Goal: Use online tool/utility: Utilize a website feature to perform a specific function

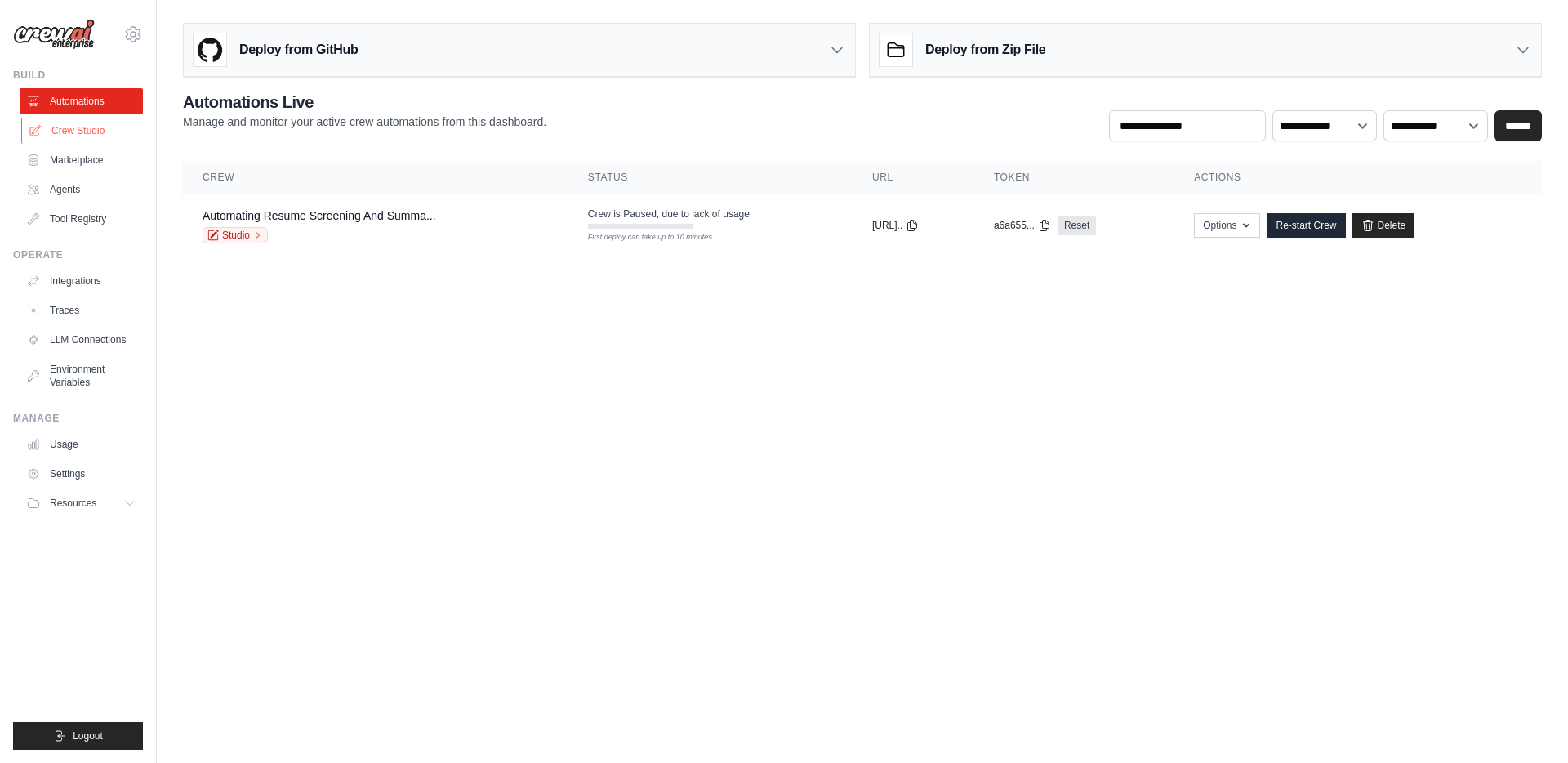
click at [71, 135] on link "Crew Studio" at bounding box center [83, 130] width 123 height 26
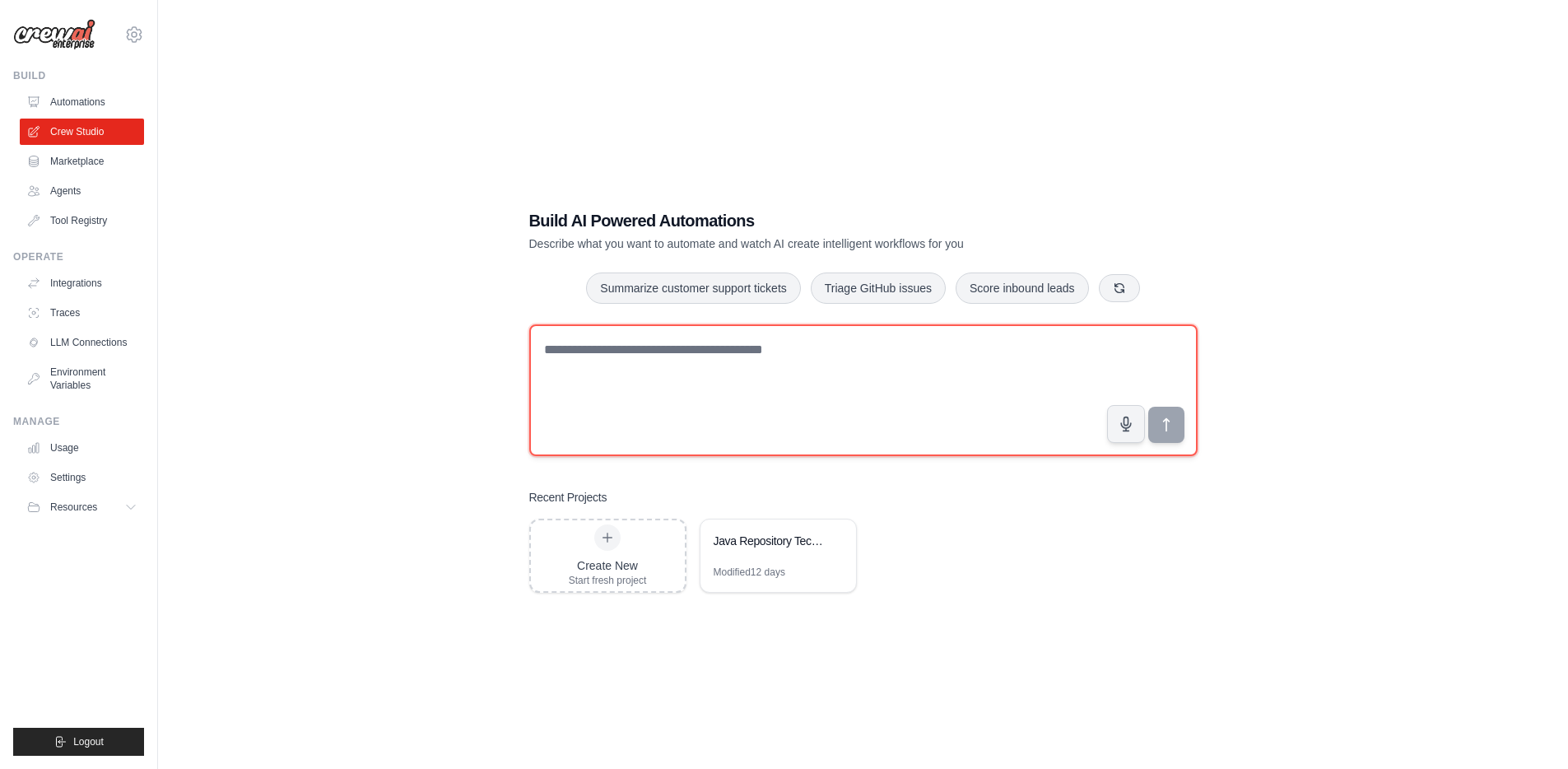
click at [674, 354] on textarea at bounding box center [863, 390] width 668 height 131
click at [803, 354] on textarea "**********" at bounding box center [863, 390] width 668 height 131
click at [927, 356] on textarea "**********" at bounding box center [863, 390] width 668 height 131
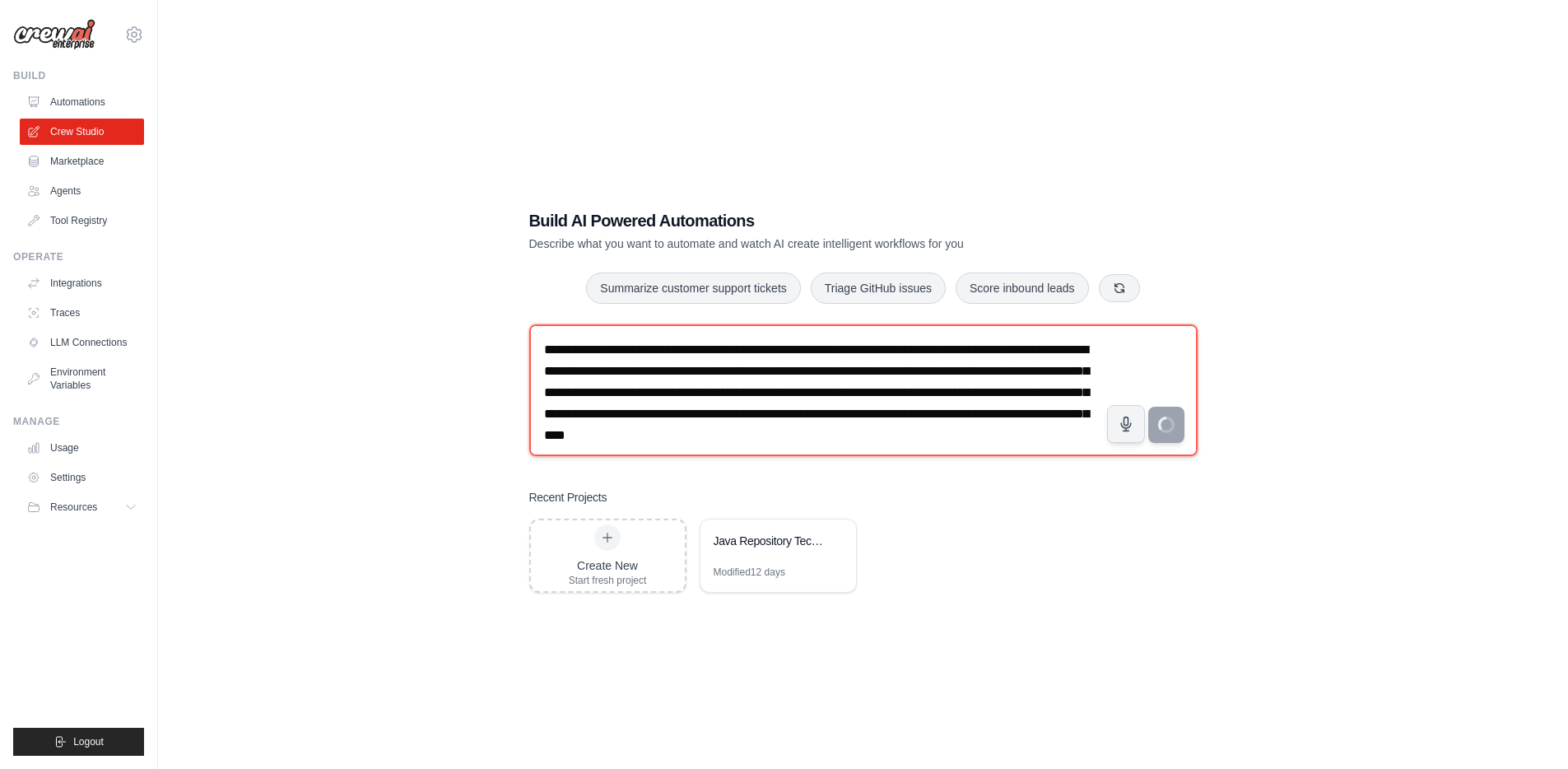
type textarea "**********"
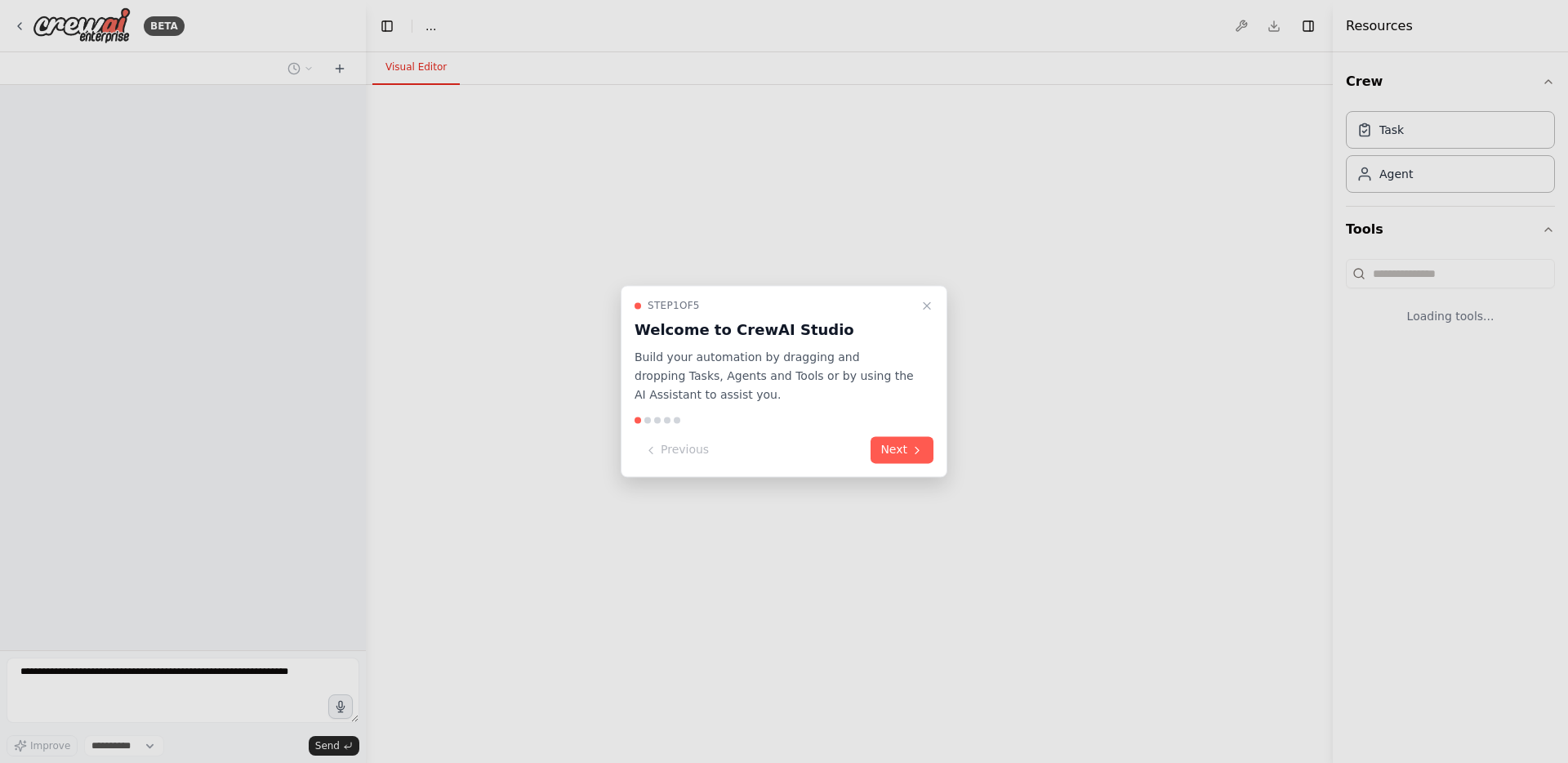
select select "****"
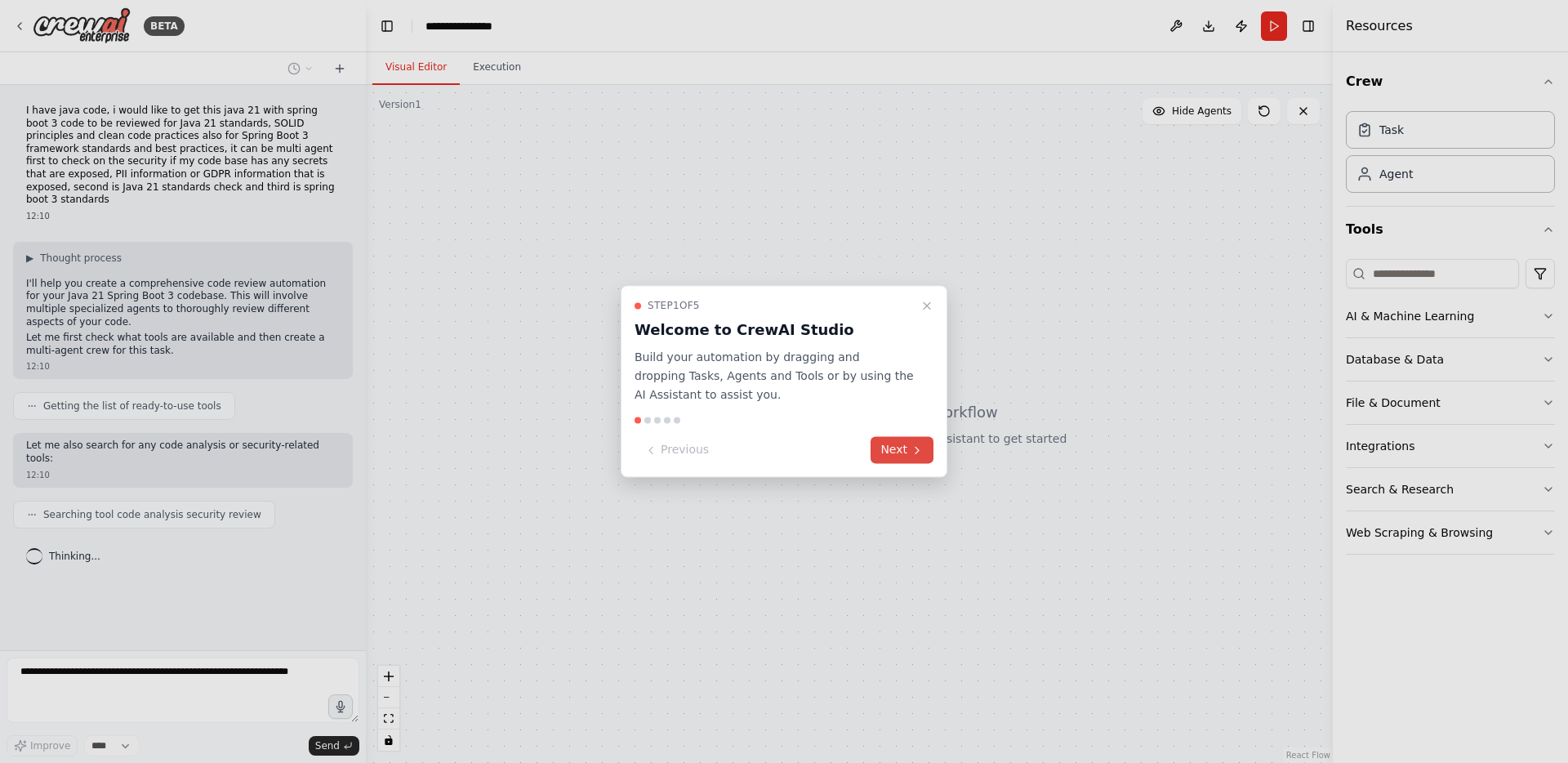
click at [894, 448] on button "Next" at bounding box center [902, 450] width 63 height 27
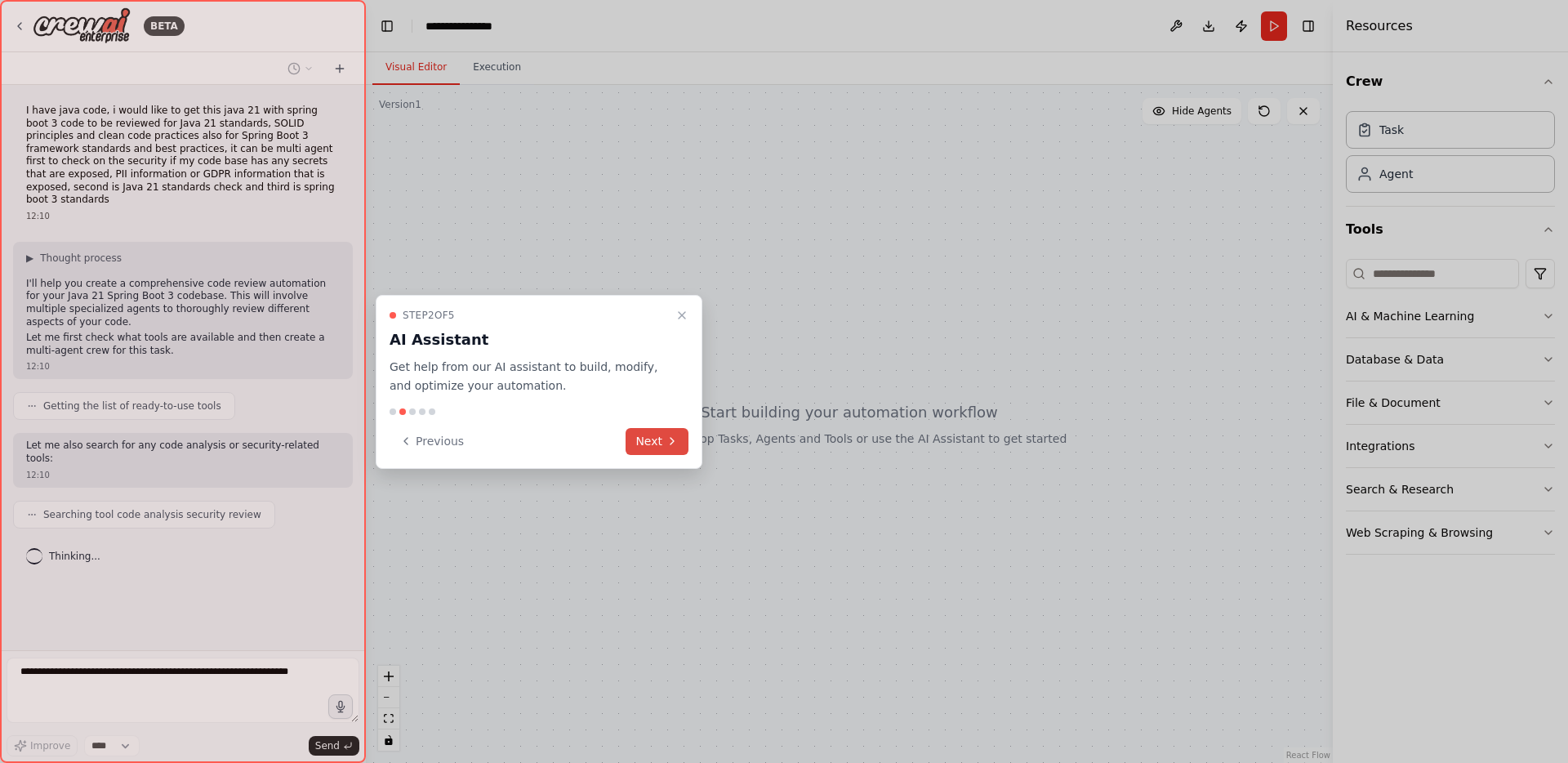
click at [647, 439] on button "Next" at bounding box center [657, 441] width 63 height 27
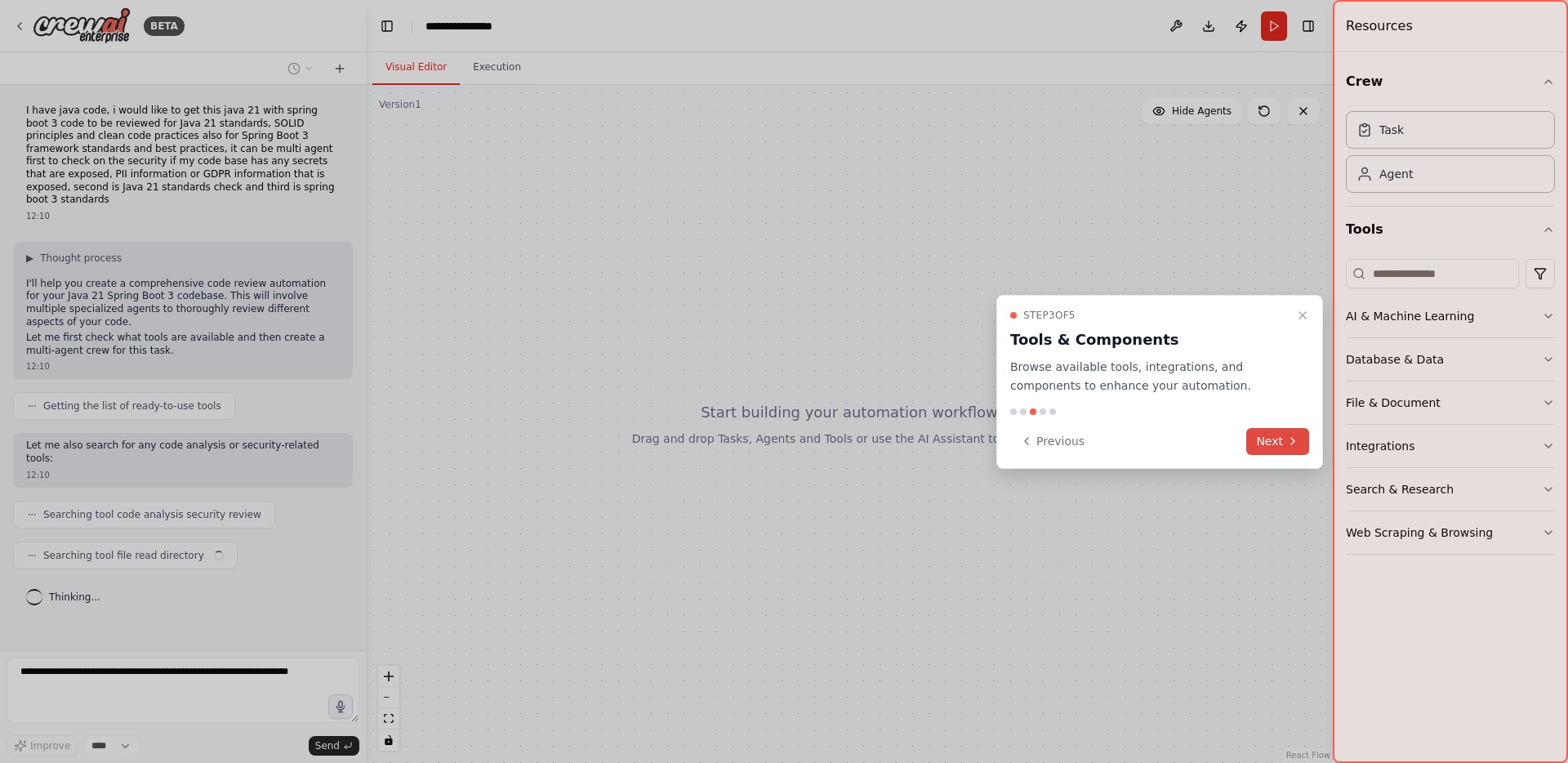
click at [1278, 437] on button "Next" at bounding box center [1277, 441] width 63 height 27
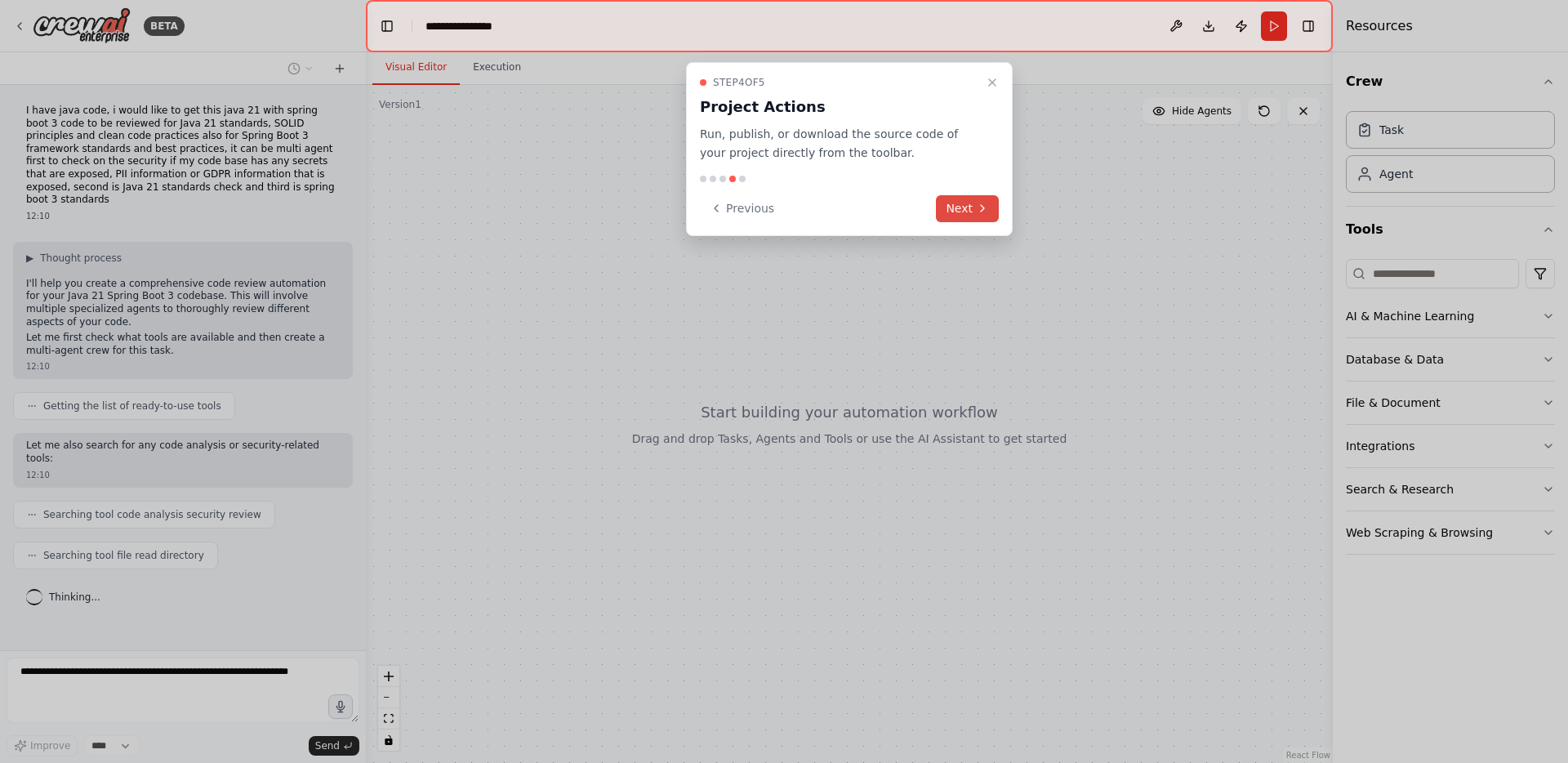
click at [992, 218] on button "Next" at bounding box center [967, 208] width 63 height 27
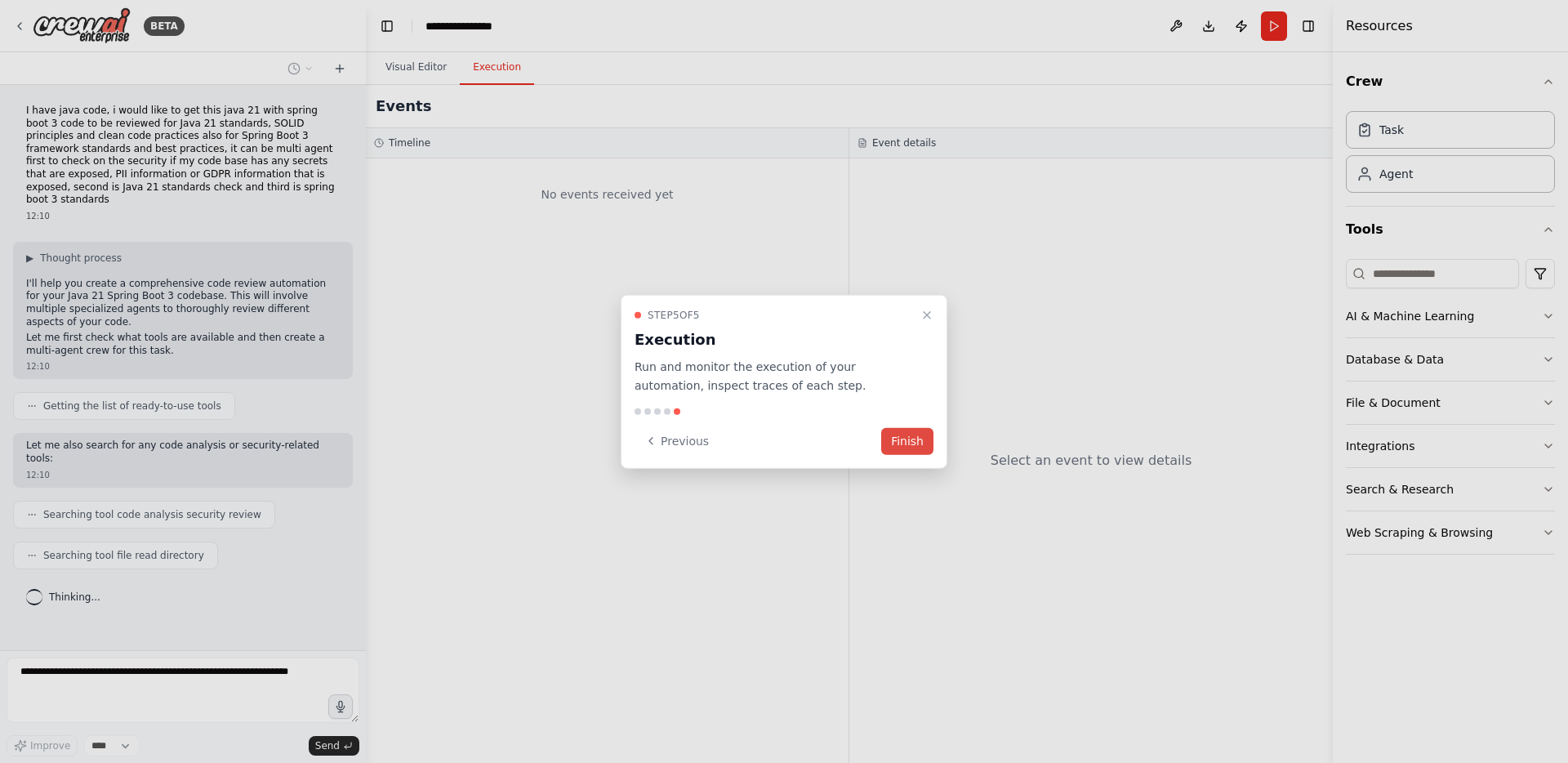
click at [917, 444] on button "Finish" at bounding box center [907, 440] width 52 height 27
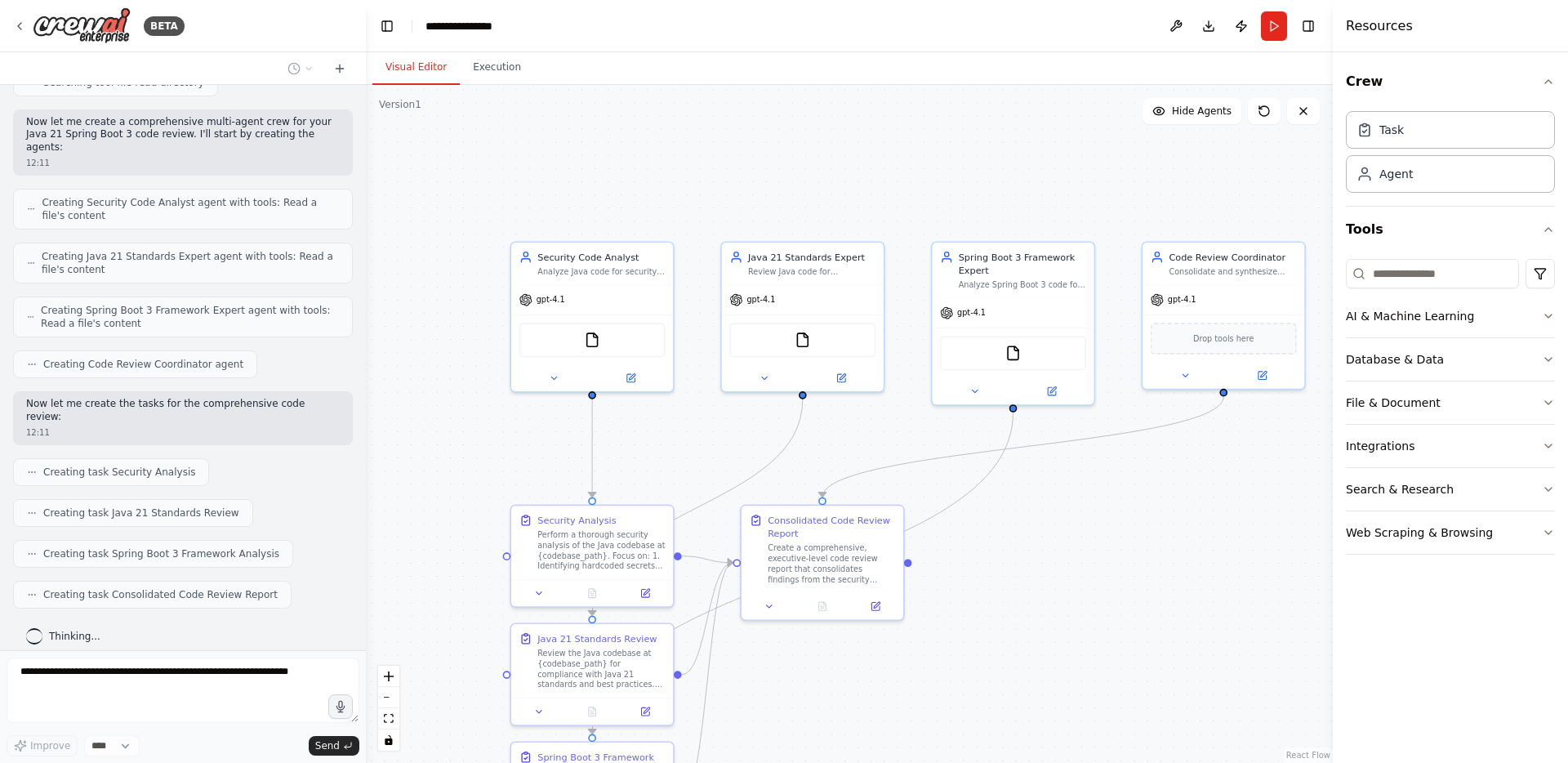
scroll to position [556, 0]
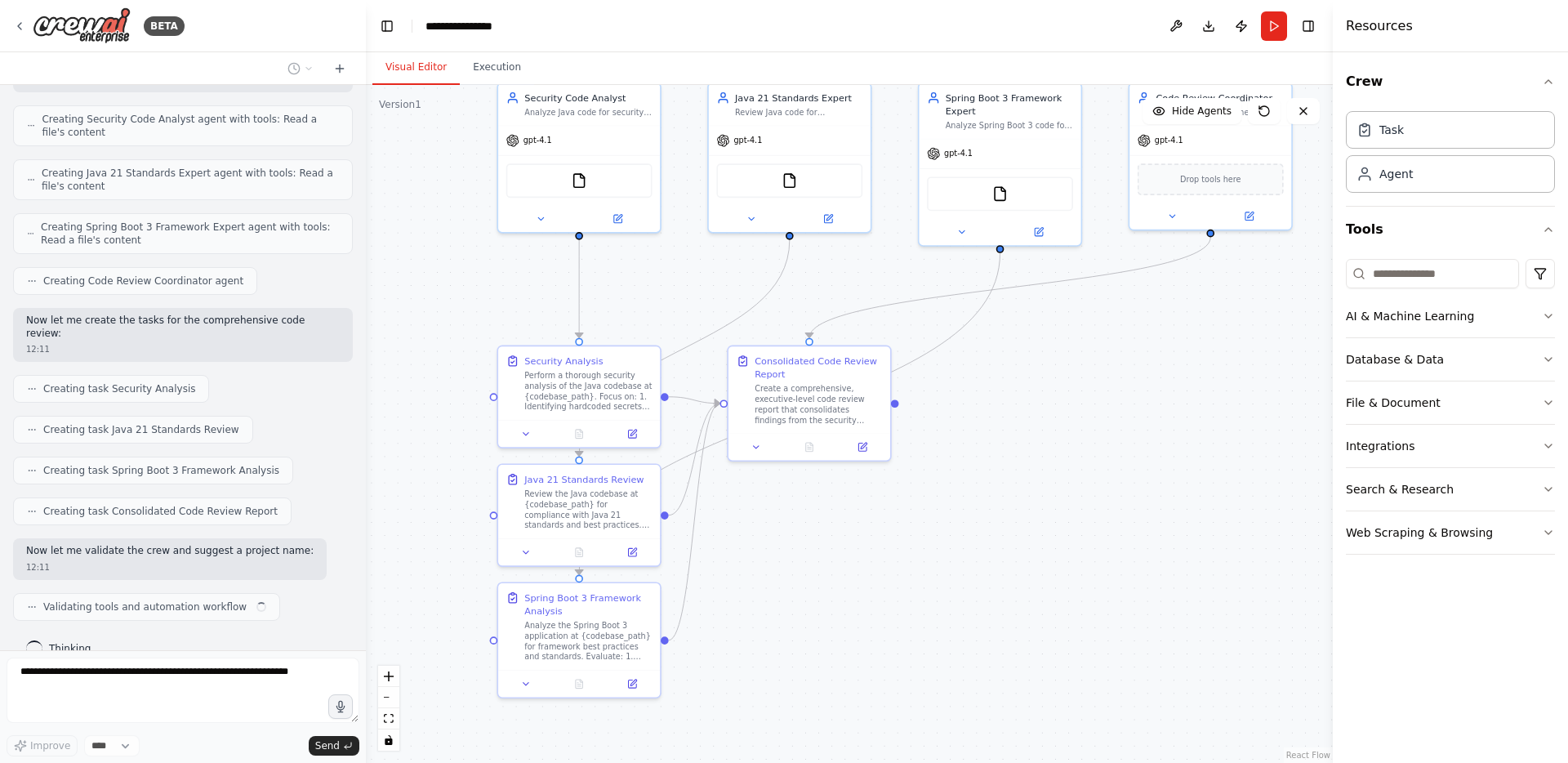
drag, startPoint x: 1122, startPoint y: 517, endPoint x: 1108, endPoint y: 357, distance: 160.6
click at [1108, 357] on div ".deletable-edge-delete-btn { width: 20px; height: 20px; border: 0px solid #ffff…" at bounding box center [849, 424] width 967 height 678
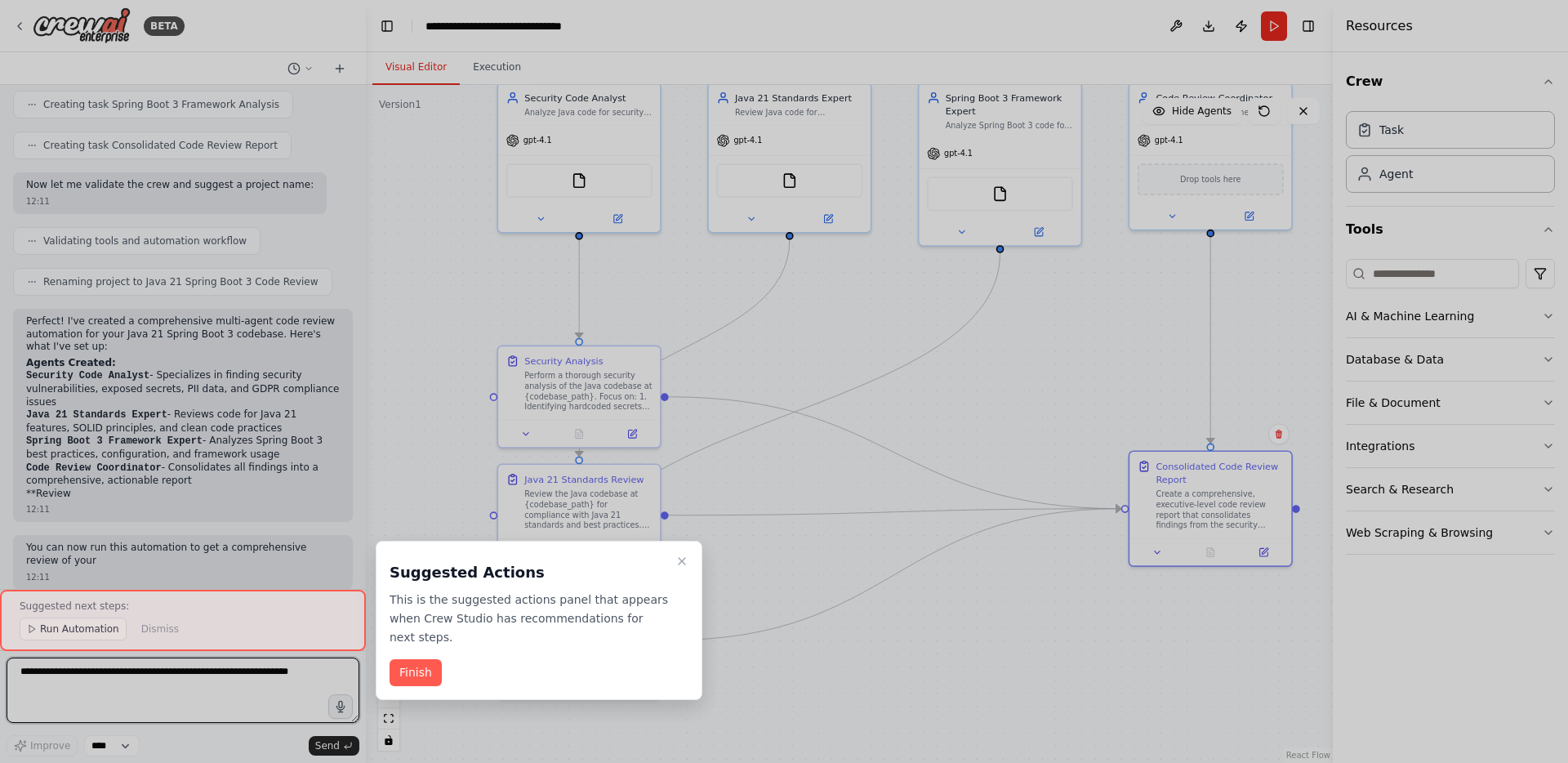
drag, startPoint x: 837, startPoint y: 405, endPoint x: 1243, endPoint y: 510, distance: 419.4
click at [1243, 510] on div "BETA I have java code, i would like to get this java 21 with spring boot 3 code…" at bounding box center [784, 382] width 1568 height 763
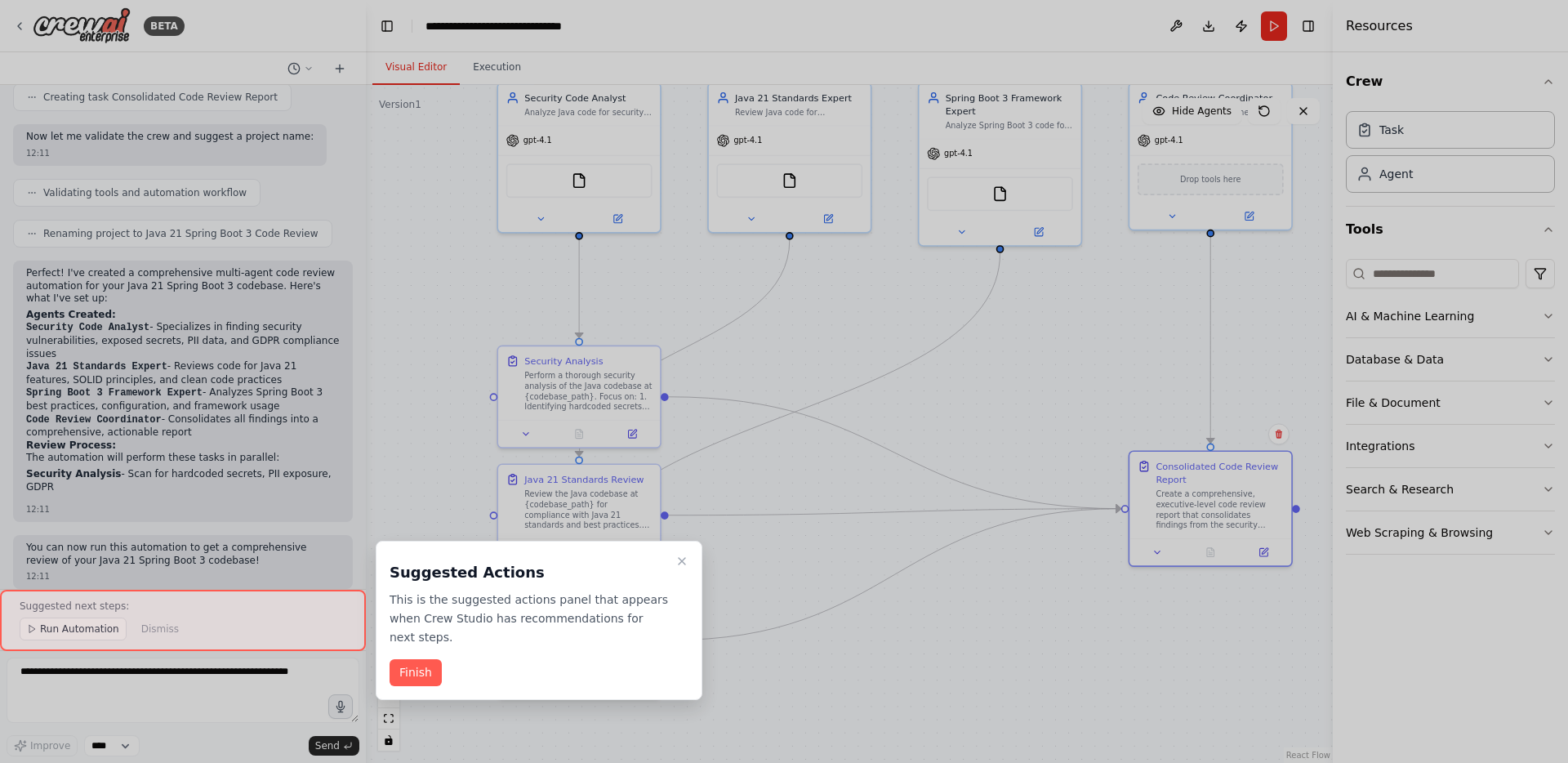
click at [1061, 630] on div at bounding box center [784, 382] width 1568 height 763
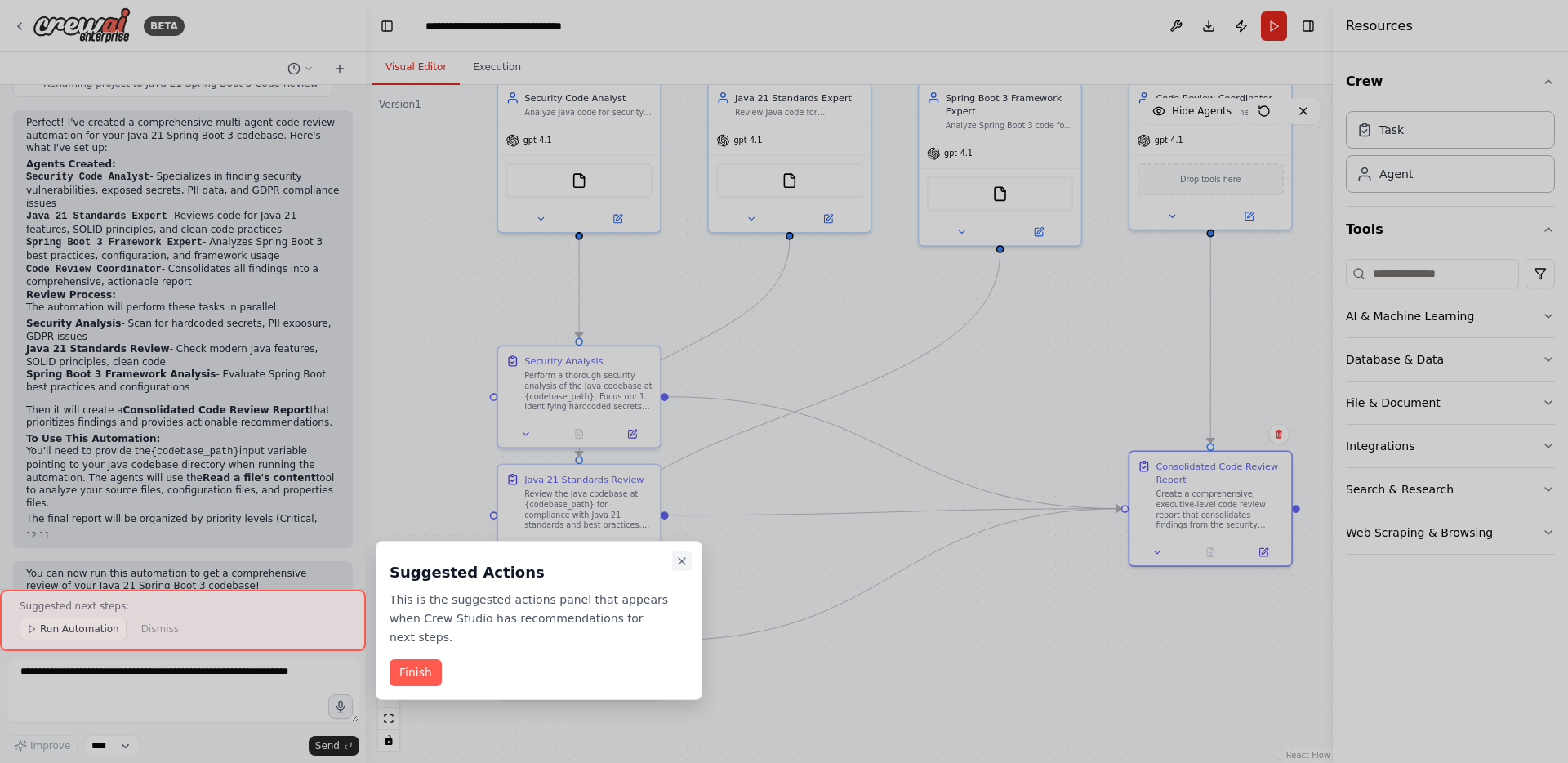
scroll to position [1133, 0]
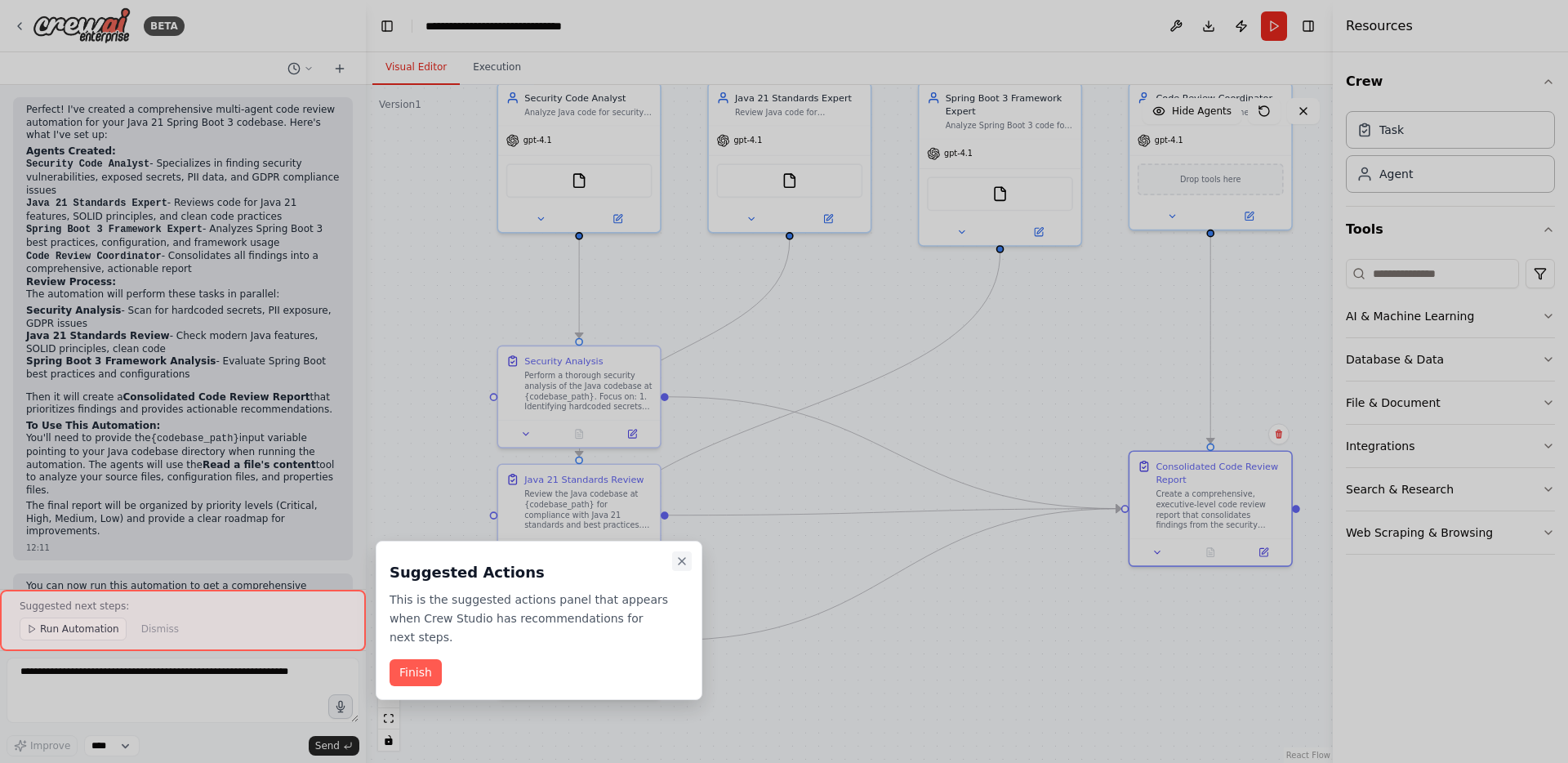
click at [684, 564] on icon "Close walkthrough" at bounding box center [682, 561] width 6 height 6
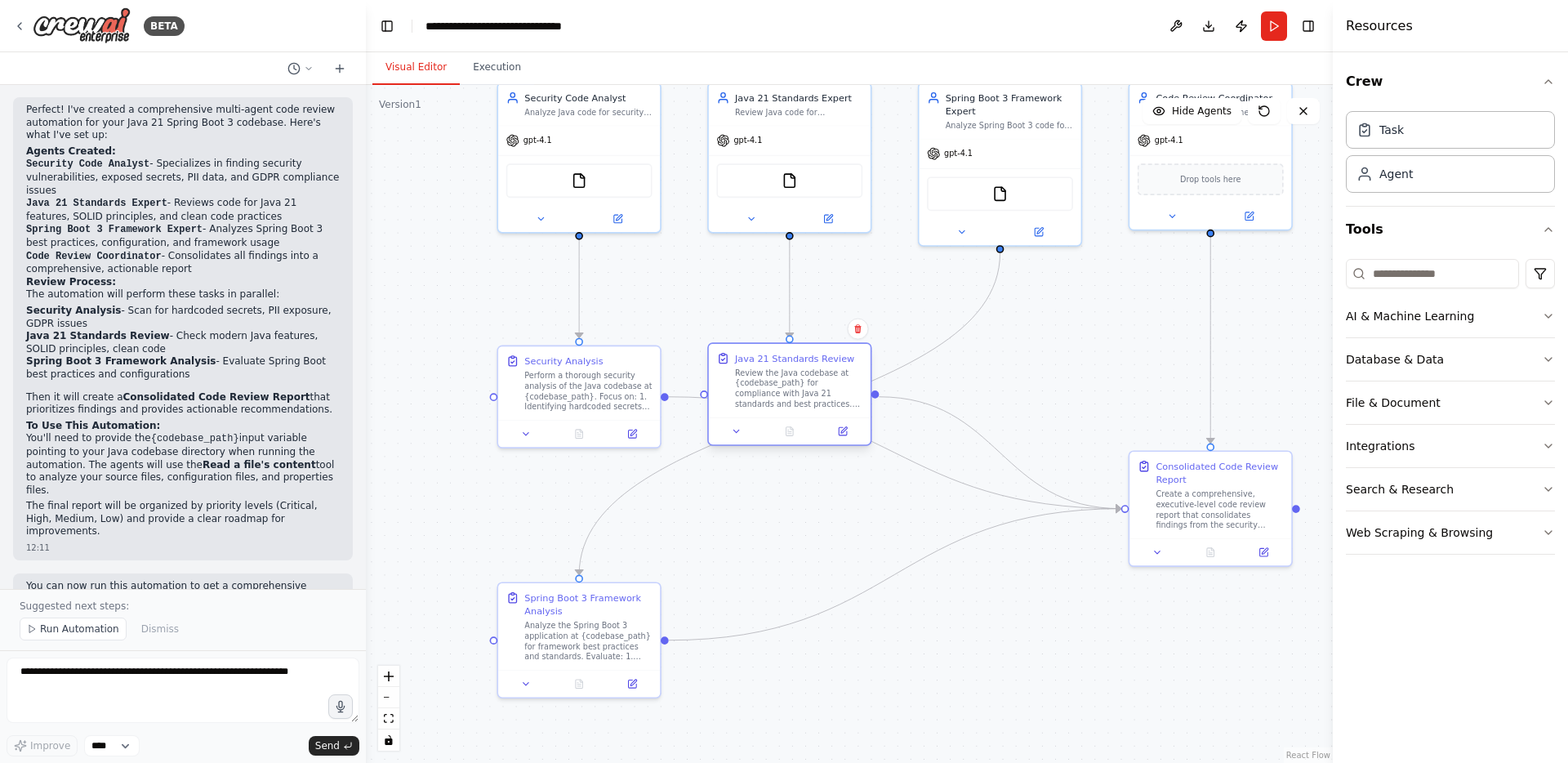
drag, startPoint x: 593, startPoint y: 509, endPoint x: 806, endPoint y: 392, distance: 243.0
click at [806, 392] on div "Review the Java codebase at {codebase_path} for compliance with Java 21 standar…" at bounding box center [799, 389] width 128 height 43
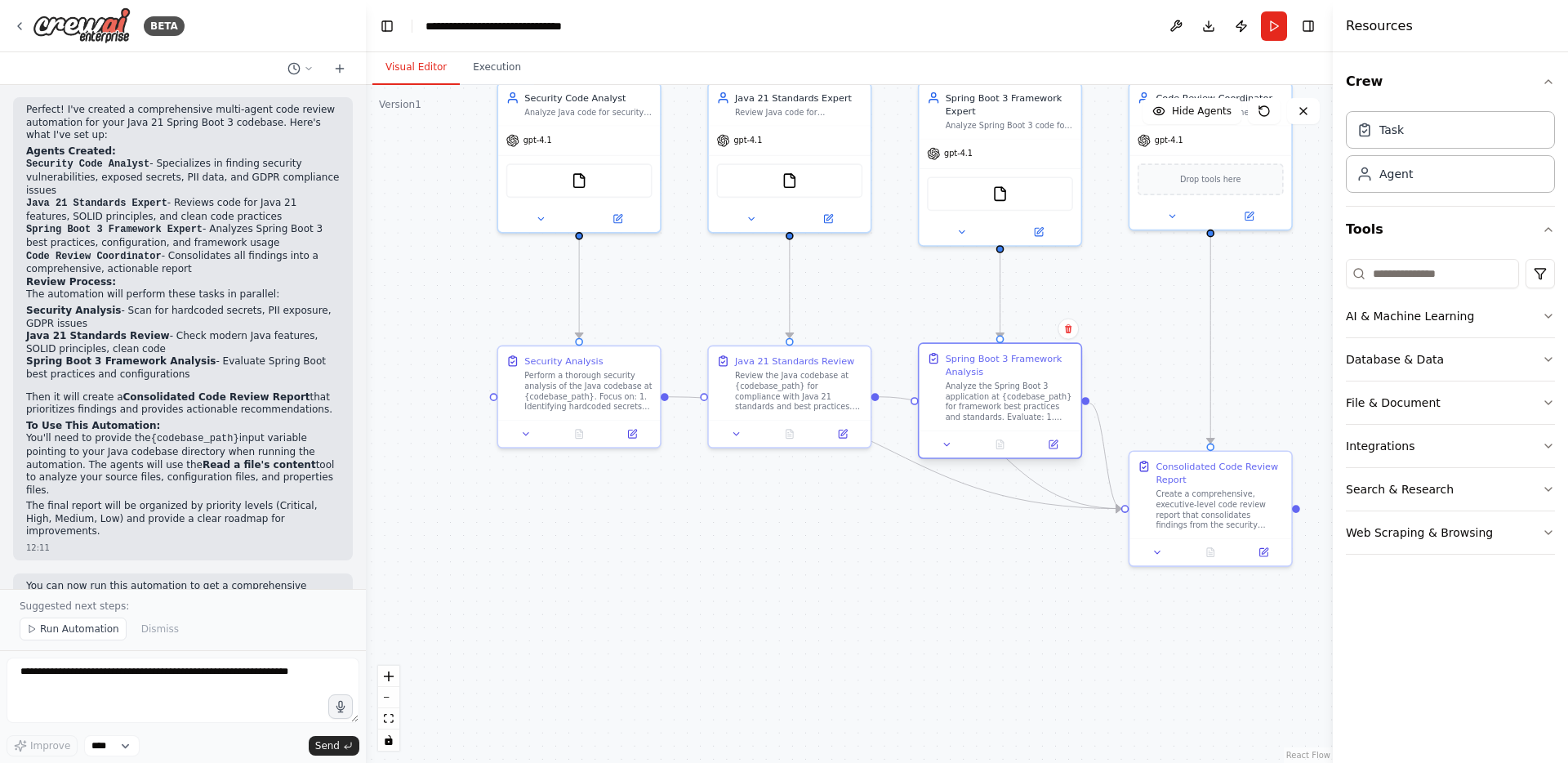
drag, startPoint x: 599, startPoint y: 654, endPoint x: 1024, endPoint y: 422, distance: 484.2
click at [1024, 422] on div "Spring Boot 3 Framework Analysis Analyze the Spring Boot 3 application at {code…" at bounding box center [999, 387] width 162 height 87
click at [906, 597] on div ".deletable-edge-delete-btn { width: 20px; height: 20px; border: 0px solid #ffff…" at bounding box center [849, 424] width 967 height 678
drag, startPoint x: 950, startPoint y: 476, endPoint x: 879, endPoint y: 586, distance: 130.9
click at [879, 586] on div ".deletable-edge-delete-btn { width: 20px; height: 20px; border: 0px solid #ffff…" at bounding box center [849, 424] width 967 height 678
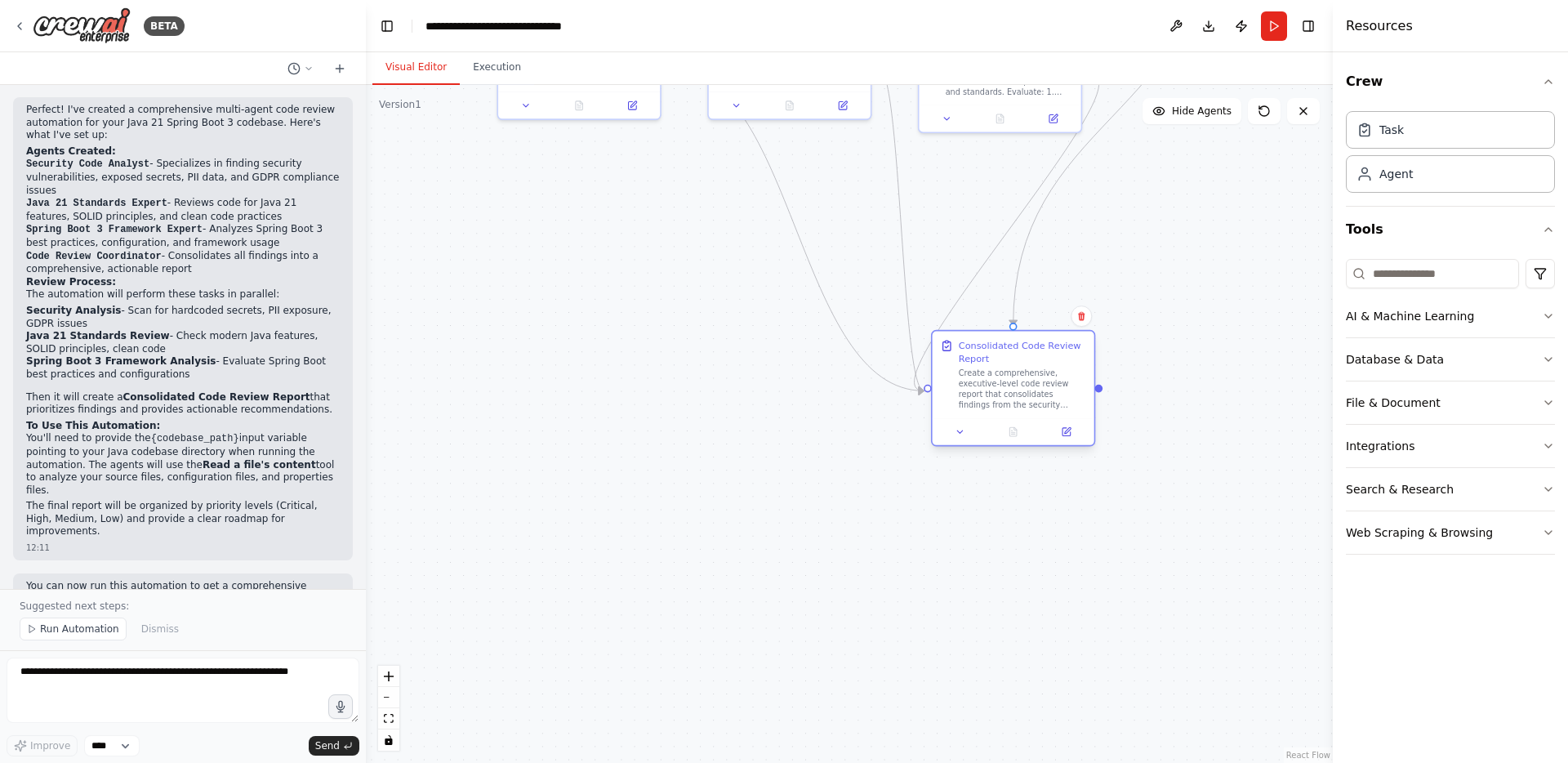
drag, startPoint x: 1172, startPoint y: 493, endPoint x: 980, endPoint y: 371, distance: 227.5
click at [980, 371] on div "Create a comprehensive, executive-level code review report that consolidates fi…" at bounding box center [1022, 389] width 128 height 43
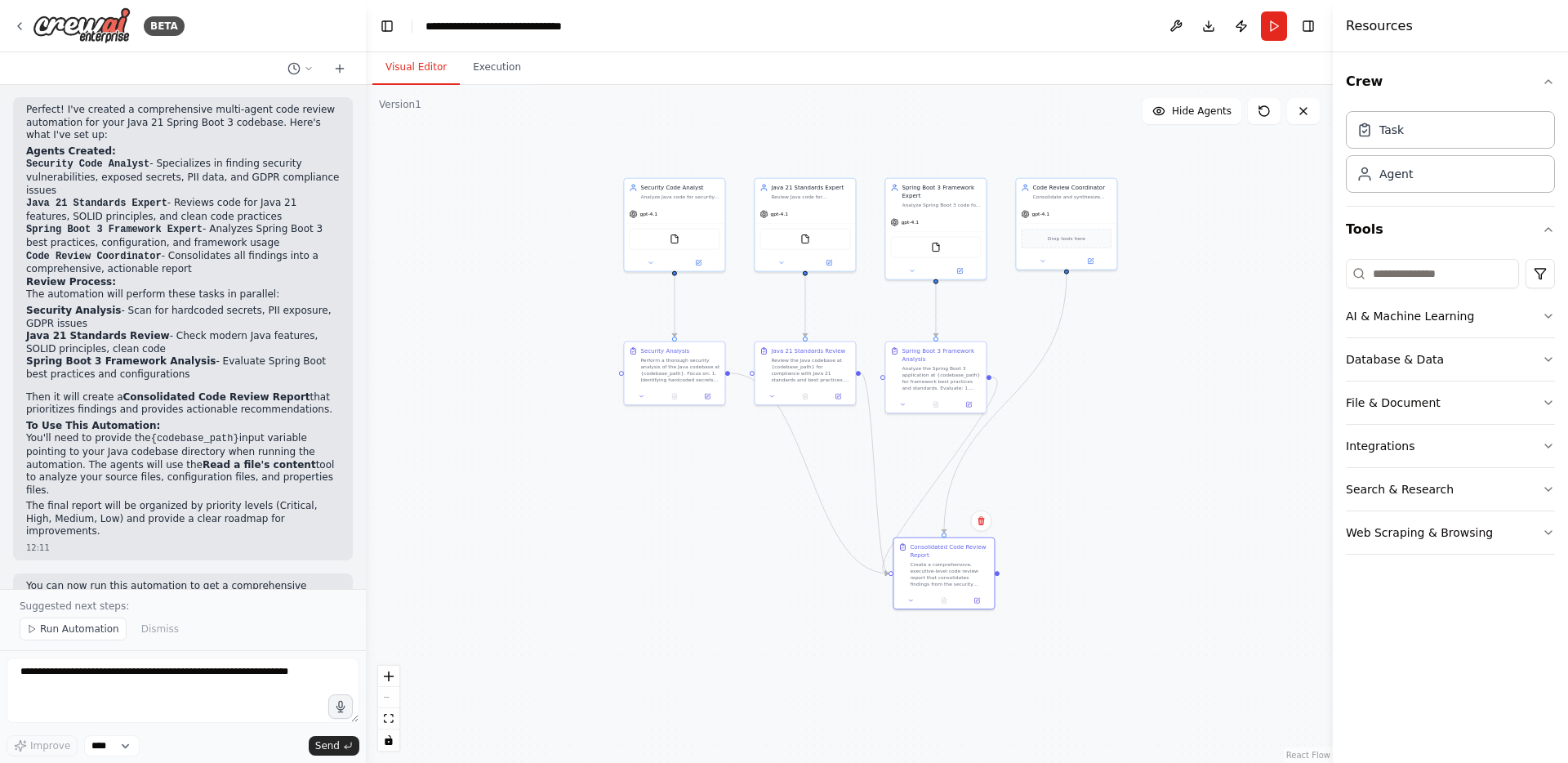
drag, startPoint x: 1187, startPoint y: 389, endPoint x: 1144, endPoint y: 514, distance: 132.2
click at [1144, 514] on div ".deletable-edge-delete-btn { width: 20px; height: 20px; border: 0px solid #ffff…" at bounding box center [849, 424] width 967 height 678
drag, startPoint x: 1058, startPoint y: 211, endPoint x: 1108, endPoint y: 401, distance: 196.5
click at [1108, 401] on div "gpt-4.1" at bounding box center [1115, 400] width 100 height 18
drag, startPoint x: 729, startPoint y: 377, endPoint x: 729, endPoint y: 389, distance: 12.0
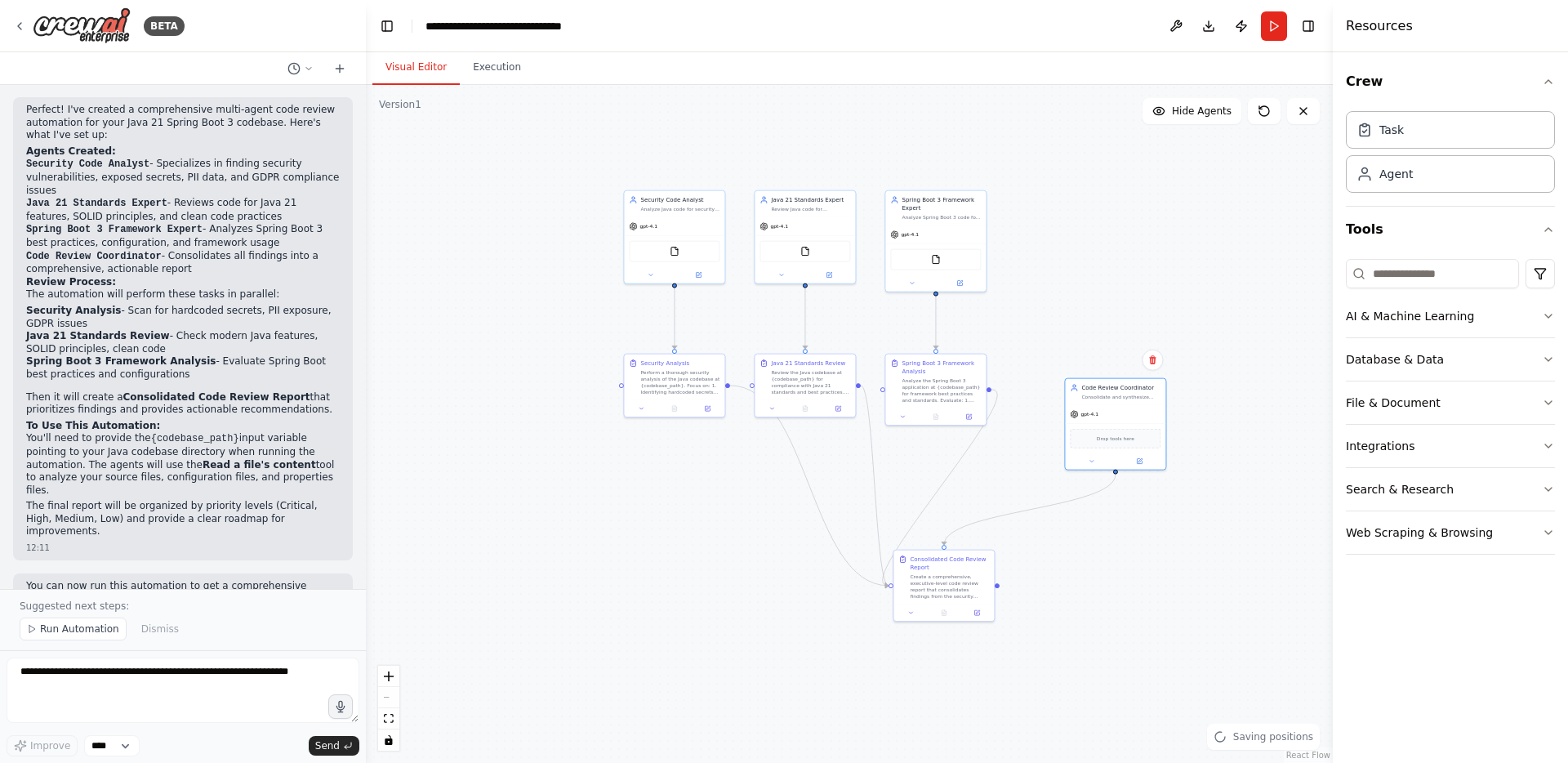
click at [729, 389] on div ".deletable-edge-delete-btn { width: 20px; height: 20px; border: 0px solid #ffff…" at bounding box center [849, 424] width 967 height 678
click at [737, 386] on circle "Edge from d4422a56-a34d-4863-a9ed-d0be4727c9c3 to 3b122a78-2ce9-4fe1-b5fb-8bb55…" at bounding box center [734, 385] width 8 height 8
click at [813, 582] on div ".deletable-edge-delete-btn { width: 20px; height: 20px; border: 0px solid #ffff…" at bounding box center [849, 424] width 967 height 678
click at [960, 604] on div at bounding box center [943, 610] width 100 height 17
drag, startPoint x: 945, startPoint y: 586, endPoint x: 1046, endPoint y: 592, distance: 101.2
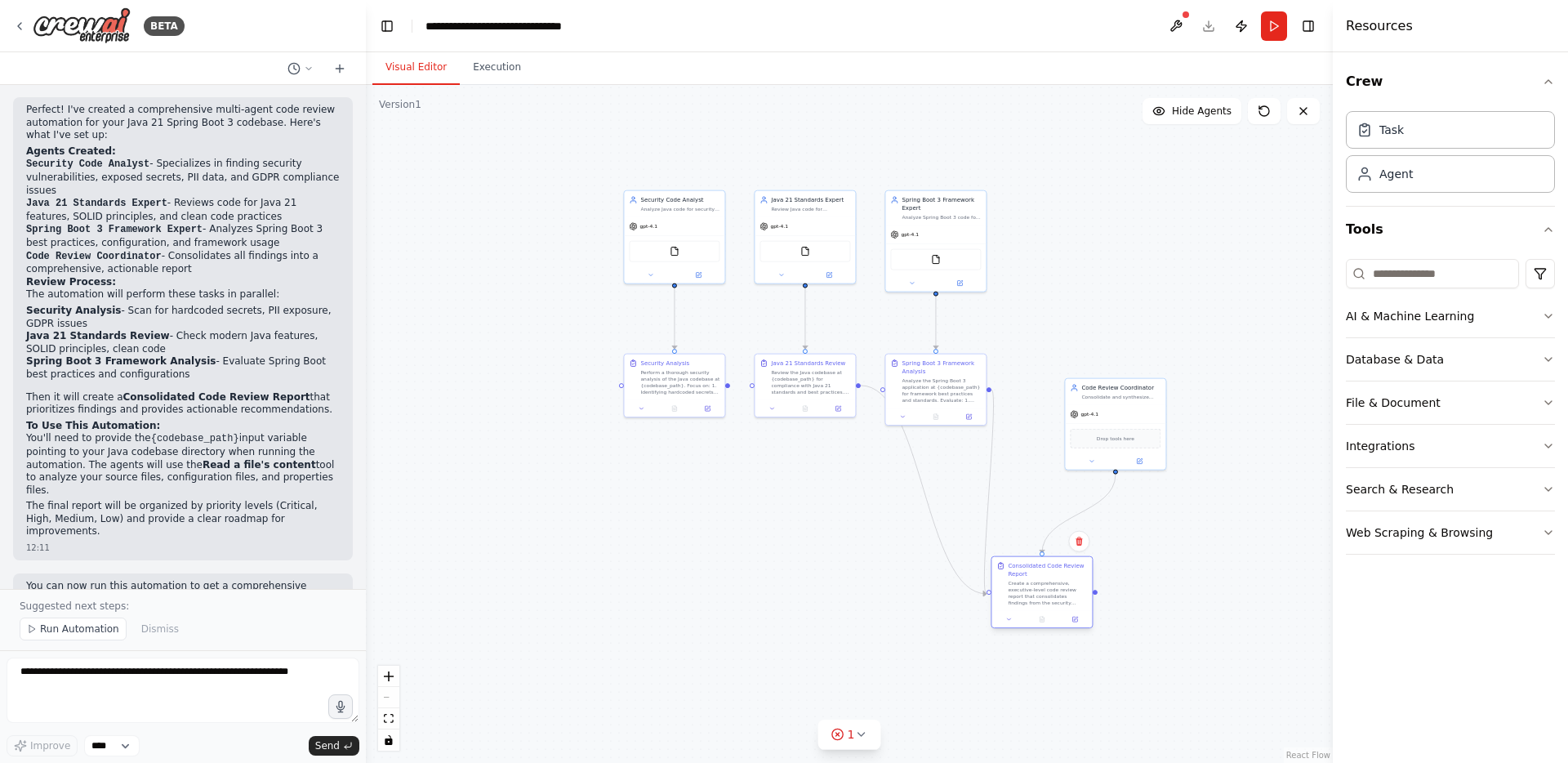
click at [1046, 592] on div "Create a comprehensive, executive-level code review report that consolidates fi…" at bounding box center [1047, 592] width 79 height 26
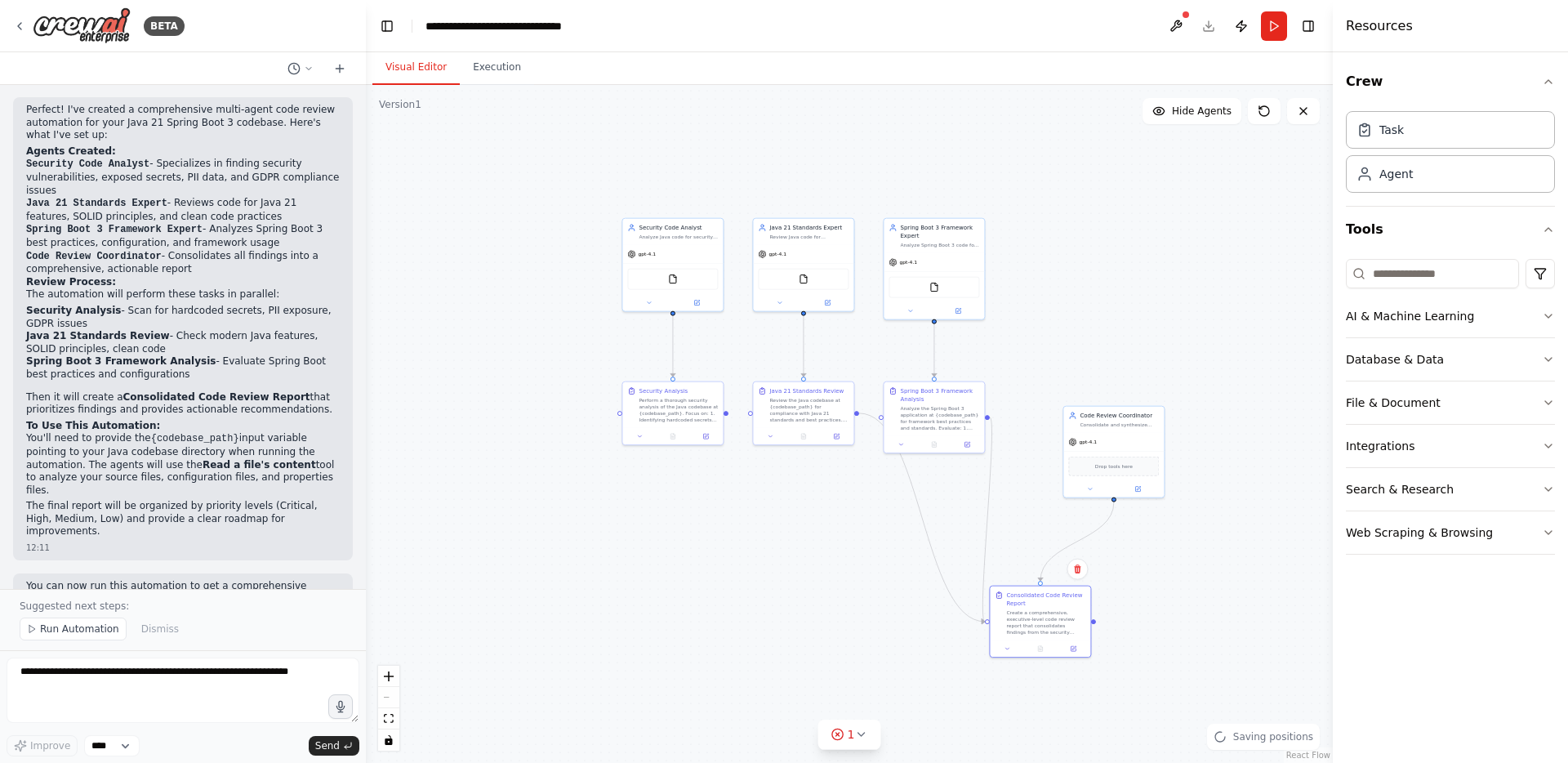
drag, startPoint x: 729, startPoint y: 390, endPoint x: 727, endPoint y: 418, distance: 28.1
click at [727, 418] on div ".deletable-edge-delete-btn { width: 20px; height: 20px; border: 0px solid #ffff…" at bounding box center [849, 424] width 967 height 678
click at [948, 586] on icon "Edge from bf561999-2429-4888-97ef-53680c6ec4f4 to 3b122a78-2ce9-4fe1-b5fb-8bb55…" at bounding box center [922, 517] width 126 height 208
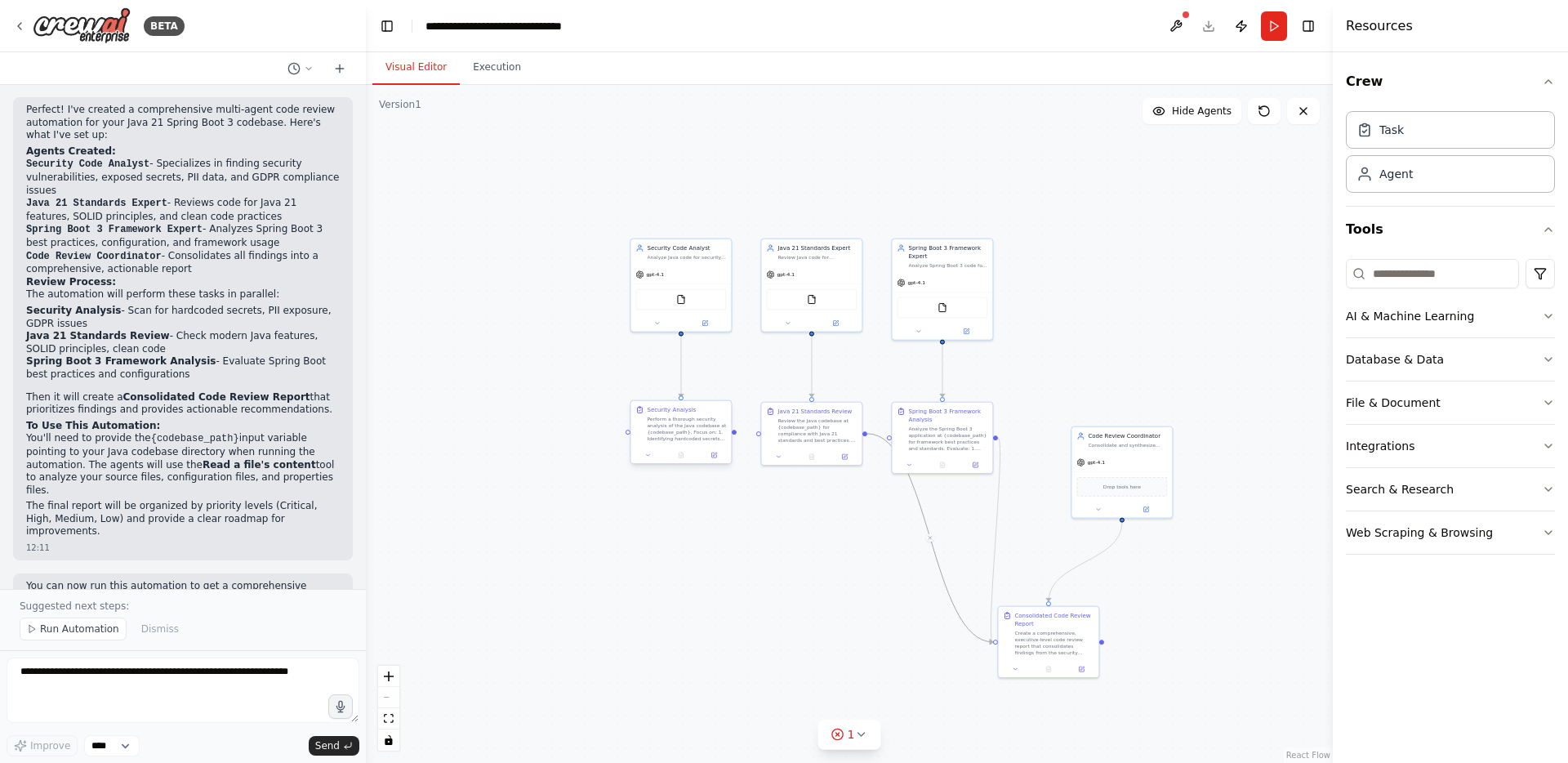
drag, startPoint x: 725, startPoint y: 414, endPoint x: 733, endPoint y: 435, distance: 22.5
click at [733, 435] on div ".deletable-edge-delete-btn { width: 20px; height: 20px; border: 0px solid #ffff…" at bounding box center [849, 424] width 967 height 678
drag, startPoint x: 735, startPoint y: 432, endPoint x: 995, endPoint y: 645, distance: 336.1
click at [995, 645] on div ".deletable-edge-delete-btn { width: 20px; height: 20px; border: 0px solid #ffff…" at bounding box center [849, 424] width 967 height 678
click at [990, 641] on circle "Edge from d4422a56-a34d-4863-a9ed-d0be4727c9c3 to 3b122a78-2ce9-4fe1-b5fb-8bb55…" at bounding box center [989, 641] width 8 height 8
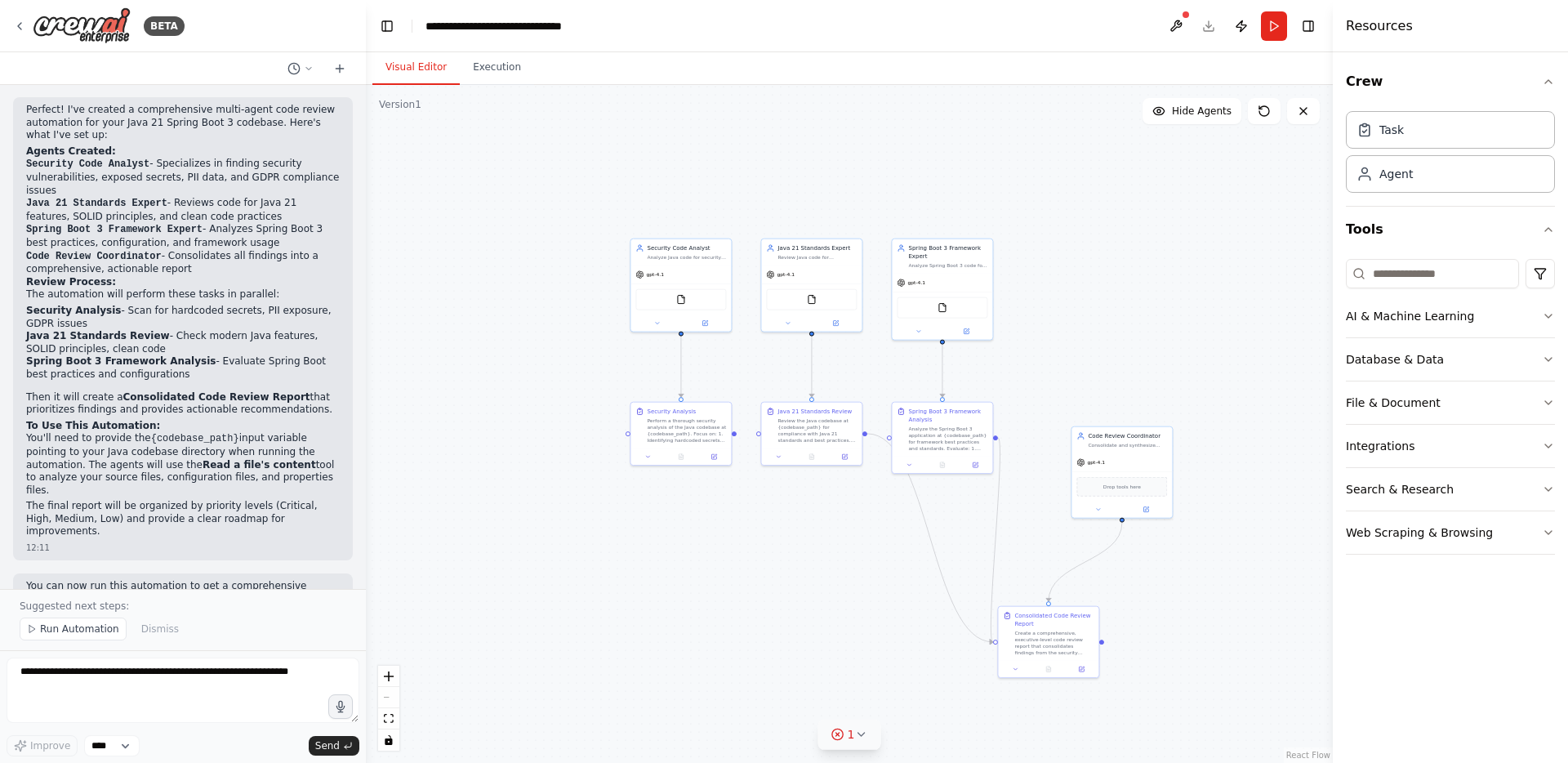
click at [862, 734] on icon at bounding box center [860, 734] width 6 height 4
click at [920, 688] on div at bounding box center [925, 685] width 10 height 10
click at [918, 657] on icon at bounding box center [922, 659] width 13 height 13
click at [1181, 21] on button at bounding box center [1175, 26] width 26 height 29
click at [1264, 118] on button at bounding box center [1264, 110] width 33 height 26
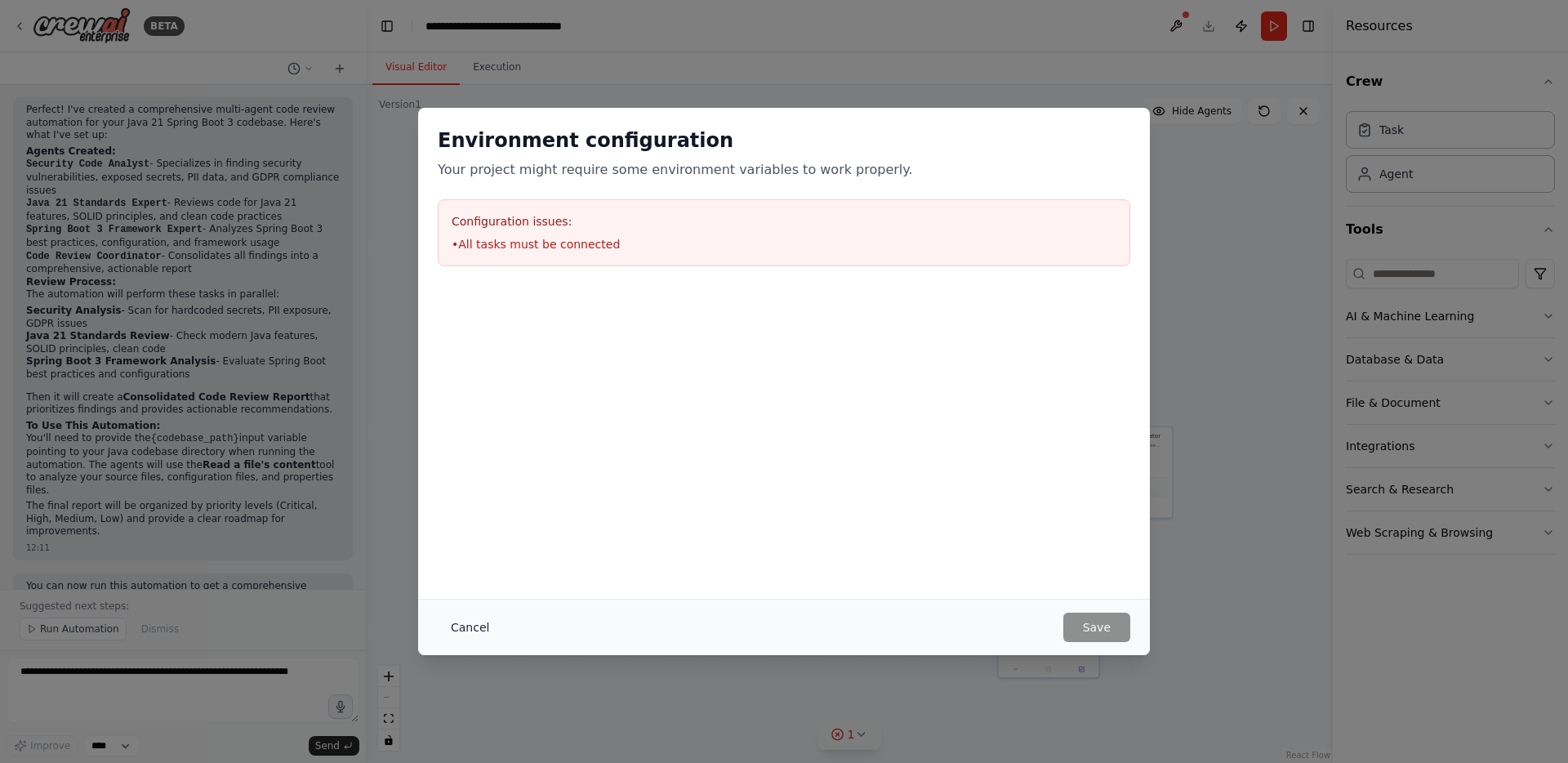
click at [462, 625] on button "Cancel" at bounding box center [469, 626] width 65 height 29
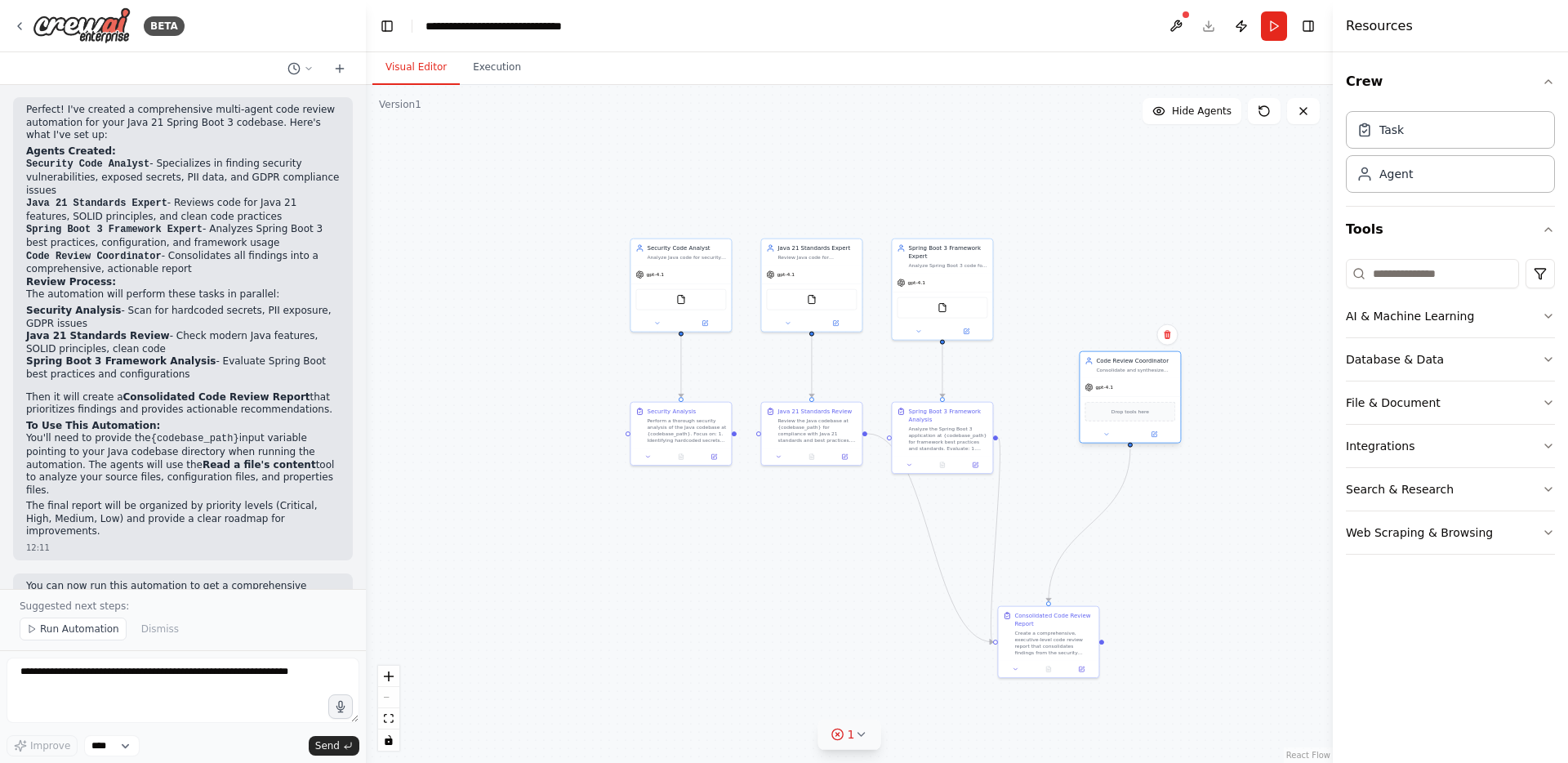
drag, startPoint x: 1122, startPoint y: 442, endPoint x: 1132, endPoint y: 368, distance: 74.7
click at [1132, 368] on div "Consolidate and synthesize security, Java standards, and Spring Boot framework …" at bounding box center [1135, 369] width 79 height 6
drag, startPoint x: 734, startPoint y: 434, endPoint x: 997, endPoint y: 649, distance: 339.7
click at [997, 649] on div ".deletable-edge-delete-btn { width: 20px; height: 20px; border: 0px solid #ffff…" at bounding box center [849, 424] width 967 height 678
drag, startPoint x: 1052, startPoint y: 639, endPoint x: 1131, endPoint y: 637, distance: 79.0
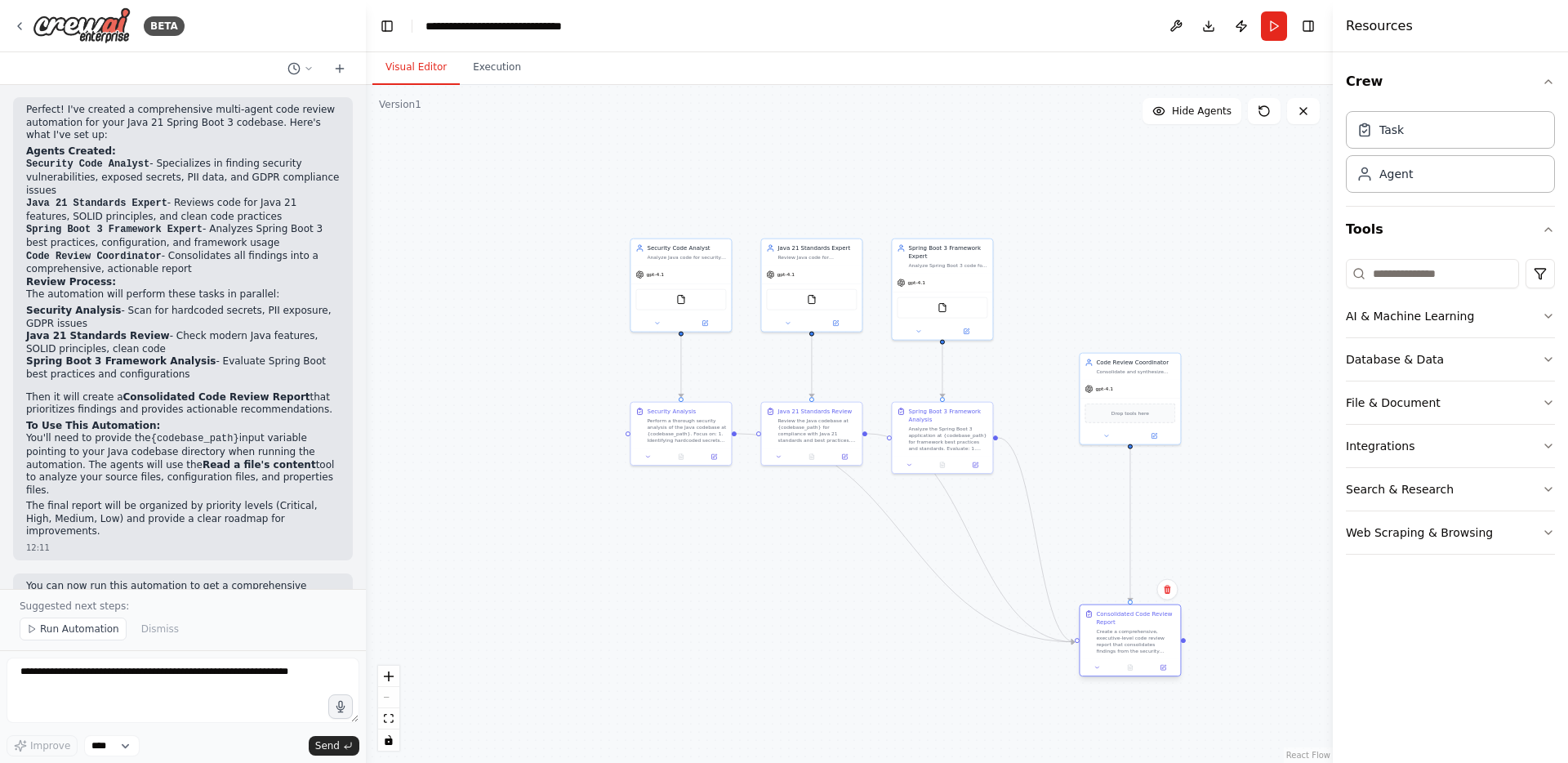
click at [1131, 637] on div "Create a comprehensive, executive-level code review report that consolidates fi…" at bounding box center [1135, 641] width 79 height 26
drag, startPoint x: 822, startPoint y: 435, endPoint x: 823, endPoint y: 398, distance: 37.0
click at [823, 398] on div "Review the Java codebase at {codebase_path} for compliance with Java 21 standar…" at bounding box center [816, 396] width 79 height 26
drag, startPoint x: 935, startPoint y: 432, endPoint x: 988, endPoint y: 394, distance: 65.2
click at [988, 394] on div "Analyze the Spring Boot 3 application at {codebase_path} for framework best pra…" at bounding box center [997, 396] width 79 height 26
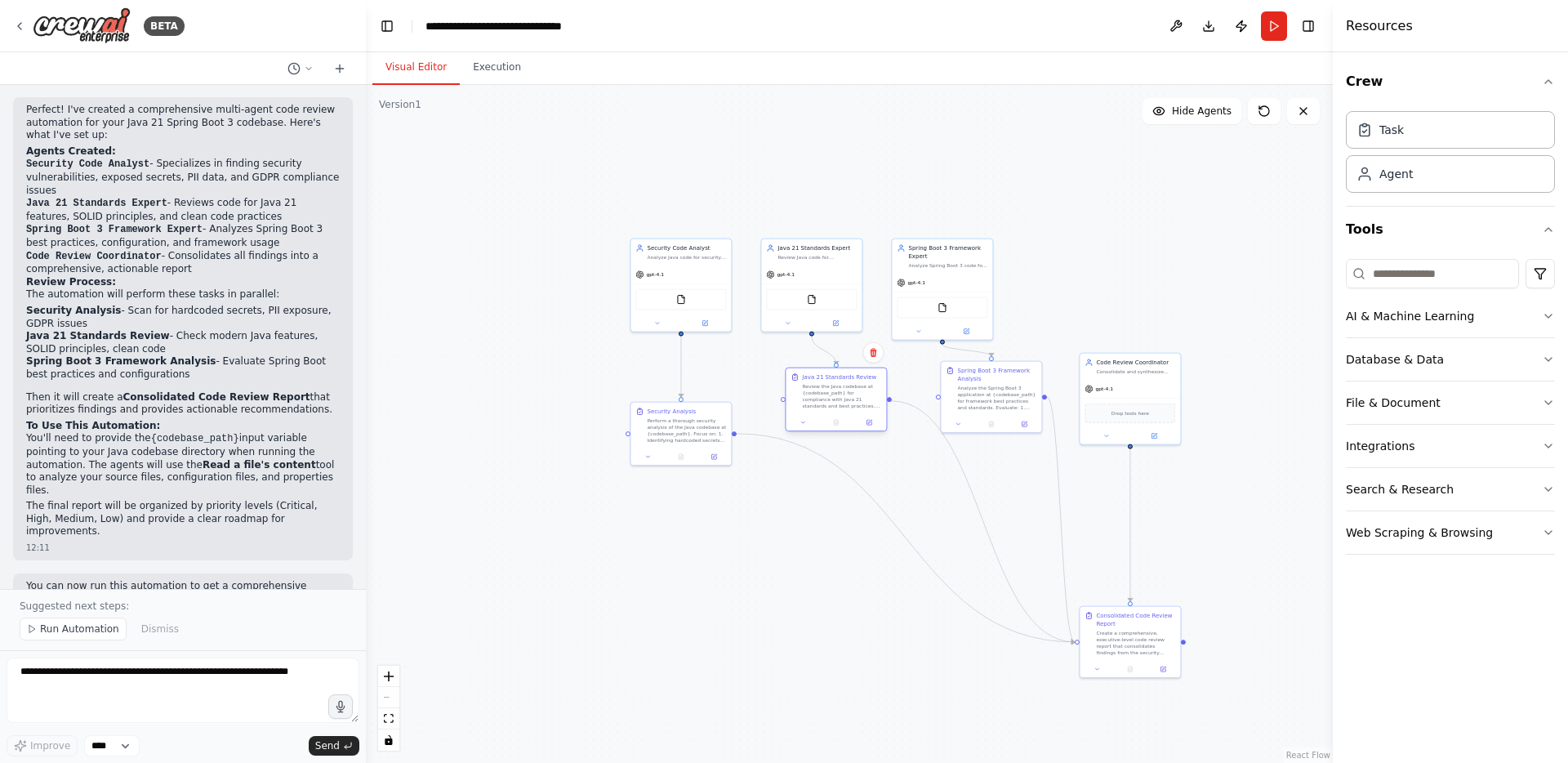
drag, startPoint x: 816, startPoint y: 405, endPoint x: 839, endPoint y: 405, distance: 23.0
click at [839, 405] on div "Review the Java codebase at {codebase_path} for compliance with Java 21 standar…" at bounding box center [841, 396] width 79 height 26
drag, startPoint x: 705, startPoint y: 274, endPoint x: 601, endPoint y: 257, distance: 105.4
click at [601, 257] on div "gpt-4.1" at bounding box center [574, 256] width 100 height 18
drag, startPoint x: 681, startPoint y: 423, endPoint x: 573, endPoint y: 424, distance: 108.0
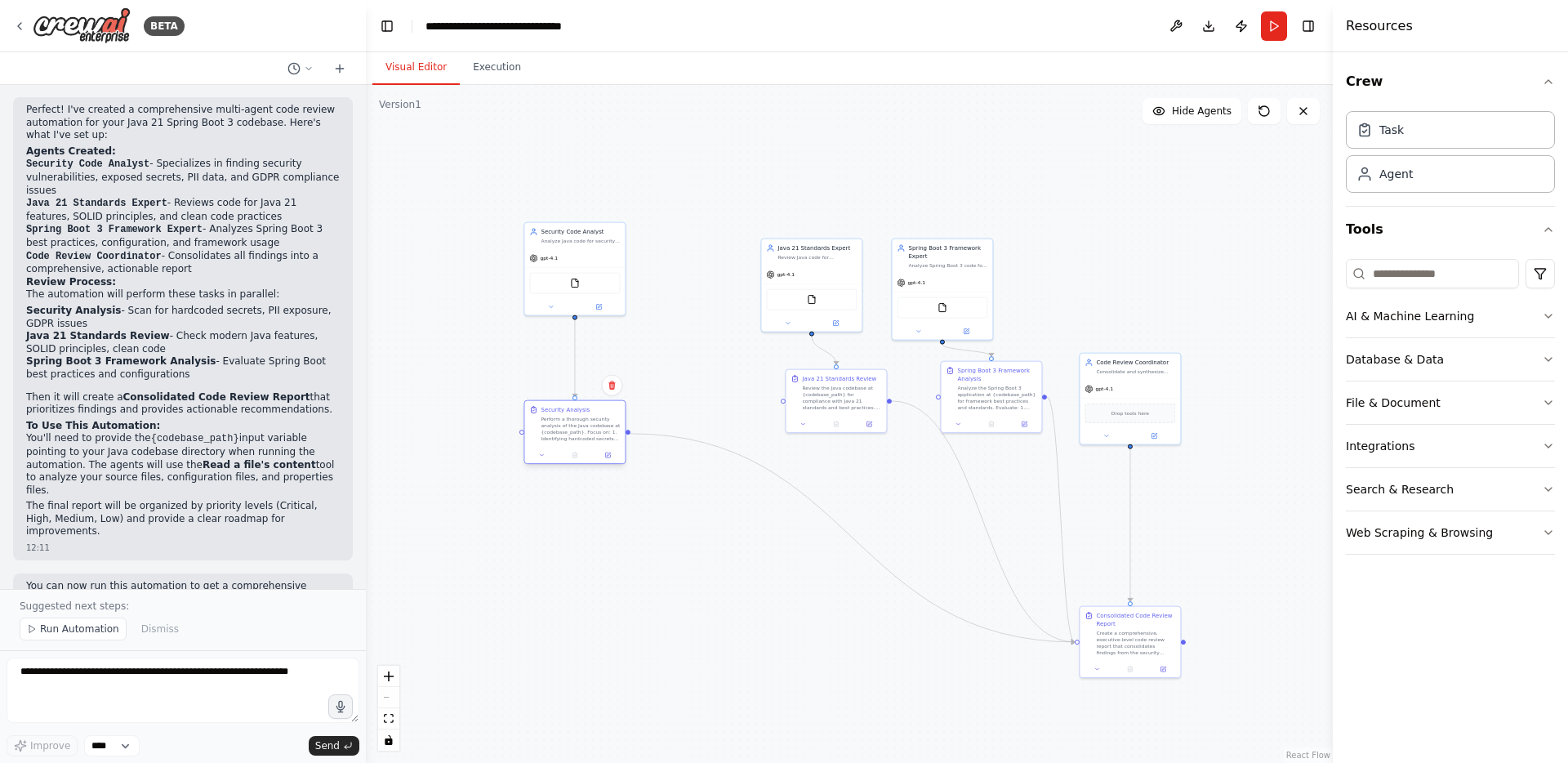
click at [573, 424] on div "Perform a thorough security analysis of the Java codebase at {codebase_path}. F…" at bounding box center [579, 428] width 79 height 26
drag, startPoint x: 820, startPoint y: 278, endPoint x: 792, endPoint y: 264, distance: 31.3
click at [792, 264] on div "gpt-4.1" at bounding box center [786, 256] width 100 height 18
drag, startPoint x: 845, startPoint y: 405, endPoint x: 796, endPoint y: 416, distance: 50.2
click at [796, 416] on div "Review the Java codebase at {codebase_path} for compliance with Java 21 standar…" at bounding box center [792, 412] width 79 height 26
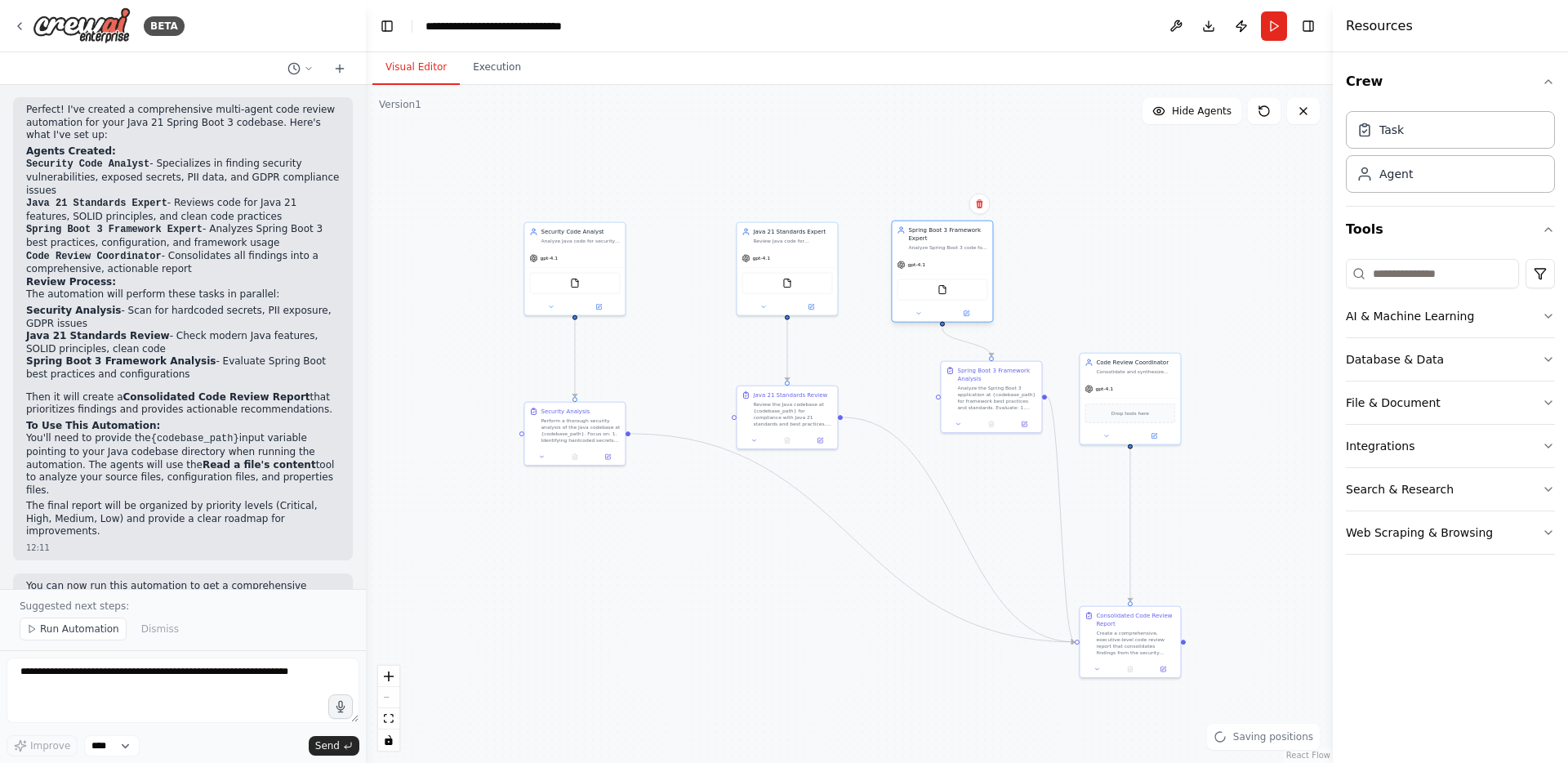
drag, startPoint x: 949, startPoint y: 277, endPoint x: 951, endPoint y: 256, distance: 21.1
click at [951, 256] on div "gpt-4.1" at bounding box center [942, 264] width 100 height 18
drag, startPoint x: 994, startPoint y: 390, endPoint x: 947, endPoint y: 412, distance: 51.9
click at [947, 412] on div "Analyze the Spring Boot 3 application at {codebase_path} for framework best pra…" at bounding box center [947, 420] width 79 height 26
drag, startPoint x: 1126, startPoint y: 635, endPoint x: 994, endPoint y: 677, distance: 138.5
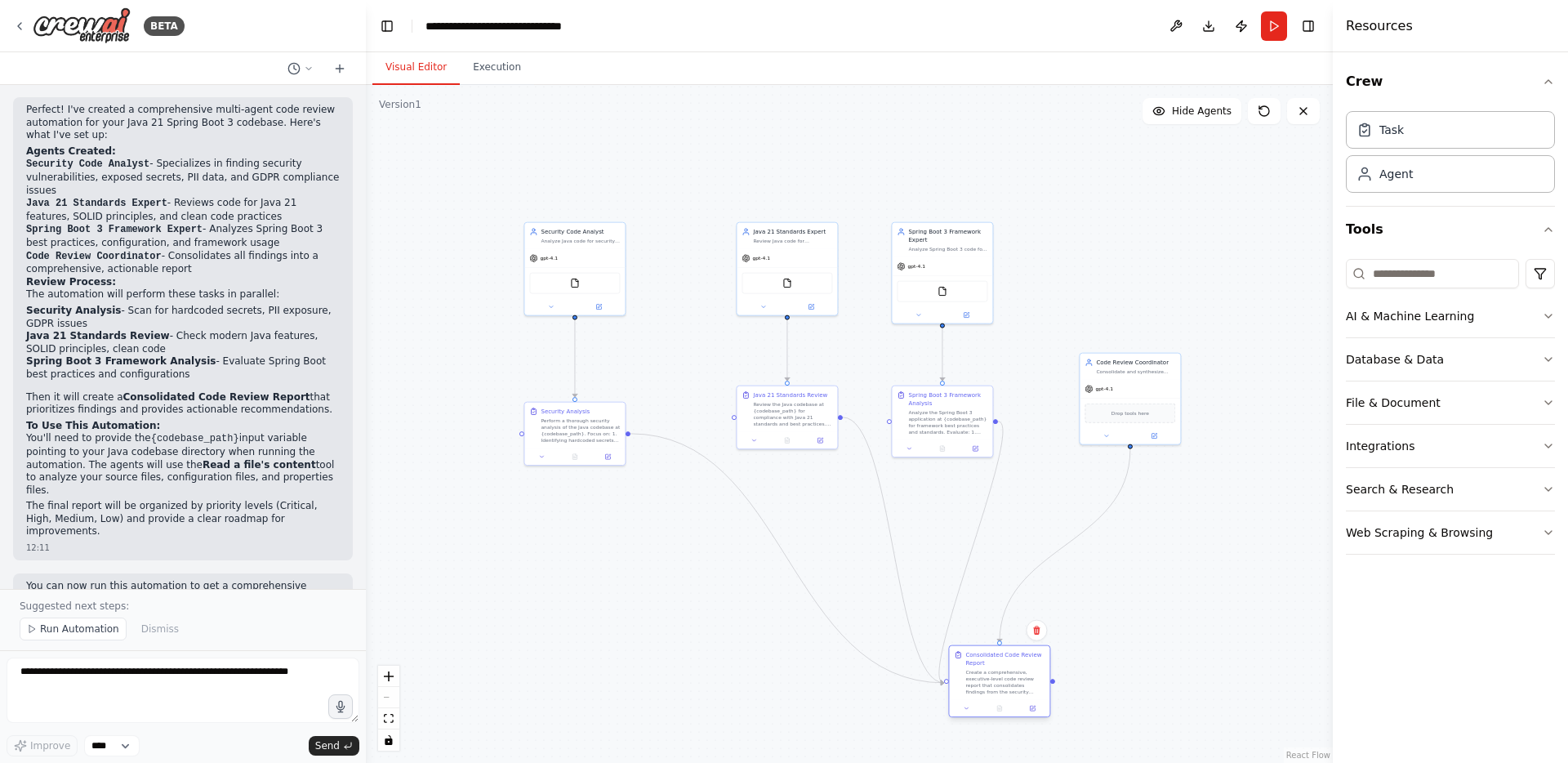
click at [994, 677] on div "Create a comprehensive, executive-level code review report that consolidates fi…" at bounding box center [1005, 681] width 79 height 26
click at [1162, 610] on div ".deletable-edge-delete-btn { width: 20px; height: 20px; border: 0px solid #ffff…" at bounding box center [849, 424] width 967 height 678
drag, startPoint x: 994, startPoint y: 673, endPoint x: 1020, endPoint y: 576, distance: 100.4
click at [1020, 576] on div "Create a comprehensive, executive-level code review report that consolidates fi…" at bounding box center [1028, 583] width 79 height 26
click at [1184, 562] on div ".deletable-edge-delete-btn { width: 20px; height: 20px; border: 0px solid #ffff…" at bounding box center [849, 424] width 967 height 678
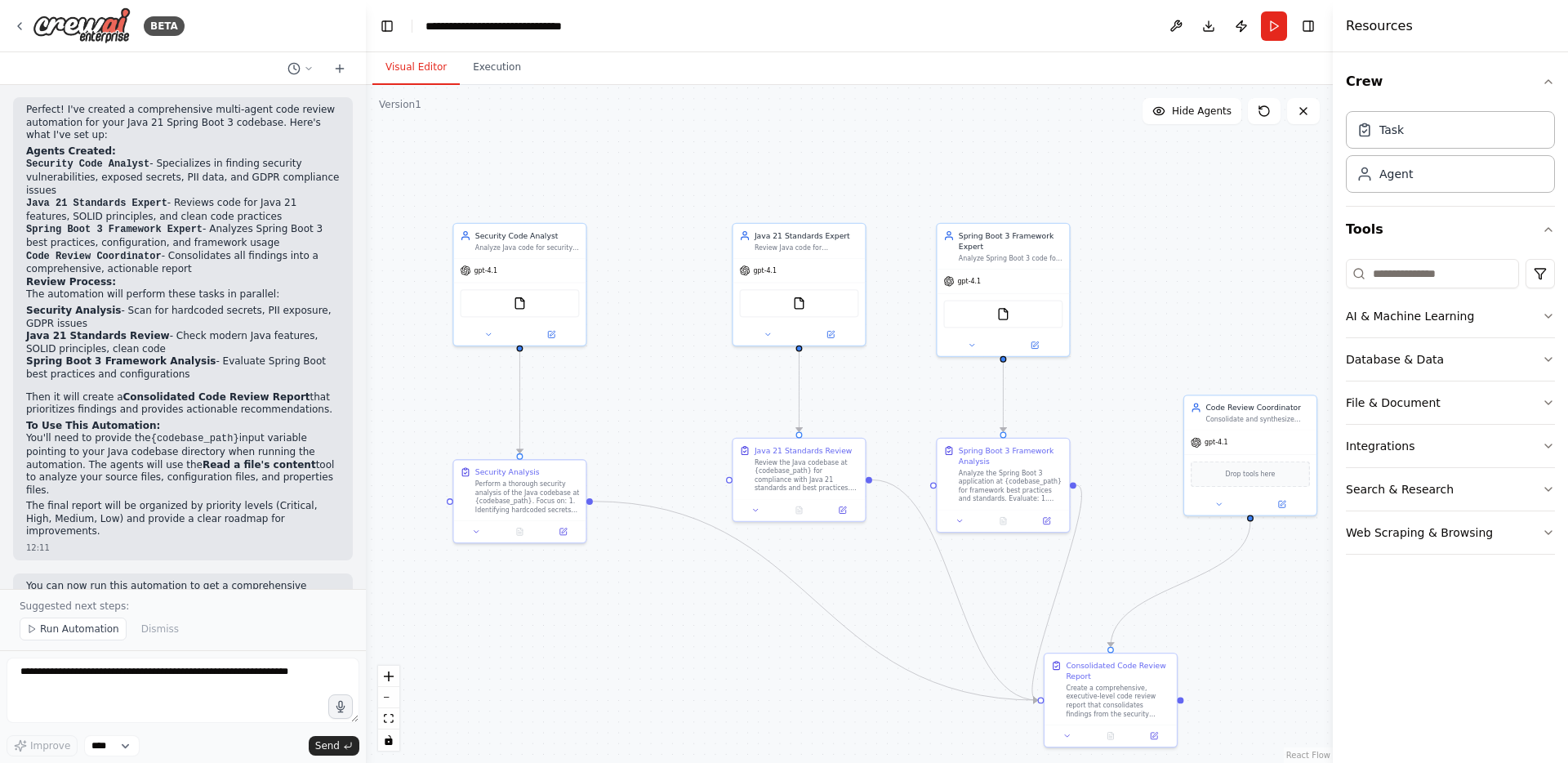
drag, startPoint x: 597, startPoint y: 551, endPoint x: 731, endPoint y: 650, distance: 166.6
click at [731, 650] on div ".deletable-edge-delete-btn { width: 20px; height: 20px; border: 0px solid #ffff…" at bounding box center [849, 424] width 967 height 678
drag, startPoint x: 823, startPoint y: 275, endPoint x: 808, endPoint y: 276, distance: 15.0
click at [808, 276] on div "gpt-4.1" at bounding box center [788, 268] width 132 height 24
drag, startPoint x: 814, startPoint y: 478, endPoint x: 799, endPoint y: 479, distance: 15.0
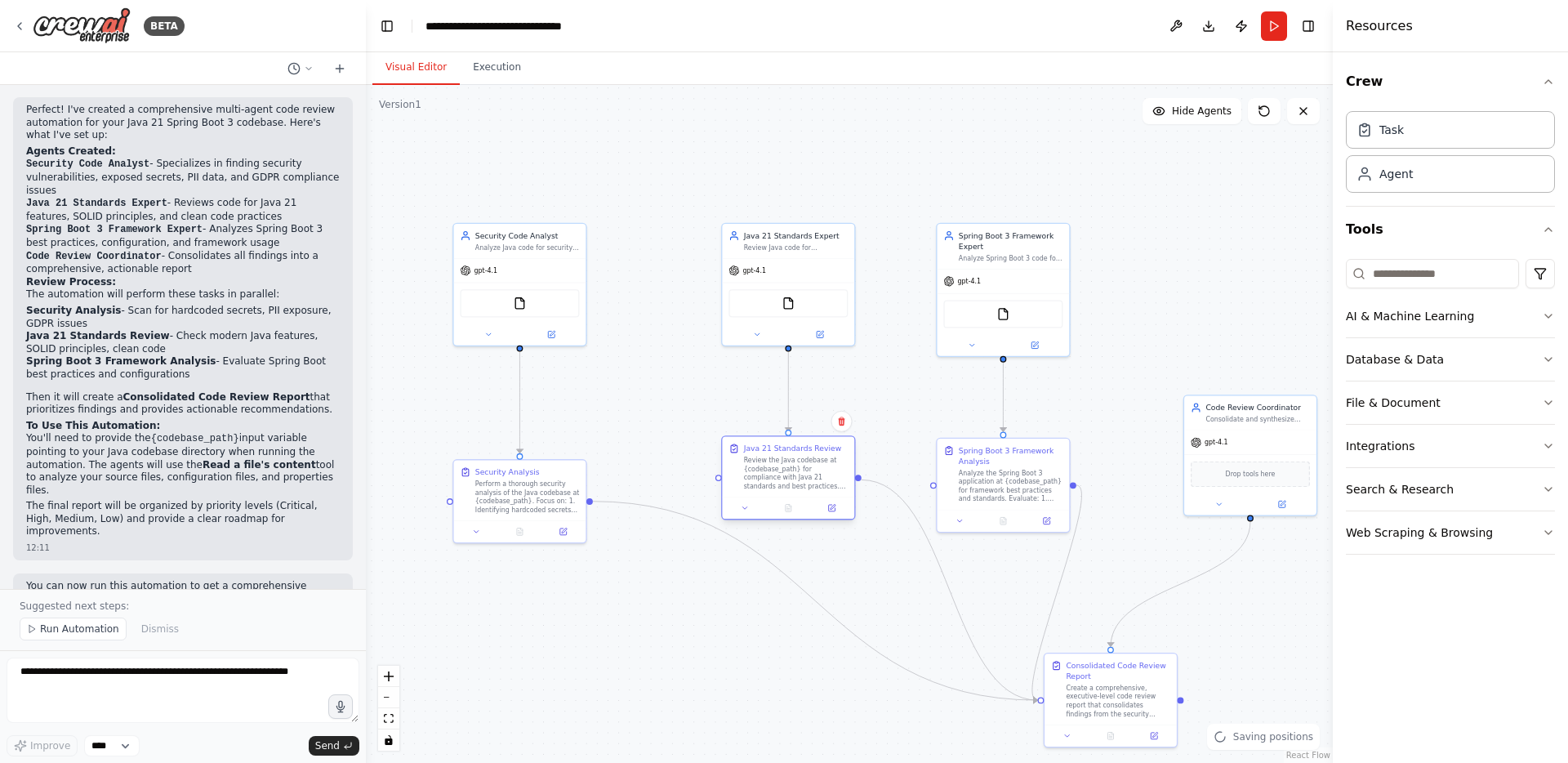
click at [799, 479] on div "Review the Java codebase at {codebase_path} for compliance with Java 21 standar…" at bounding box center [796, 473] width 105 height 35
click at [913, 378] on div ".deletable-edge-delete-btn { width: 20px; height: 20px; border: 0px solid #ffff…" at bounding box center [849, 424] width 967 height 678
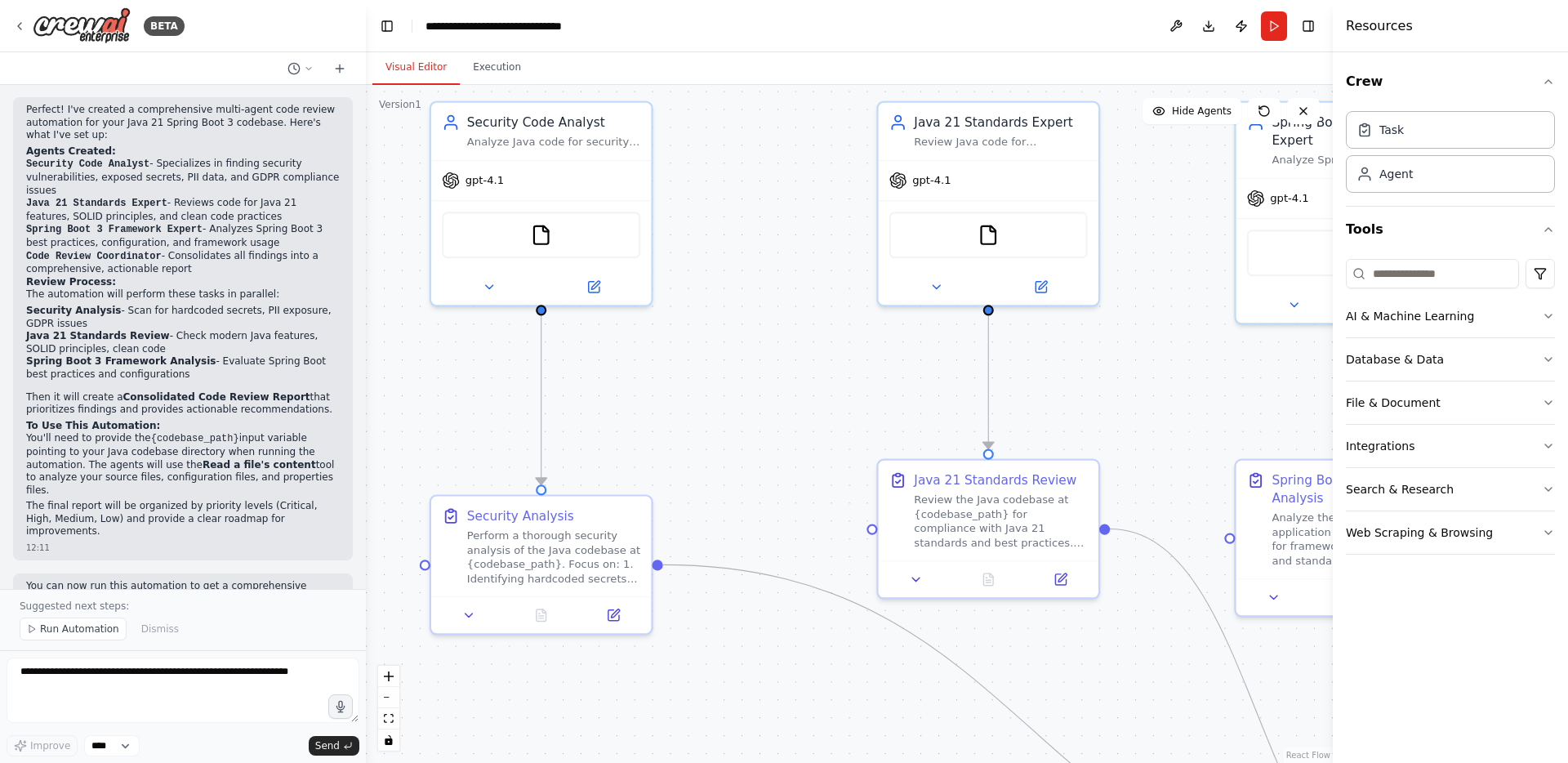
drag, startPoint x: 615, startPoint y: 401, endPoint x: 732, endPoint y: 407, distance: 117.2
click at [732, 407] on div ".deletable-edge-delete-btn { width: 20px; height: 20px; border: 0px solid #ffff…" at bounding box center [849, 424] width 967 height 678
click at [619, 608] on icon at bounding box center [613, 611] width 15 height 15
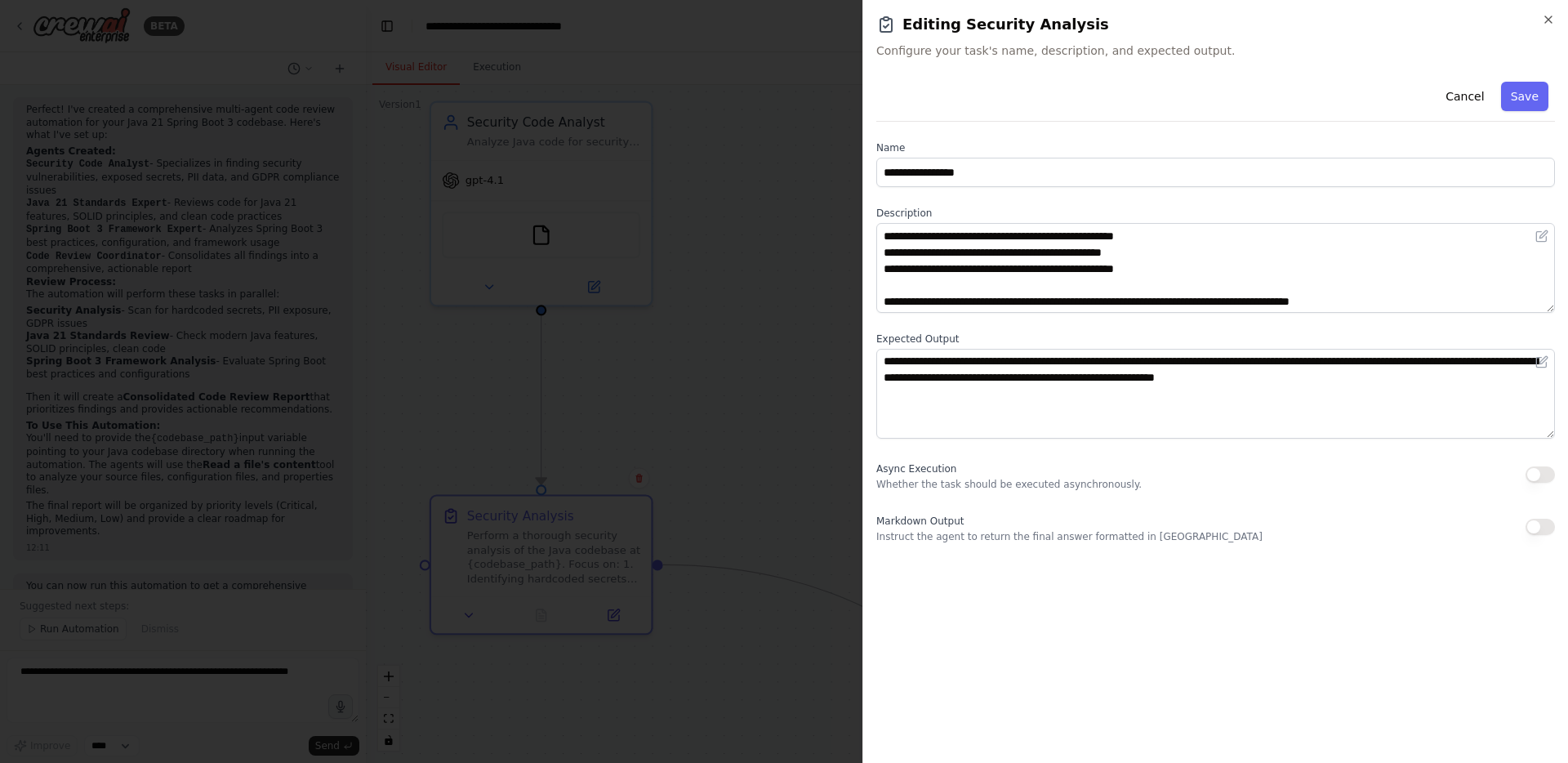
scroll to position [82, 0]
click at [1551, 13] on icon "button" at bounding box center [1548, 20] width 13 height 13
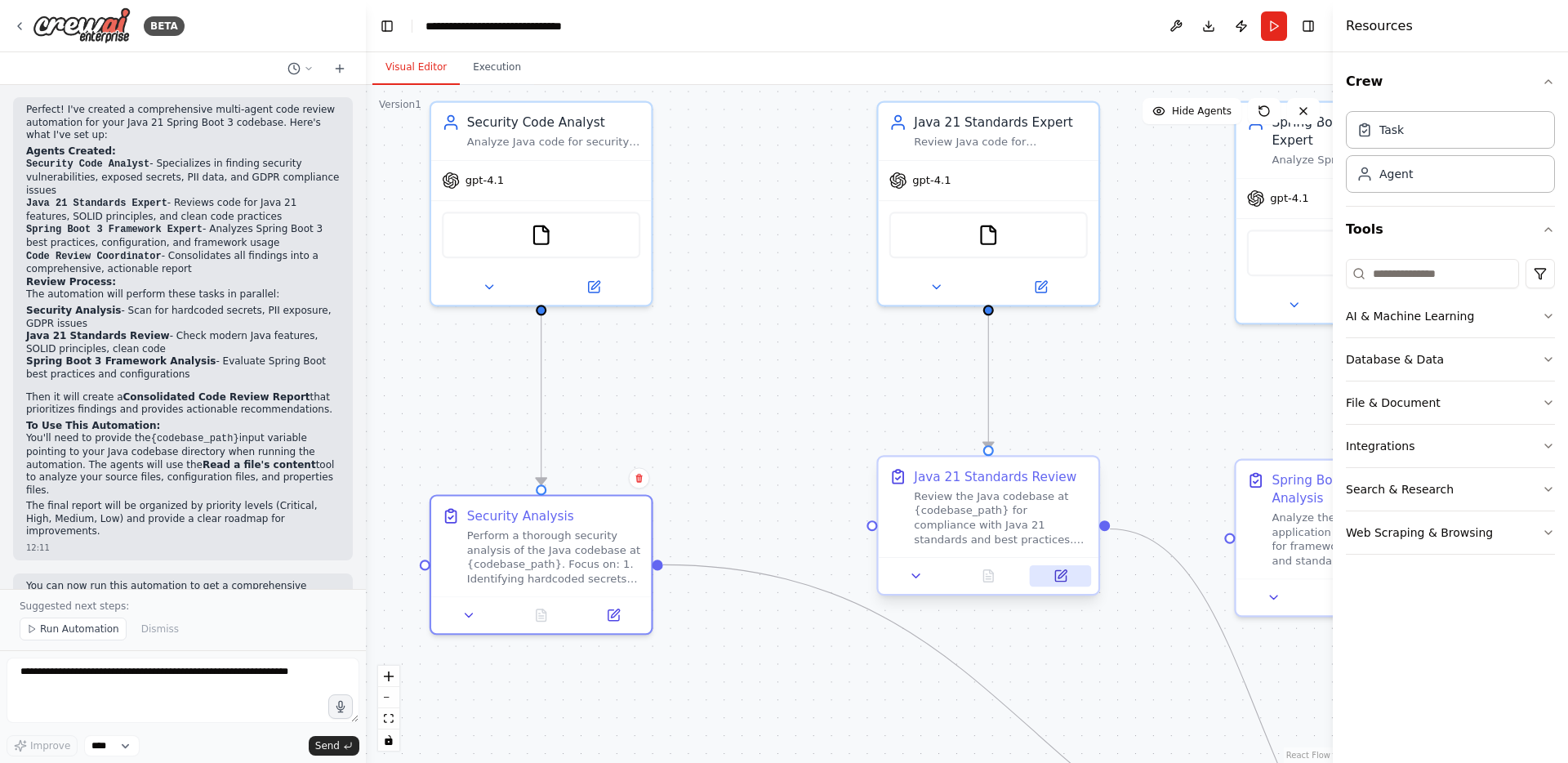
click at [1065, 578] on icon at bounding box center [1060, 575] width 11 height 11
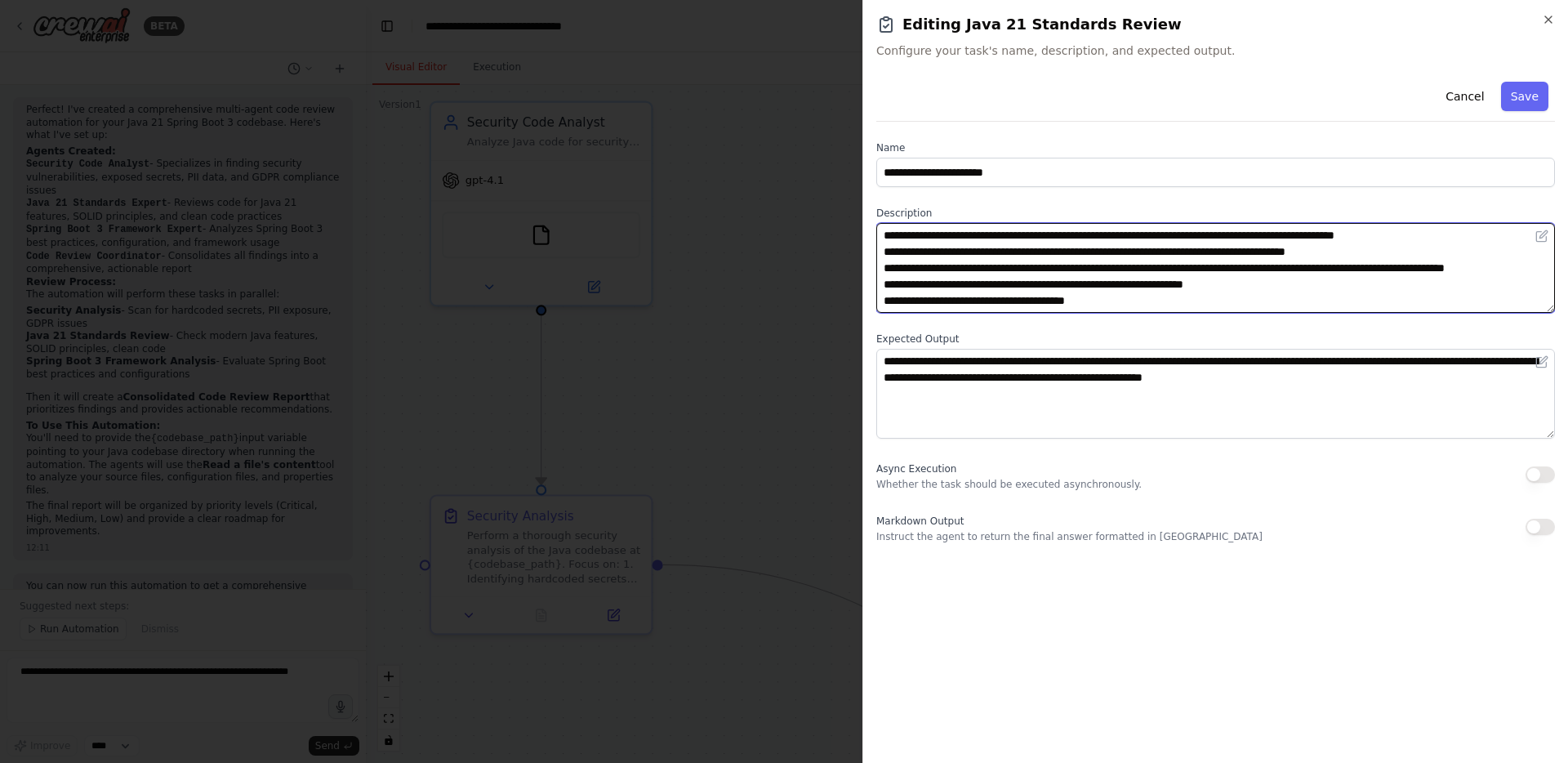
drag, startPoint x: 894, startPoint y: 251, endPoint x: 1419, endPoint y: 256, distance: 525.0
click at [1419, 256] on textarea "**********" at bounding box center [1215, 267] width 679 height 90
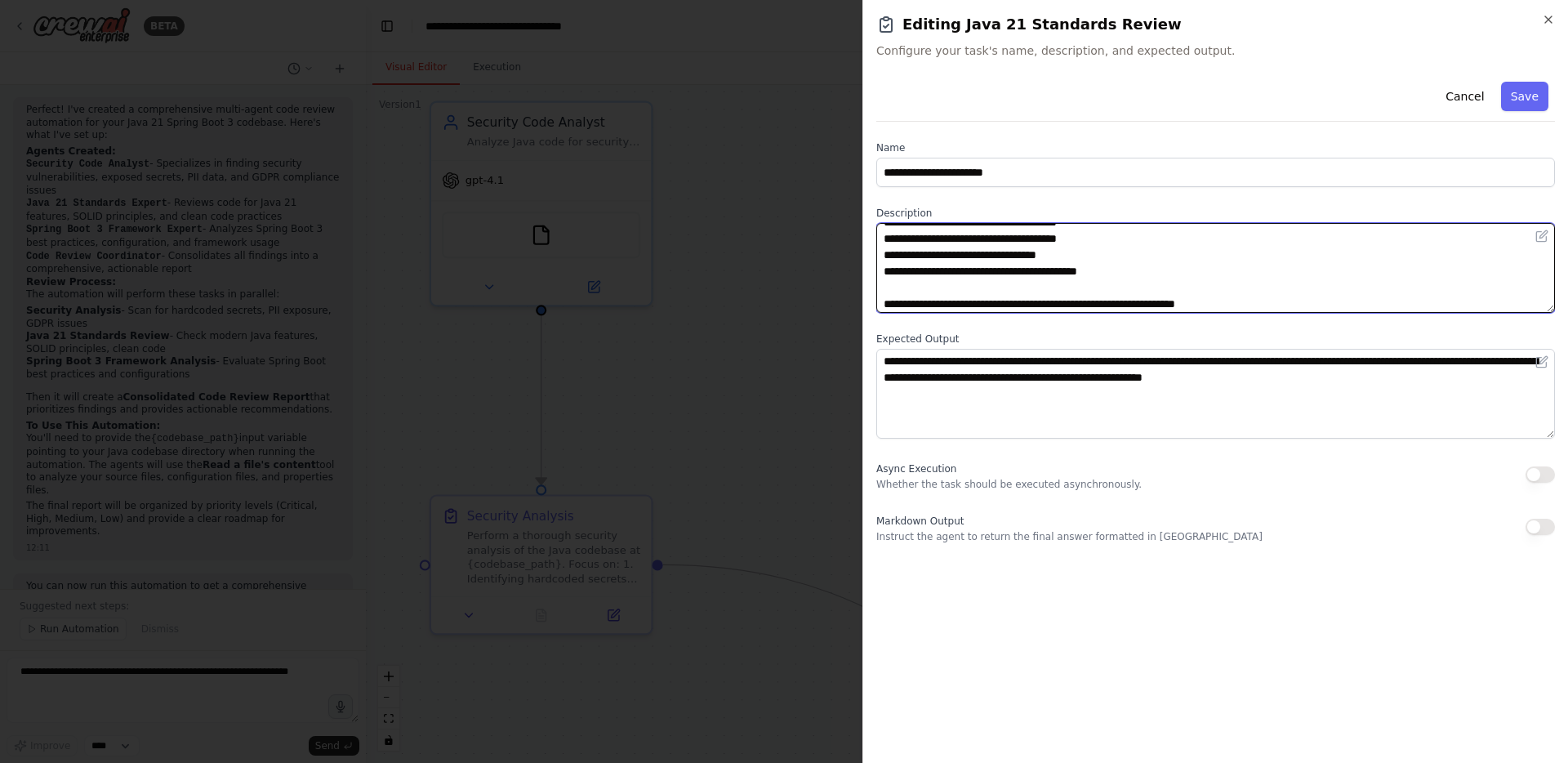
scroll to position [114, 0]
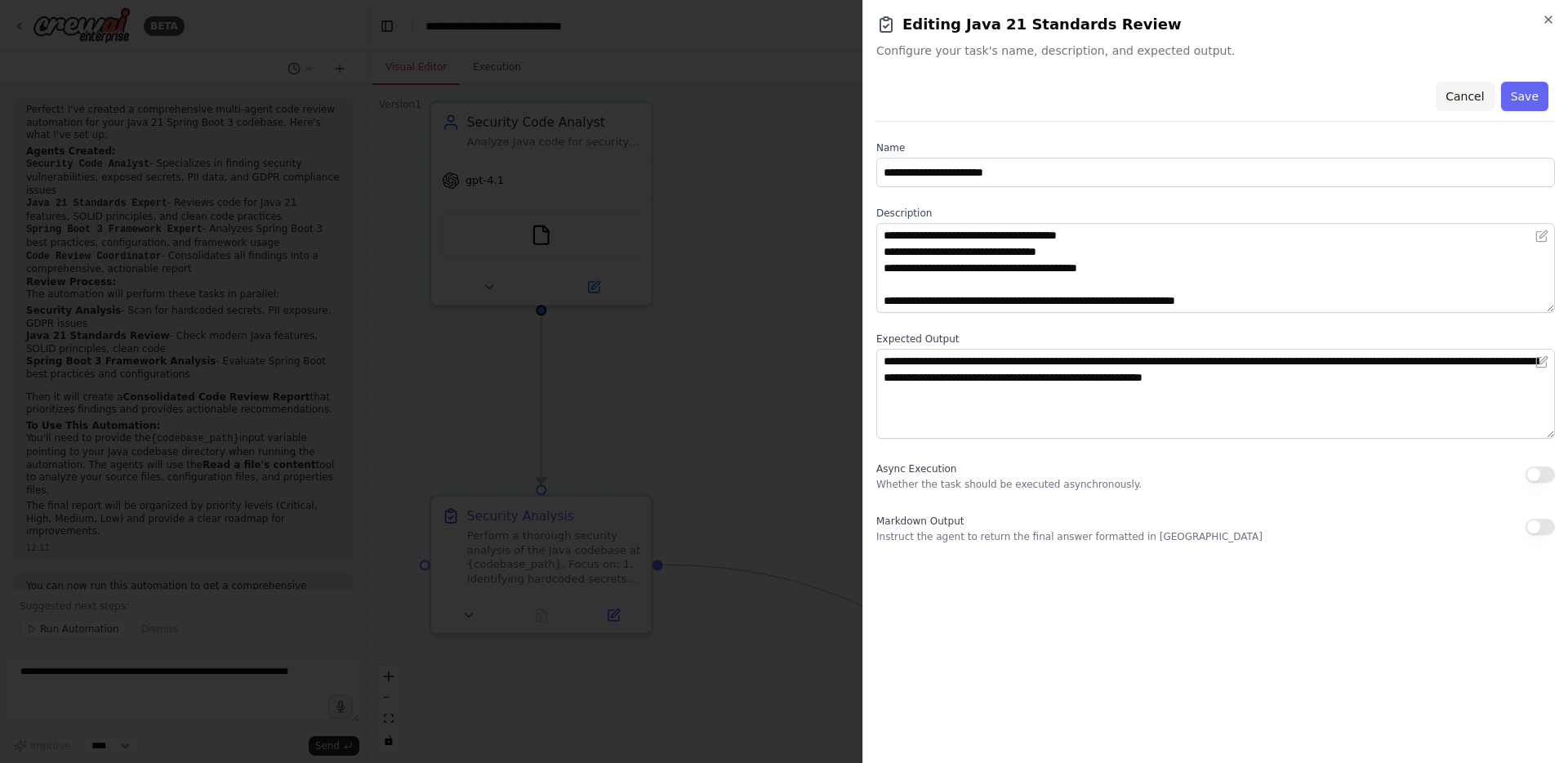
click at [1466, 101] on button "Cancel" at bounding box center [1464, 96] width 58 height 29
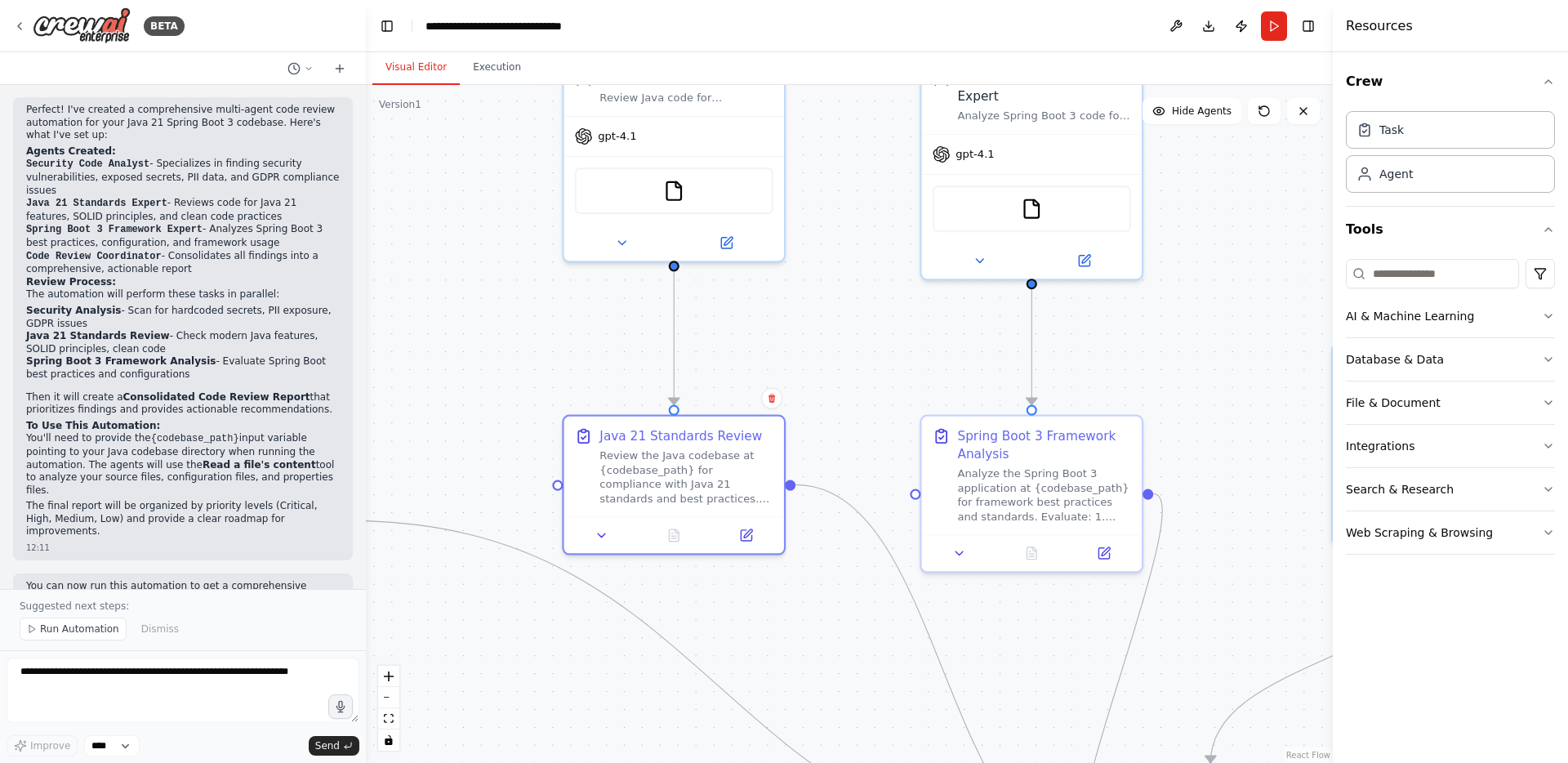
drag, startPoint x: 1168, startPoint y: 465, endPoint x: 854, endPoint y: 421, distance: 317.1
click at [854, 421] on div ".deletable-edge-delete-btn { width: 20px; height: 20px; border: 0px solid #ffff…" at bounding box center [849, 424] width 967 height 678
click at [1102, 552] on icon at bounding box center [1104, 549] width 11 height 11
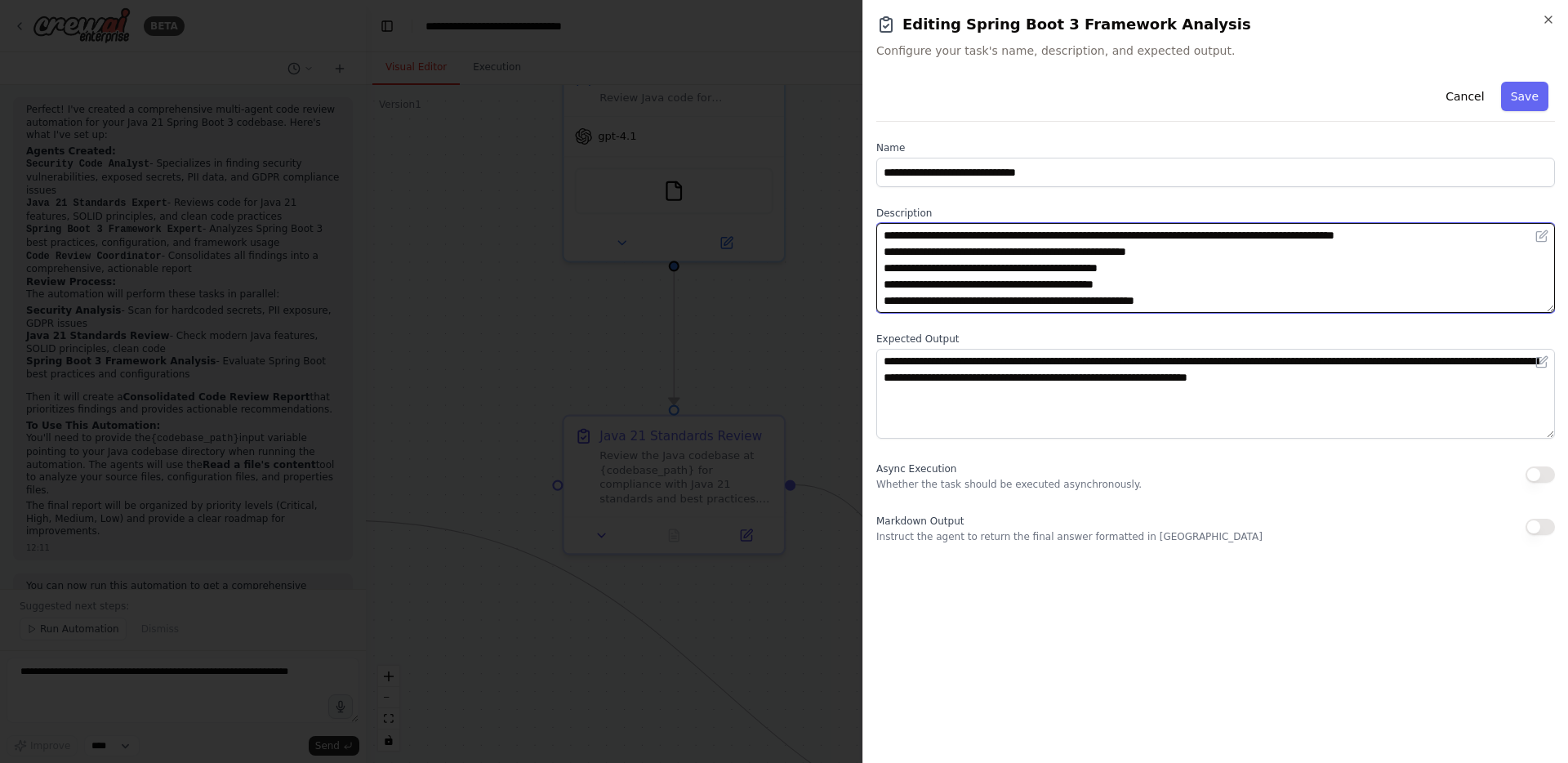
drag, startPoint x: 973, startPoint y: 236, endPoint x: 1378, endPoint y: 292, distance: 408.9
click at [1378, 292] on textarea "**********" at bounding box center [1215, 267] width 679 height 90
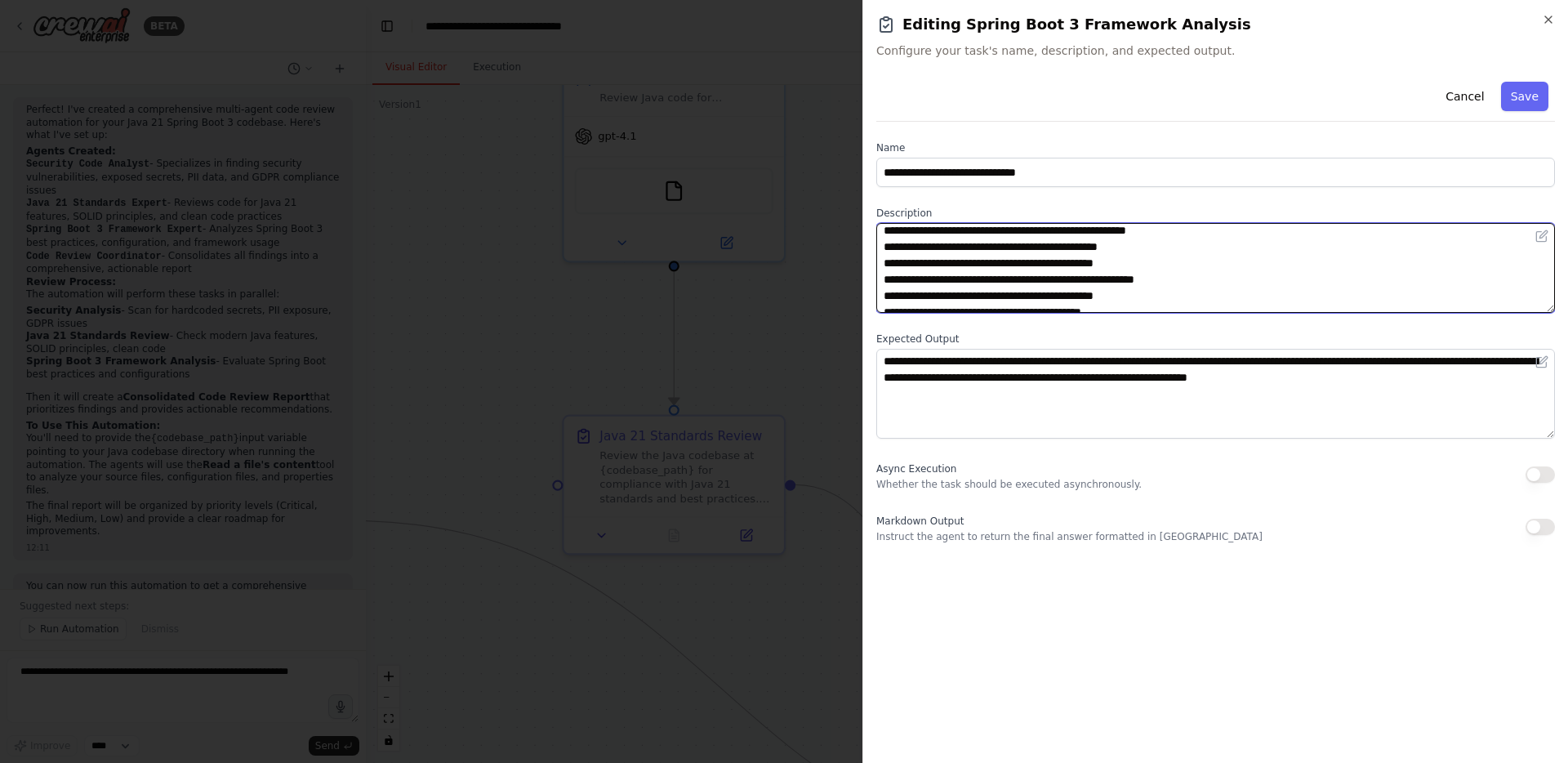
scroll to position [24, 0]
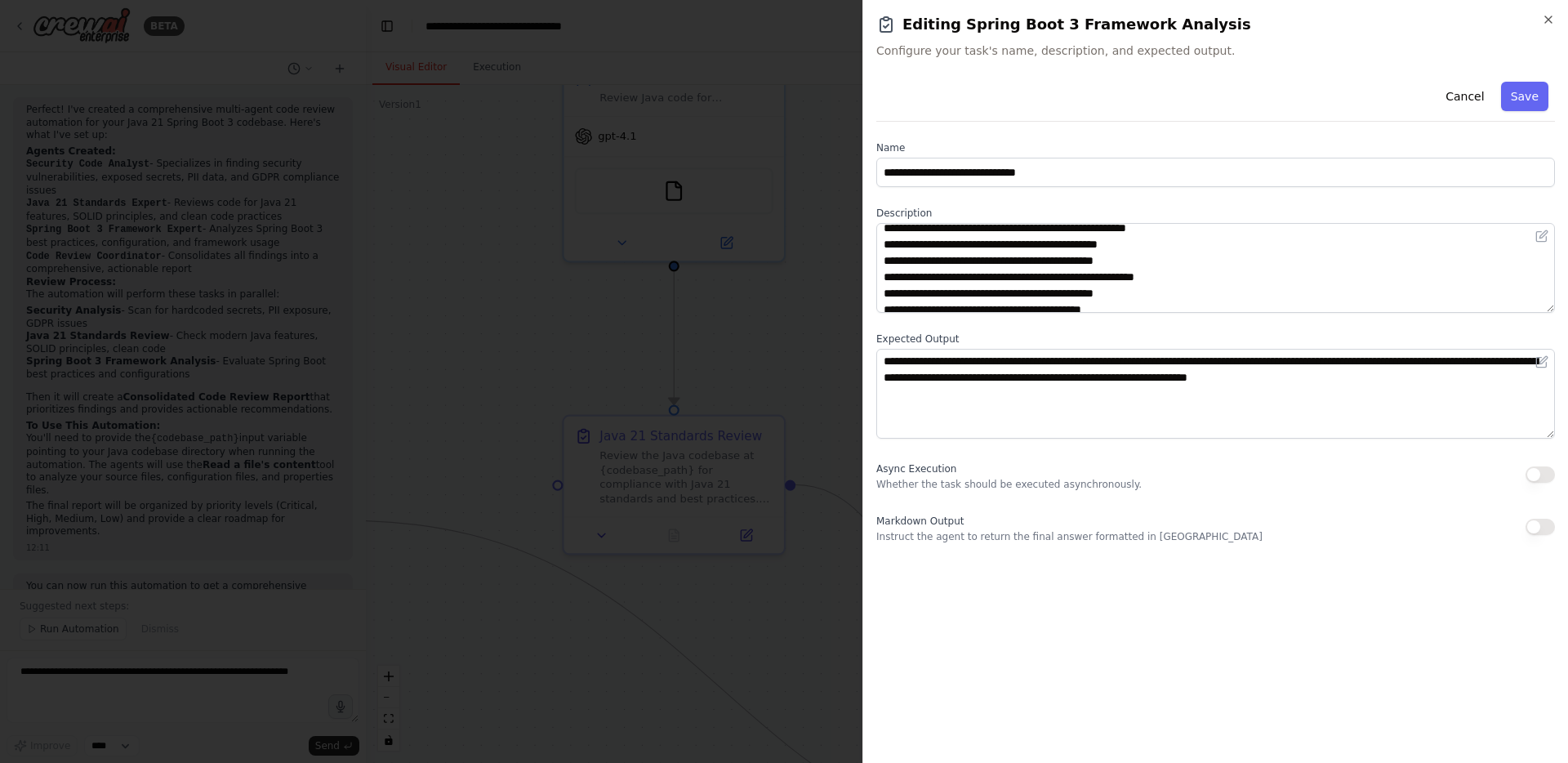
click at [1314, 561] on div "**********" at bounding box center [1215, 413] width 679 height 674
drag, startPoint x: 894, startPoint y: 486, endPoint x: 991, endPoint y: 486, distance: 97.0
click at [991, 486] on p "Whether the task should be executed asynchronously." at bounding box center [1008, 484] width 265 height 13
click at [1482, 91] on button "Cancel" at bounding box center [1464, 96] width 58 height 29
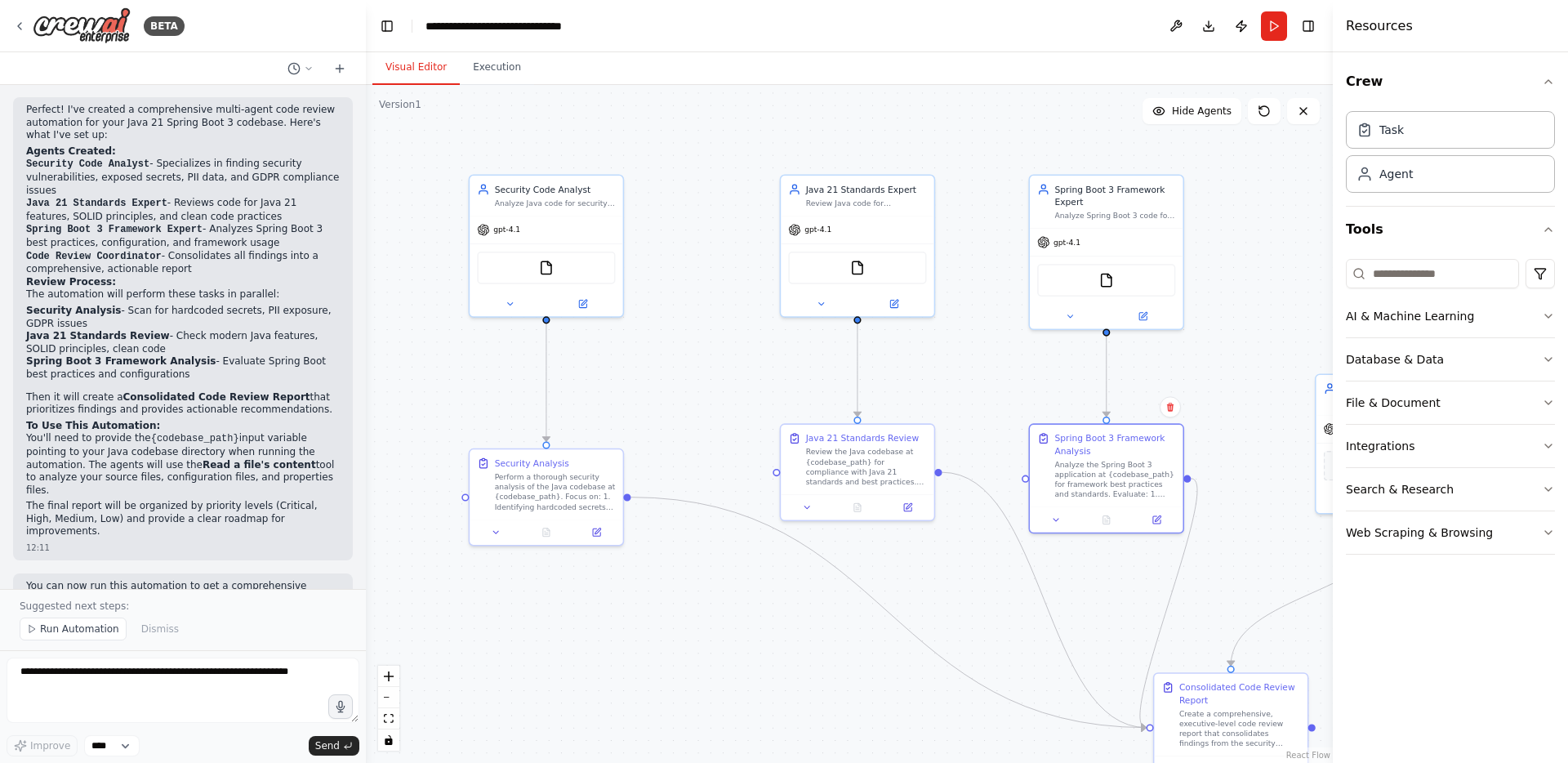
drag, startPoint x: 1327, startPoint y: 442, endPoint x: 1267, endPoint y: 399, distance: 73.8
click at [1267, 399] on div "BETA I have java code, i would like to get this java 21 with spring boot 3 code…" at bounding box center [784, 382] width 1568 height 763
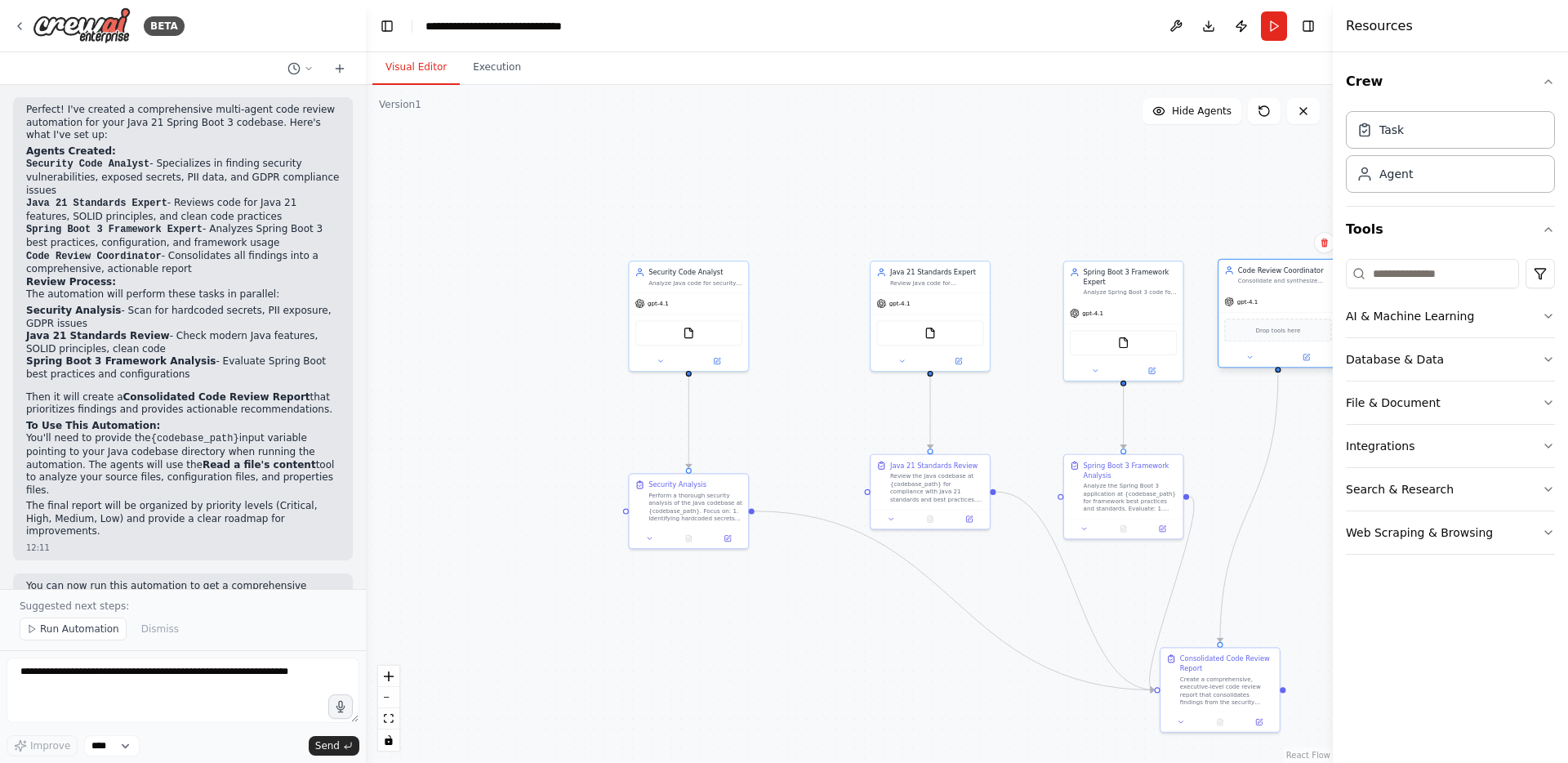
drag, startPoint x: 1313, startPoint y: 444, endPoint x: 1230, endPoint y: 292, distance: 173.2
click at [1230, 292] on div "Code Review Coordinator Consolidate and synthesize security, Java standards, an…" at bounding box center [1278, 313] width 121 height 109
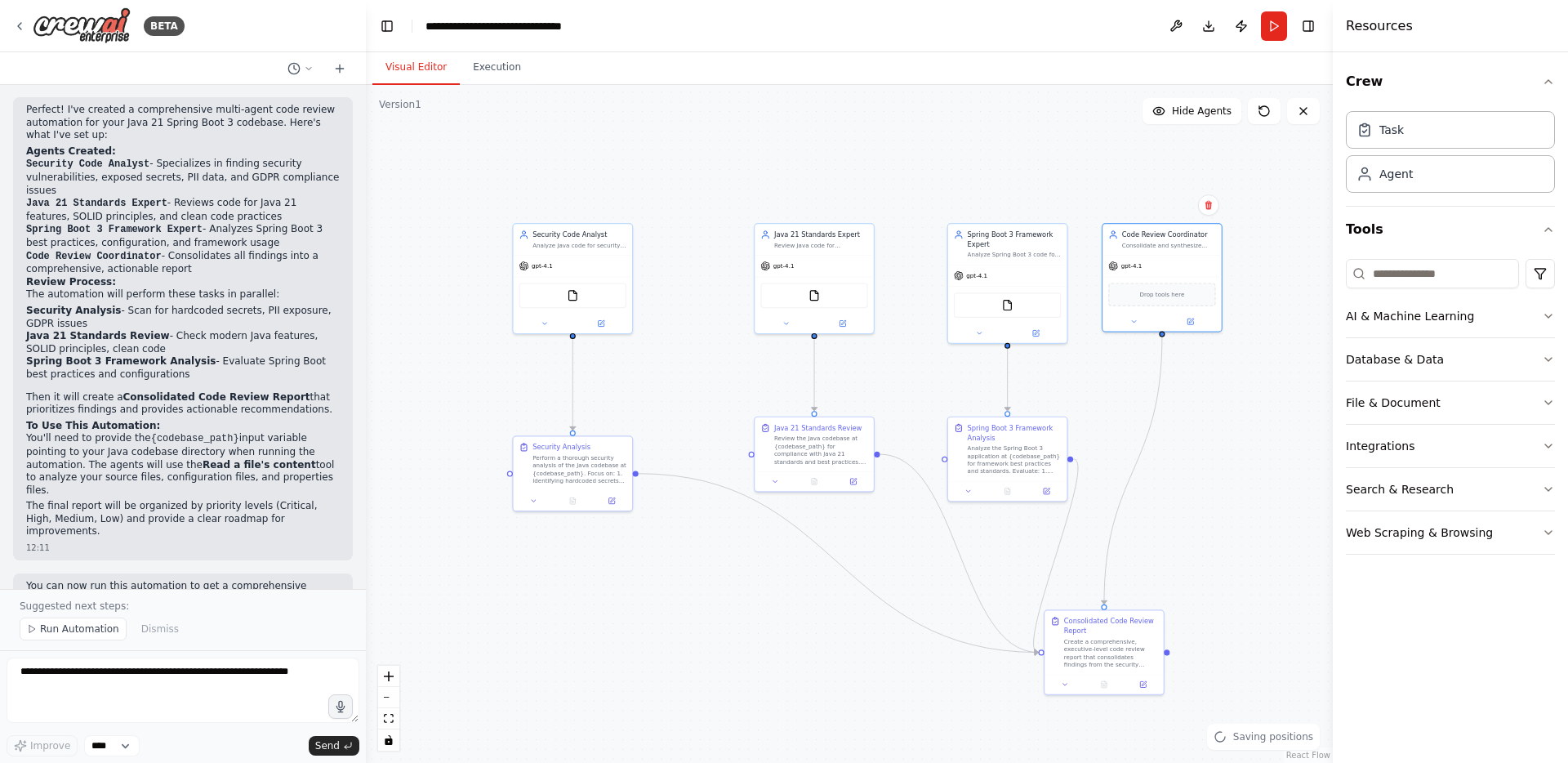
drag, startPoint x: 1283, startPoint y: 511, endPoint x: 1166, endPoint y: 474, distance: 122.7
click at [1166, 474] on div ".deletable-edge-delete-btn { width: 20px; height: 20px; border: 0px solid #ffff…" at bounding box center [849, 424] width 967 height 678
click at [1142, 685] on icon at bounding box center [1143, 682] width 7 height 7
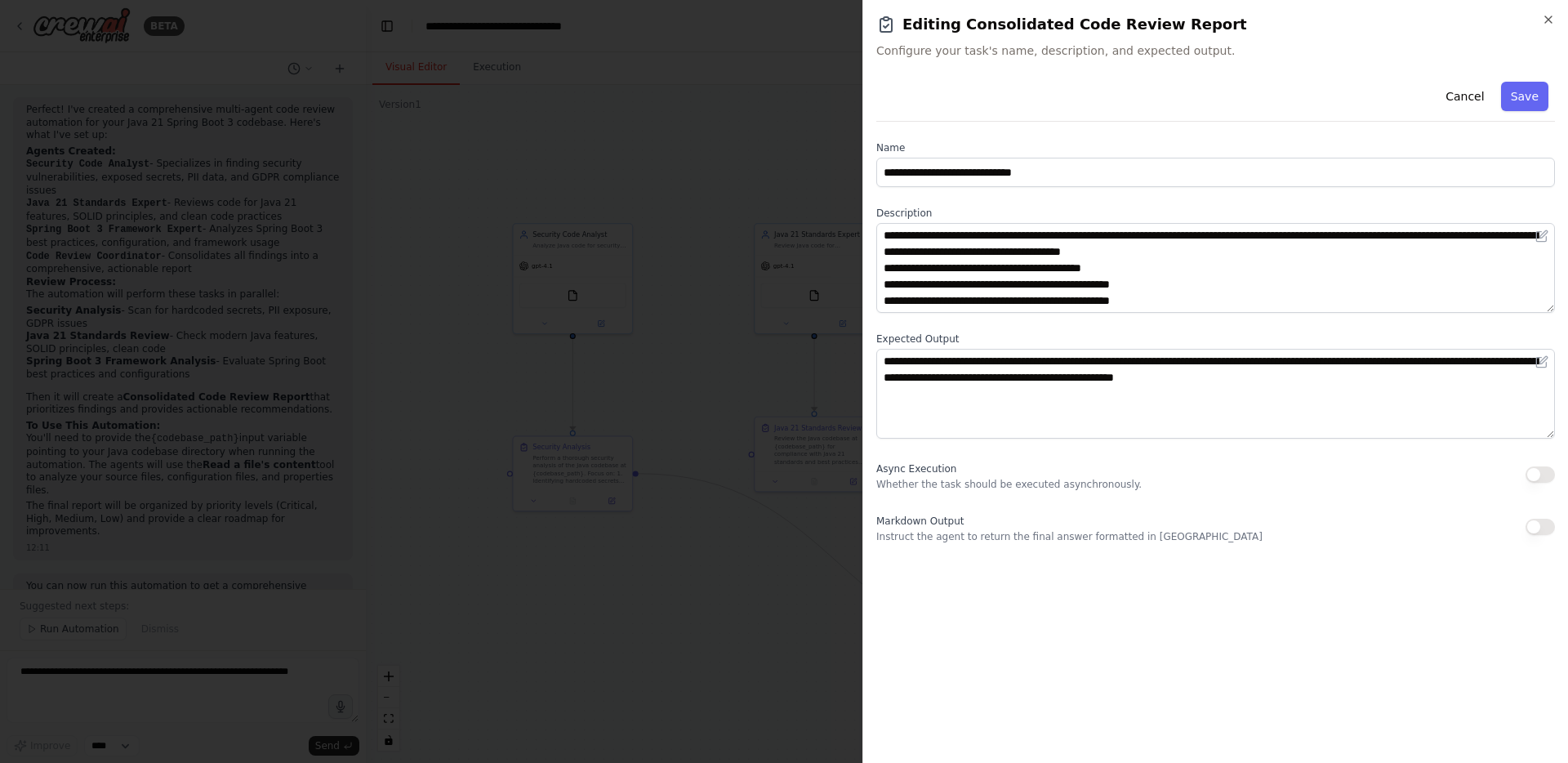
click at [1556, 20] on div "**********" at bounding box center [1215, 382] width 705 height 763
click at [1550, 20] on icon "button" at bounding box center [1548, 20] width 13 height 13
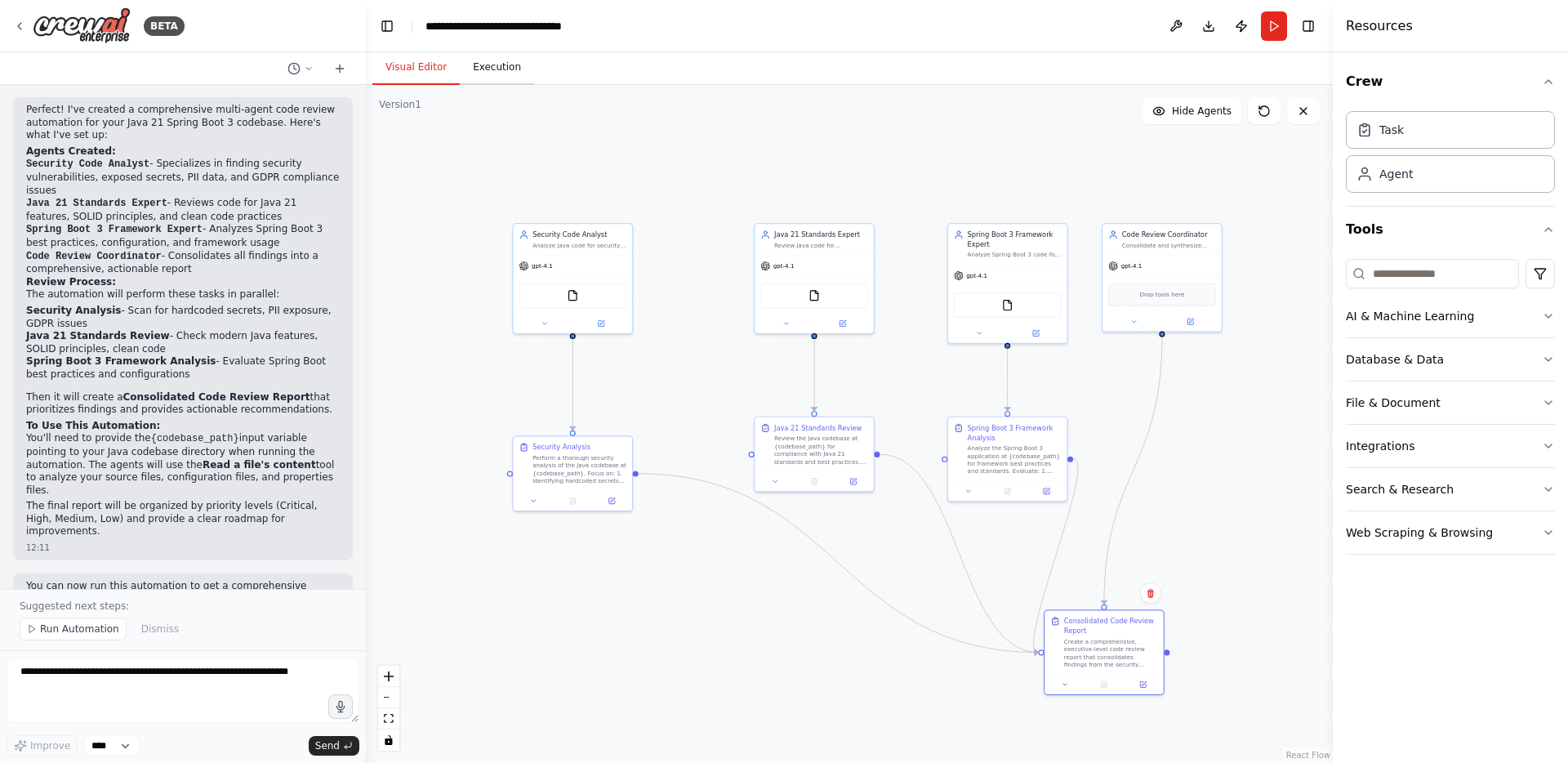
click at [496, 68] on button "Execution" at bounding box center [497, 67] width 75 height 35
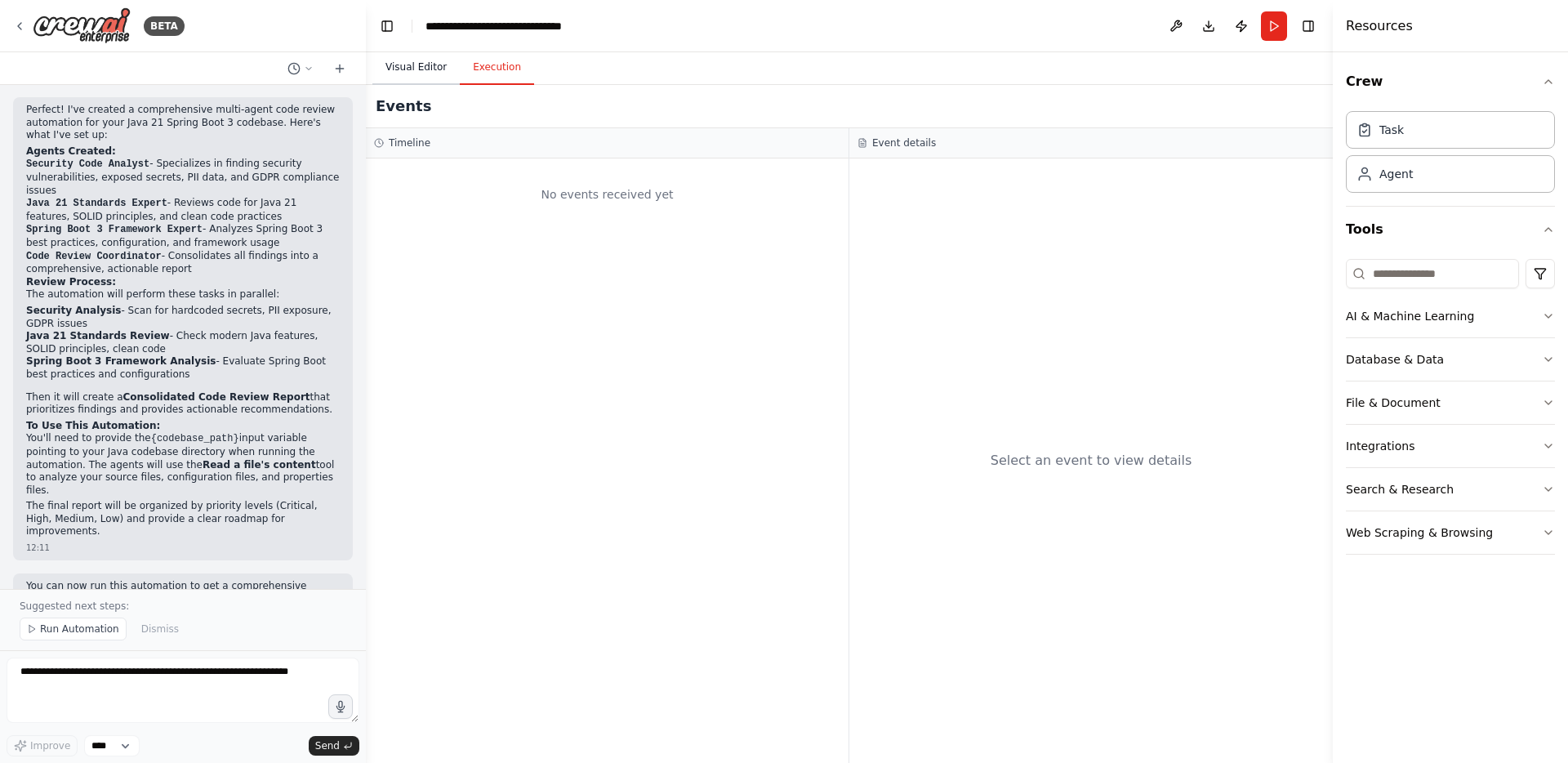
click at [419, 72] on button "Visual Editor" at bounding box center [416, 67] width 87 height 35
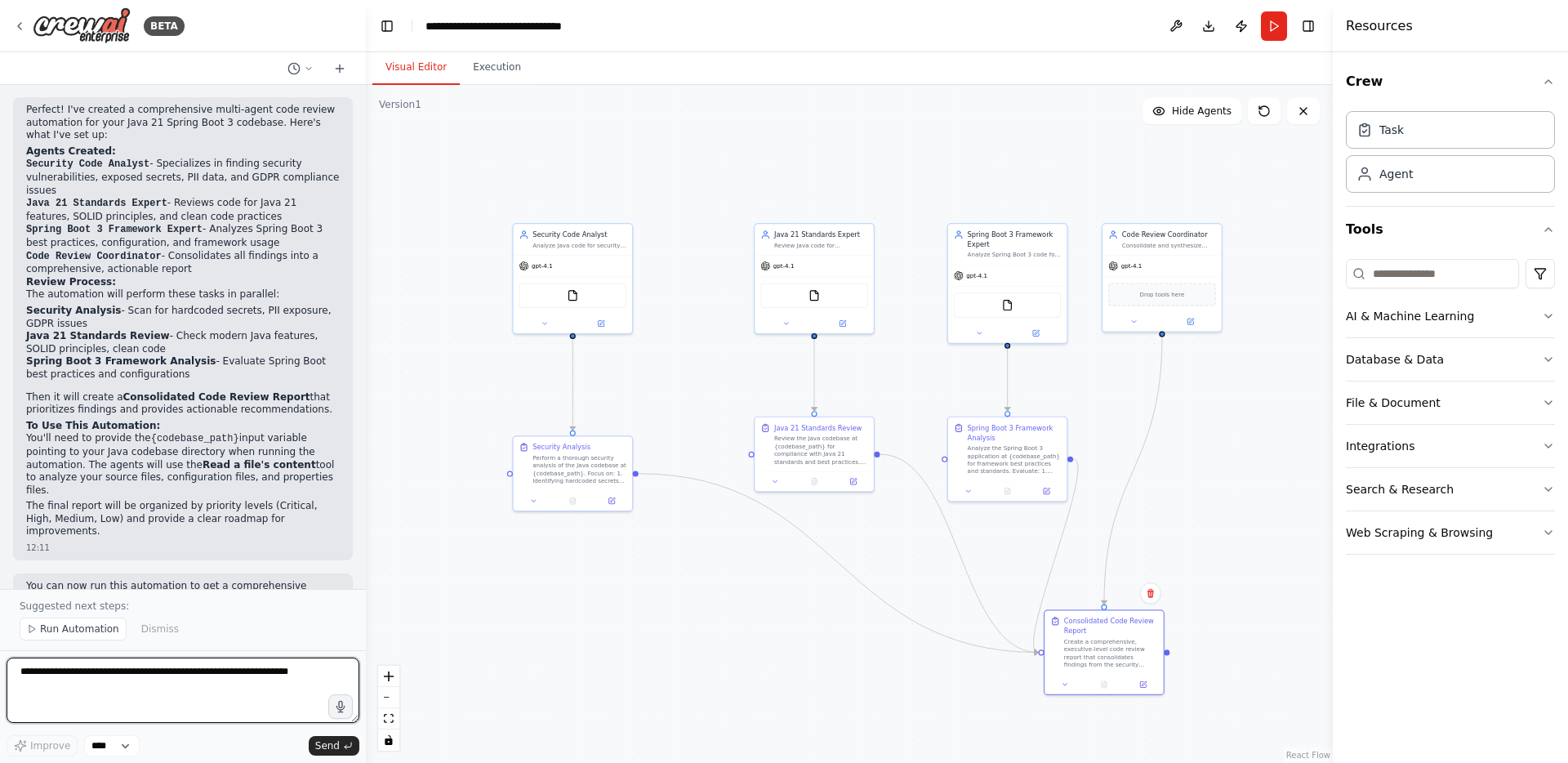
click at [164, 683] on textarea at bounding box center [183, 690] width 353 height 66
type textarea "**********"
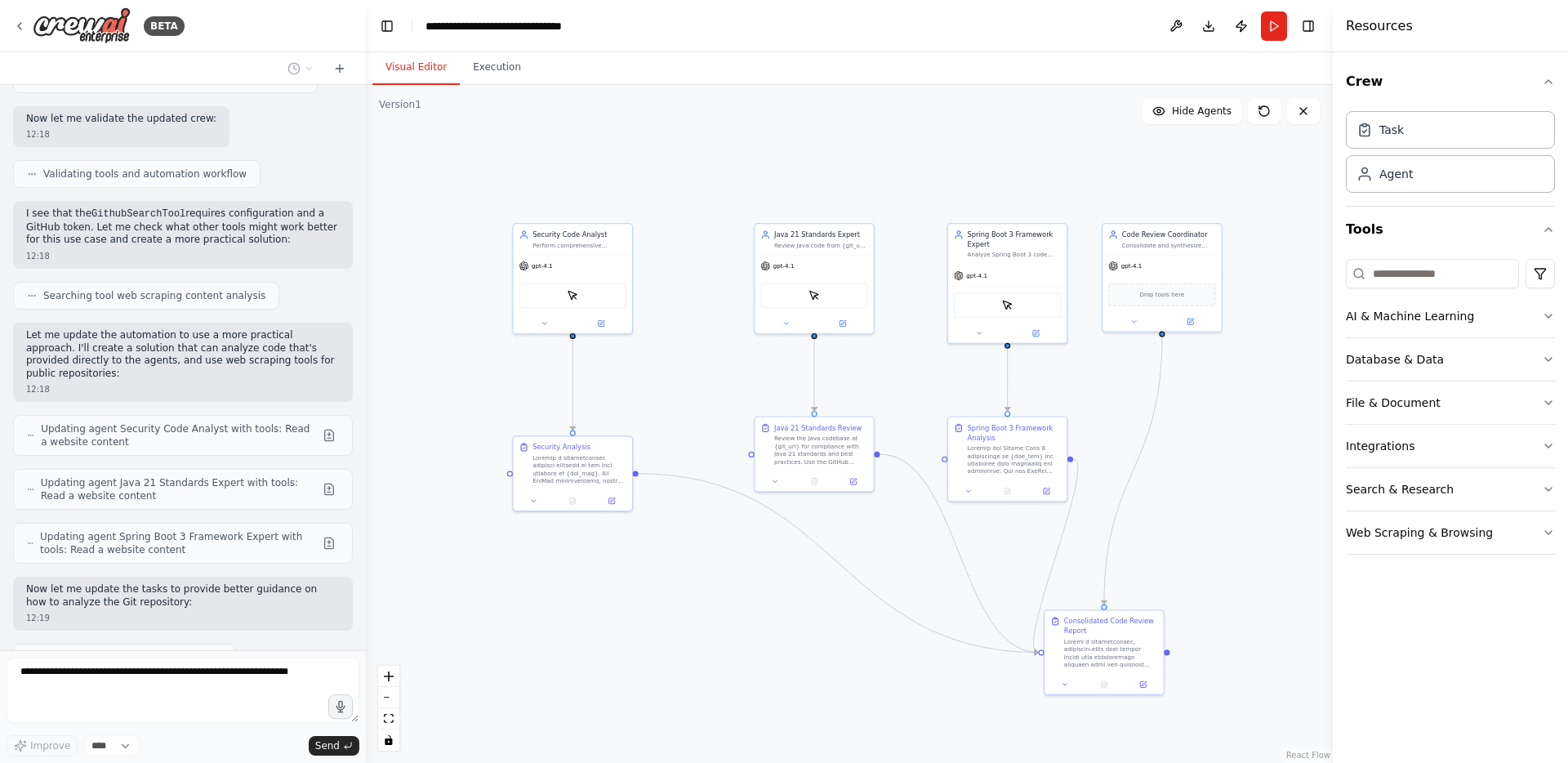
scroll to position [3240, 0]
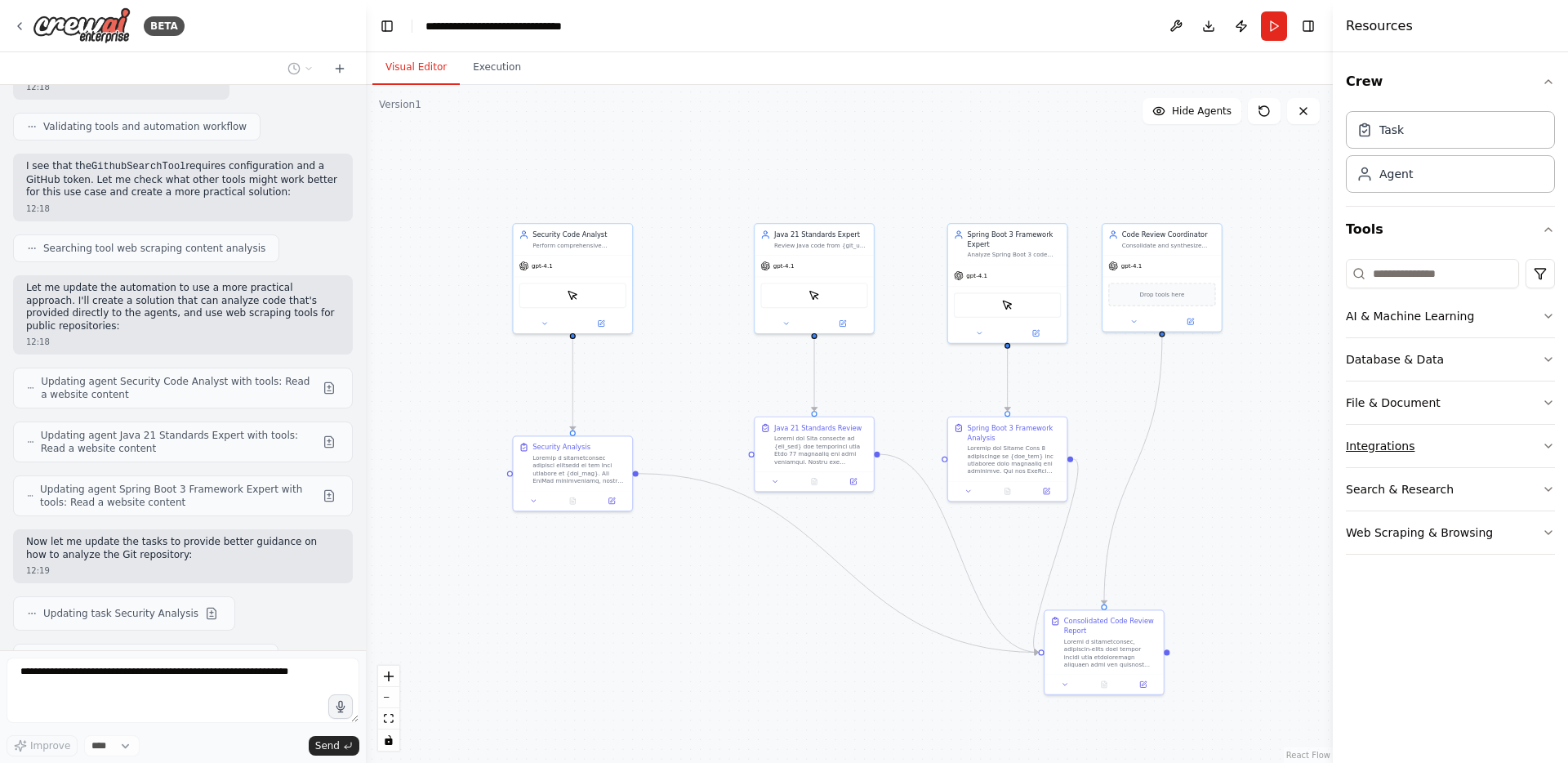
click at [1391, 448] on button "Integrations" at bounding box center [1451, 446] width 209 height 43
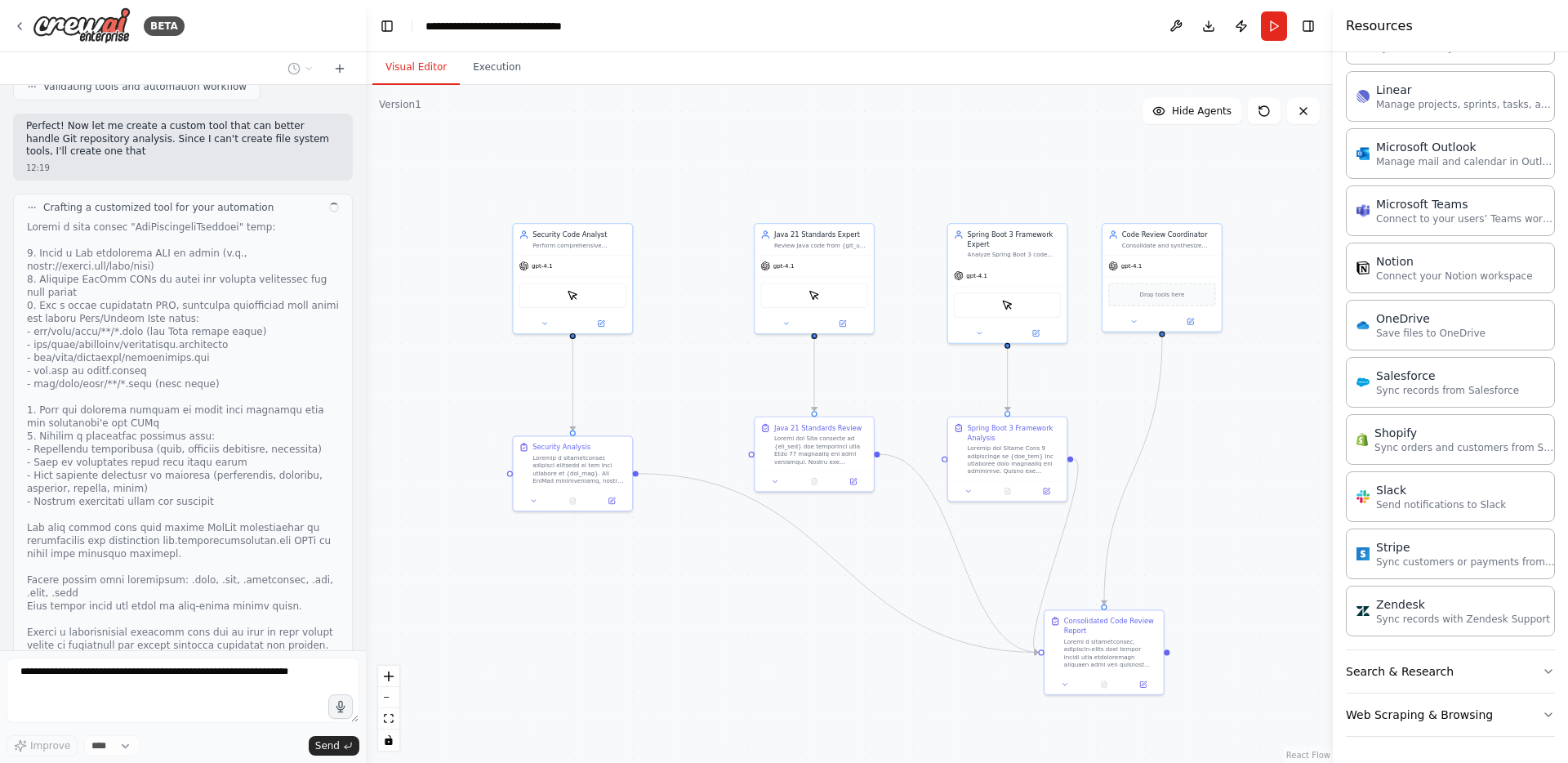
scroll to position [3972, 0]
click at [1394, 673] on button "Search & Research" at bounding box center [1451, 672] width 209 height 43
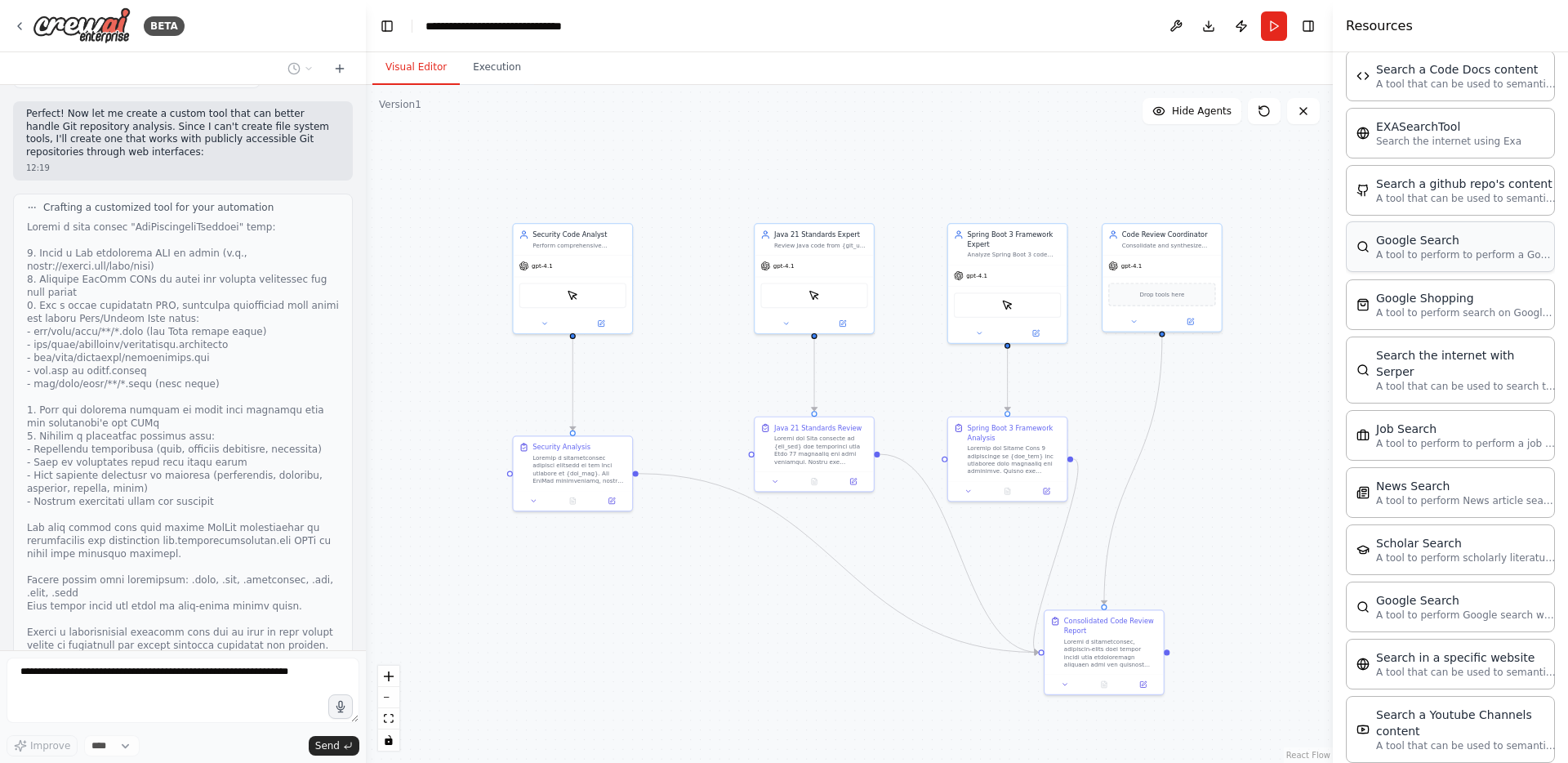
scroll to position [1860, 0]
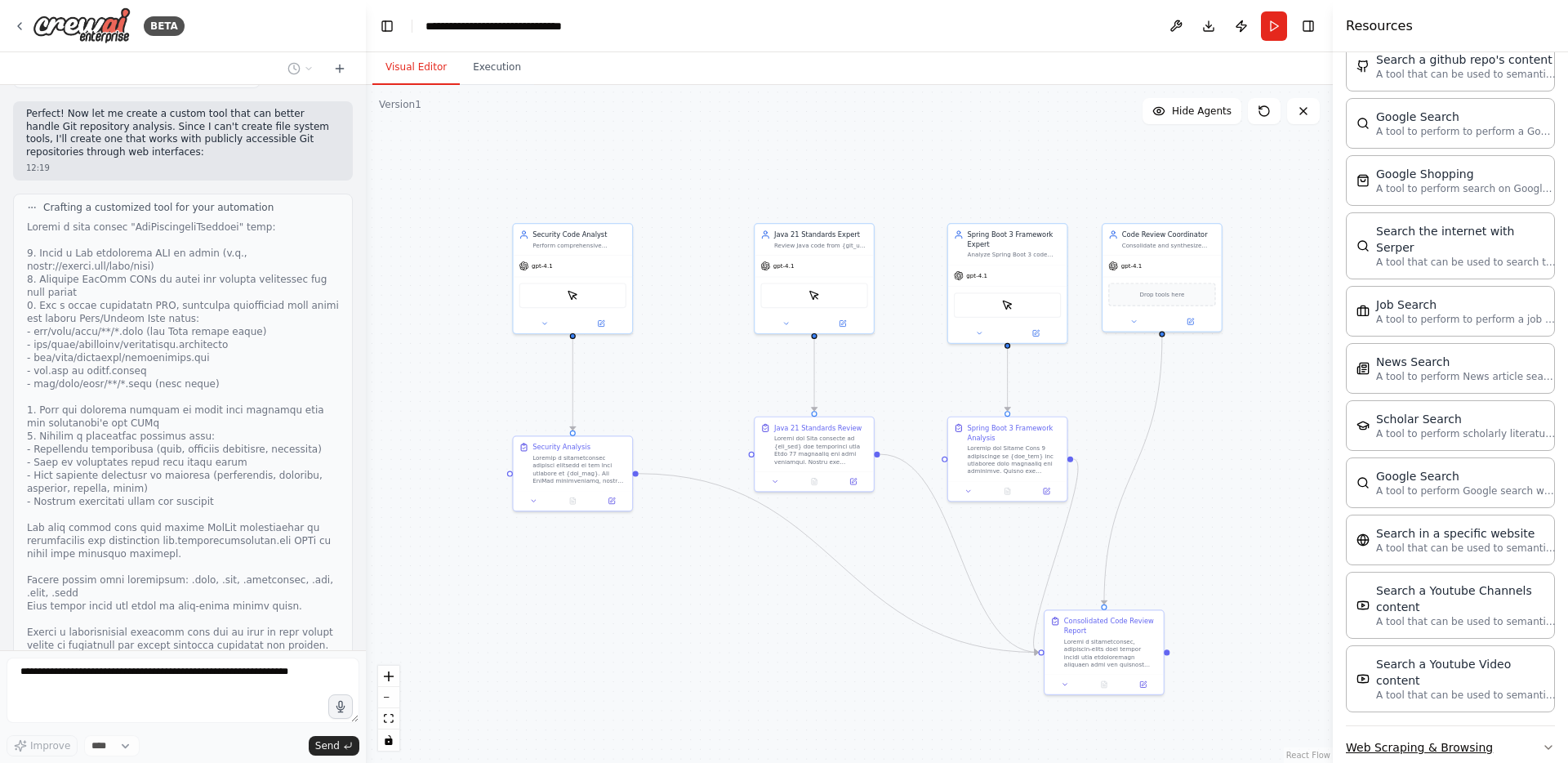
click at [1444, 726] on button "Web Scraping & Browsing" at bounding box center [1451, 747] width 209 height 43
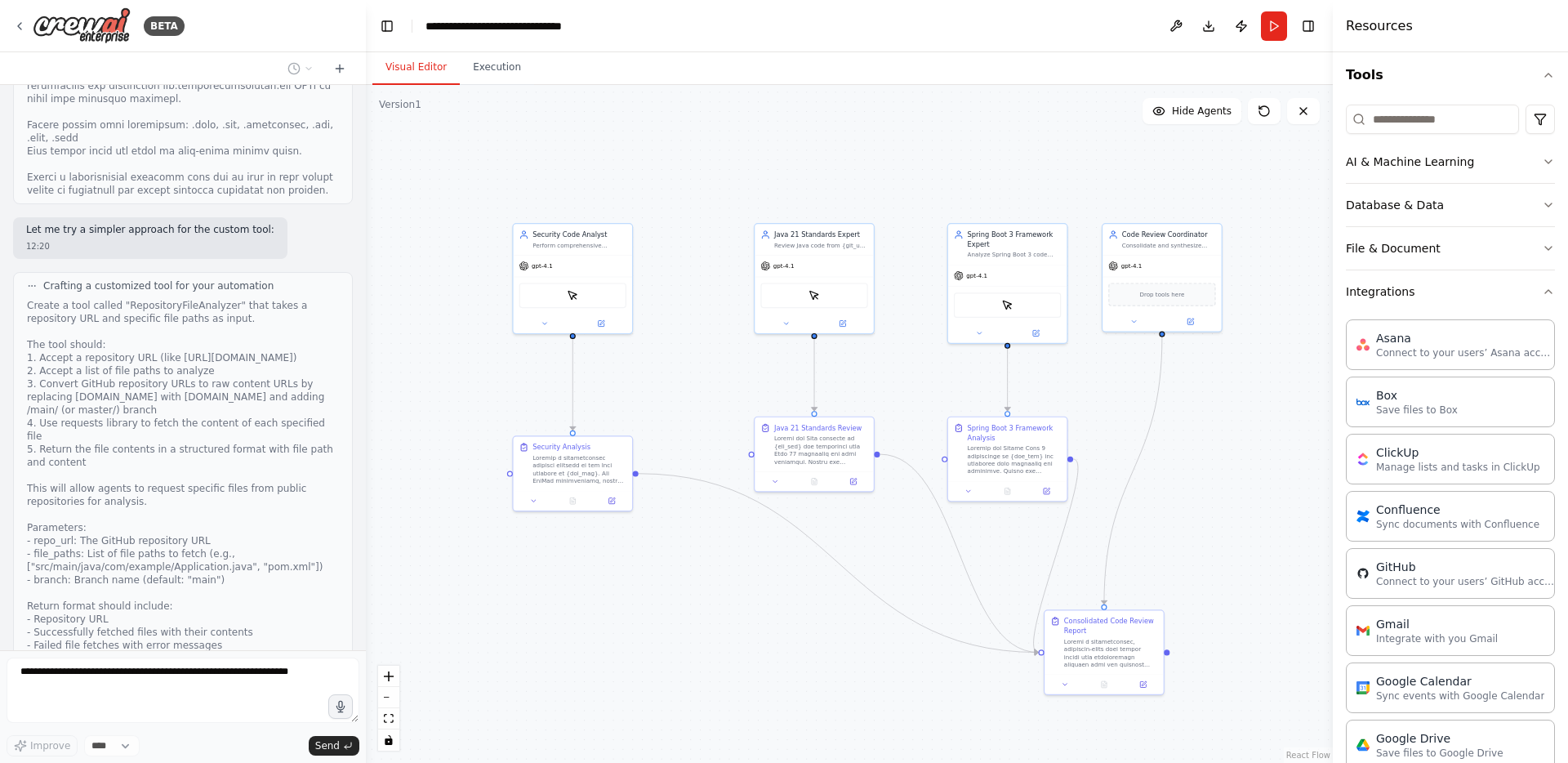
scroll to position [0, 0]
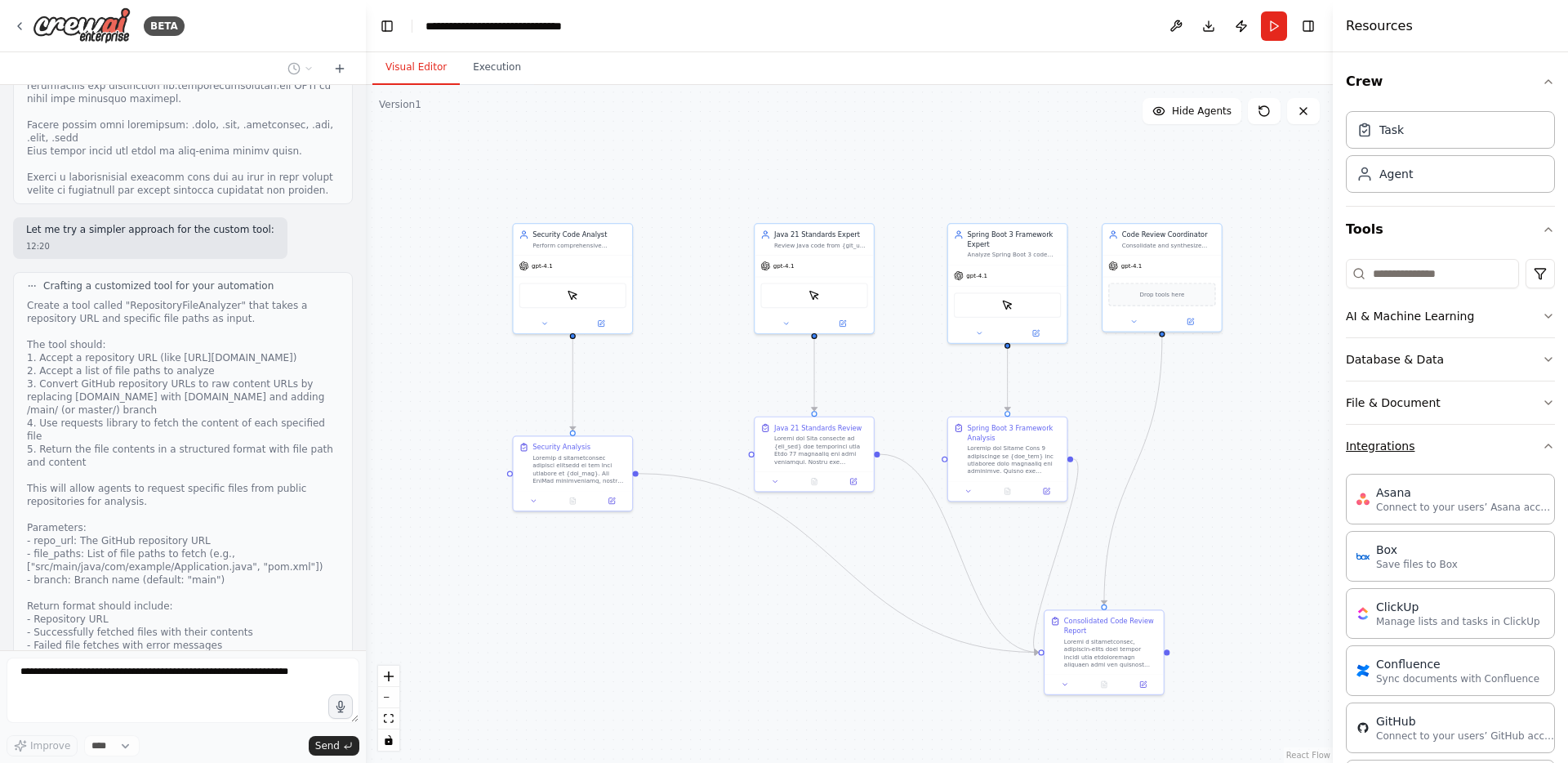
click at [1517, 444] on button "Integrations" at bounding box center [1451, 446] width 209 height 43
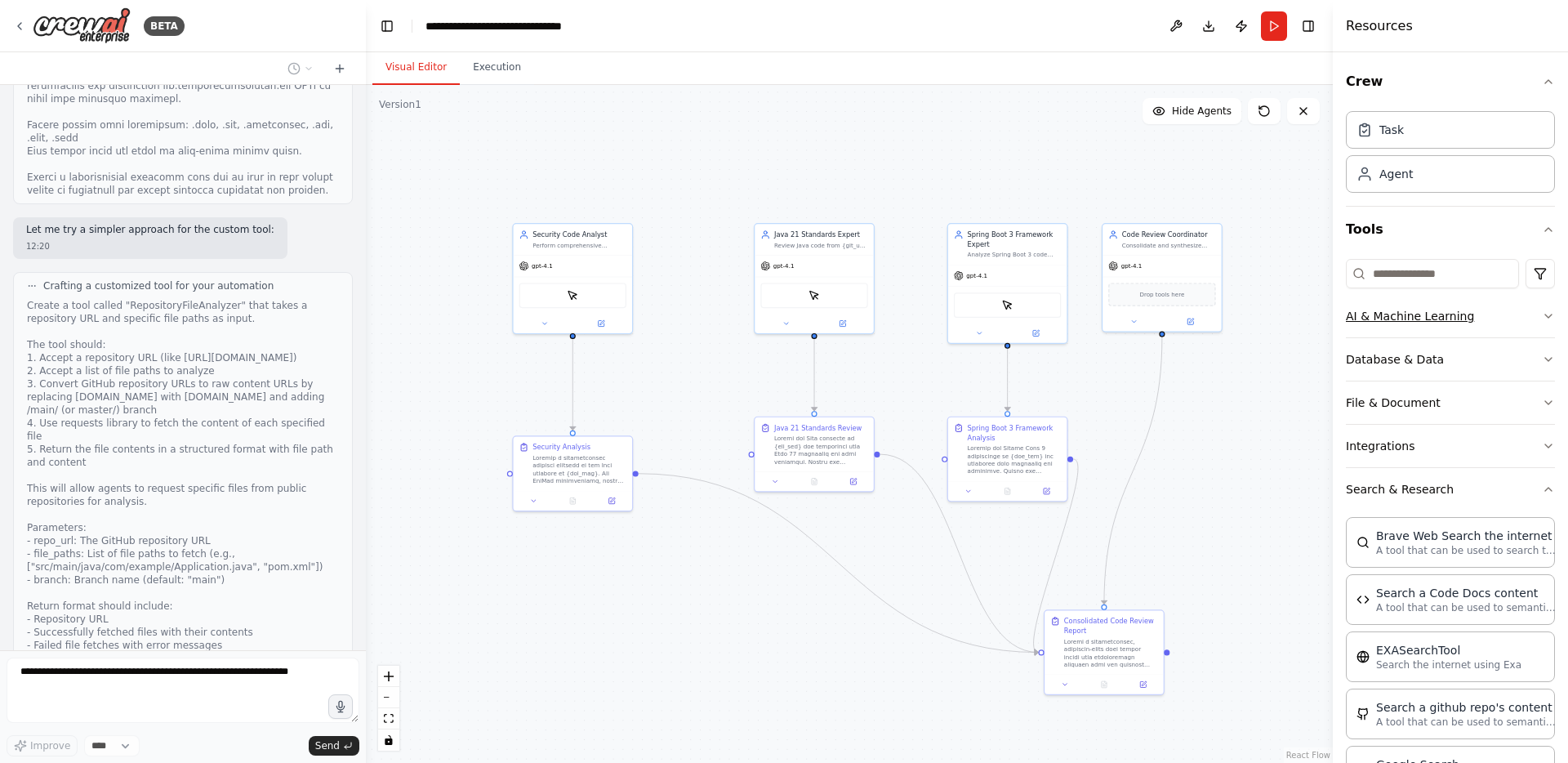
click at [1523, 304] on button "AI & Machine Learning" at bounding box center [1451, 316] width 209 height 43
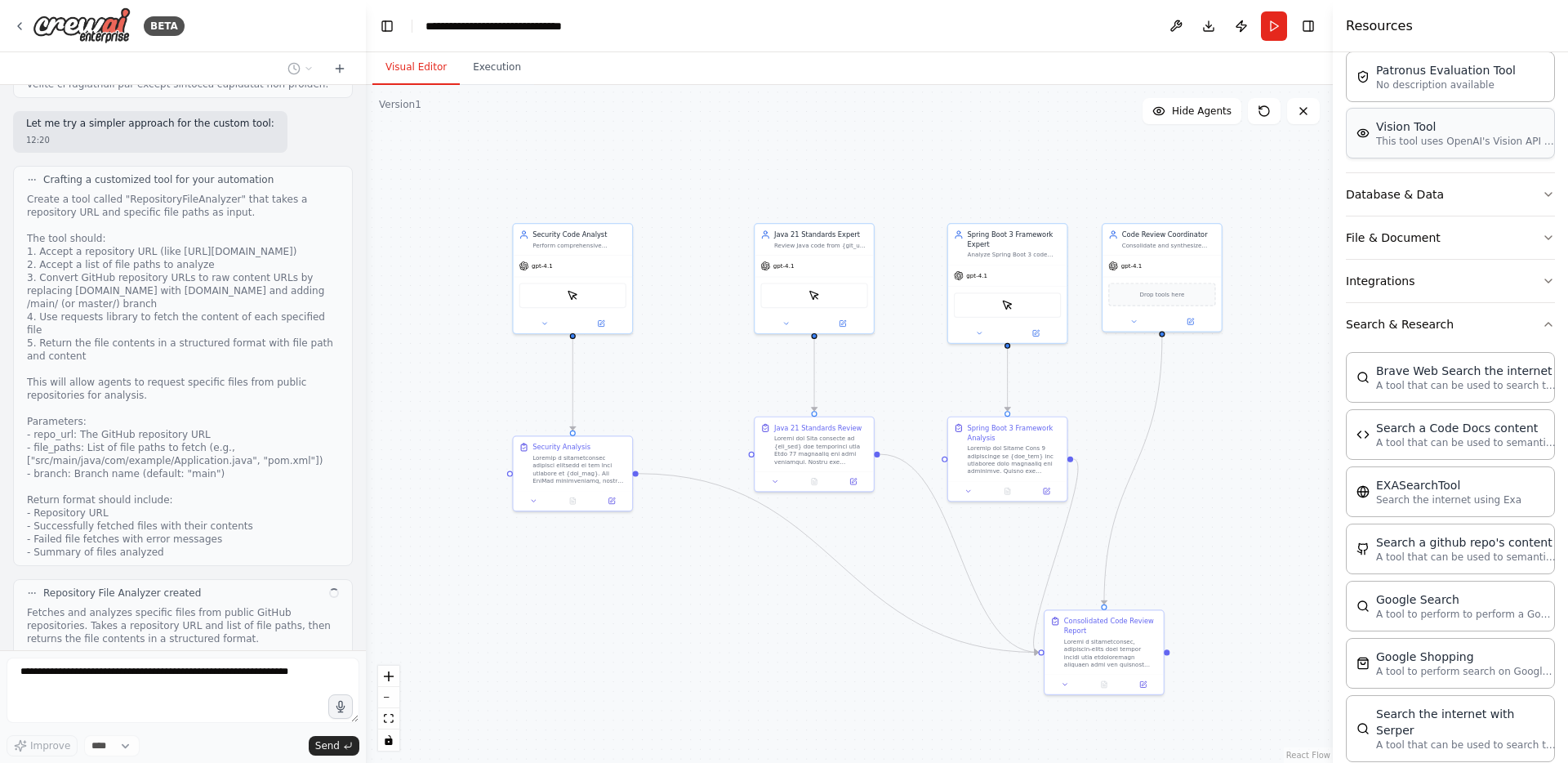
scroll to position [312, 0]
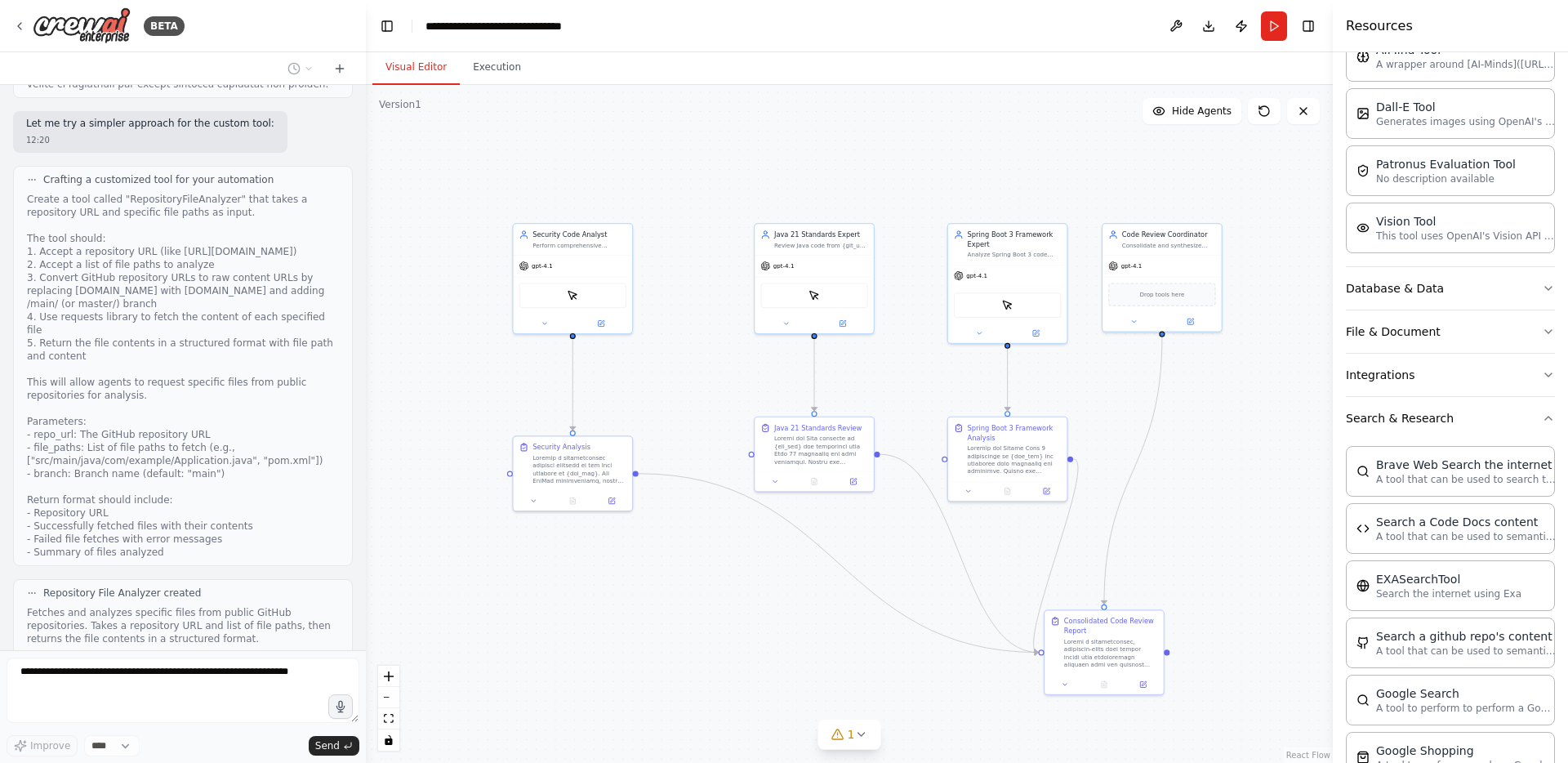
click at [298, 651] on button "View code" at bounding box center [314, 657] width 50 height 13
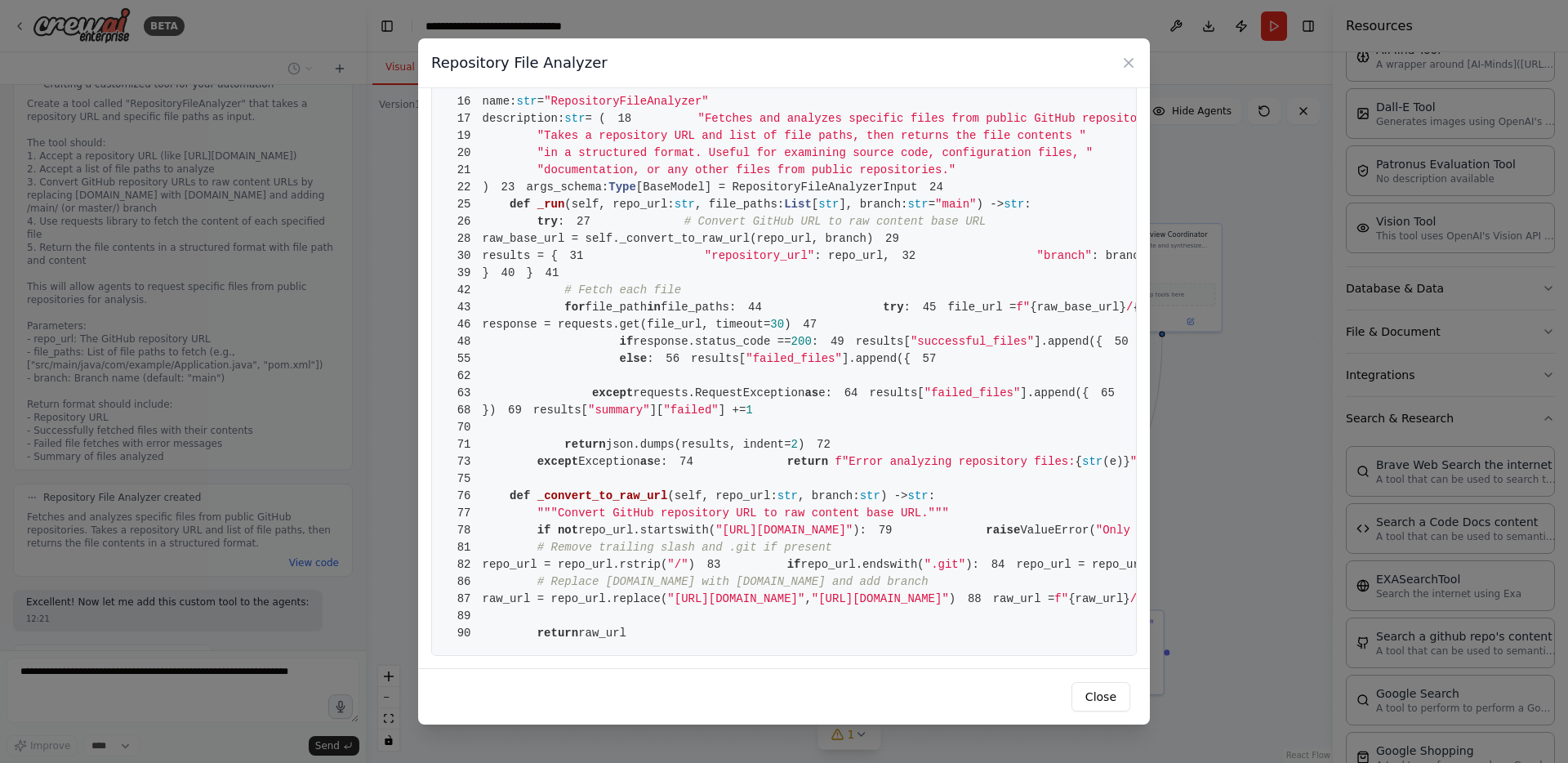
scroll to position [1029, 0]
click at [1093, 695] on button "Close" at bounding box center [1100, 696] width 59 height 29
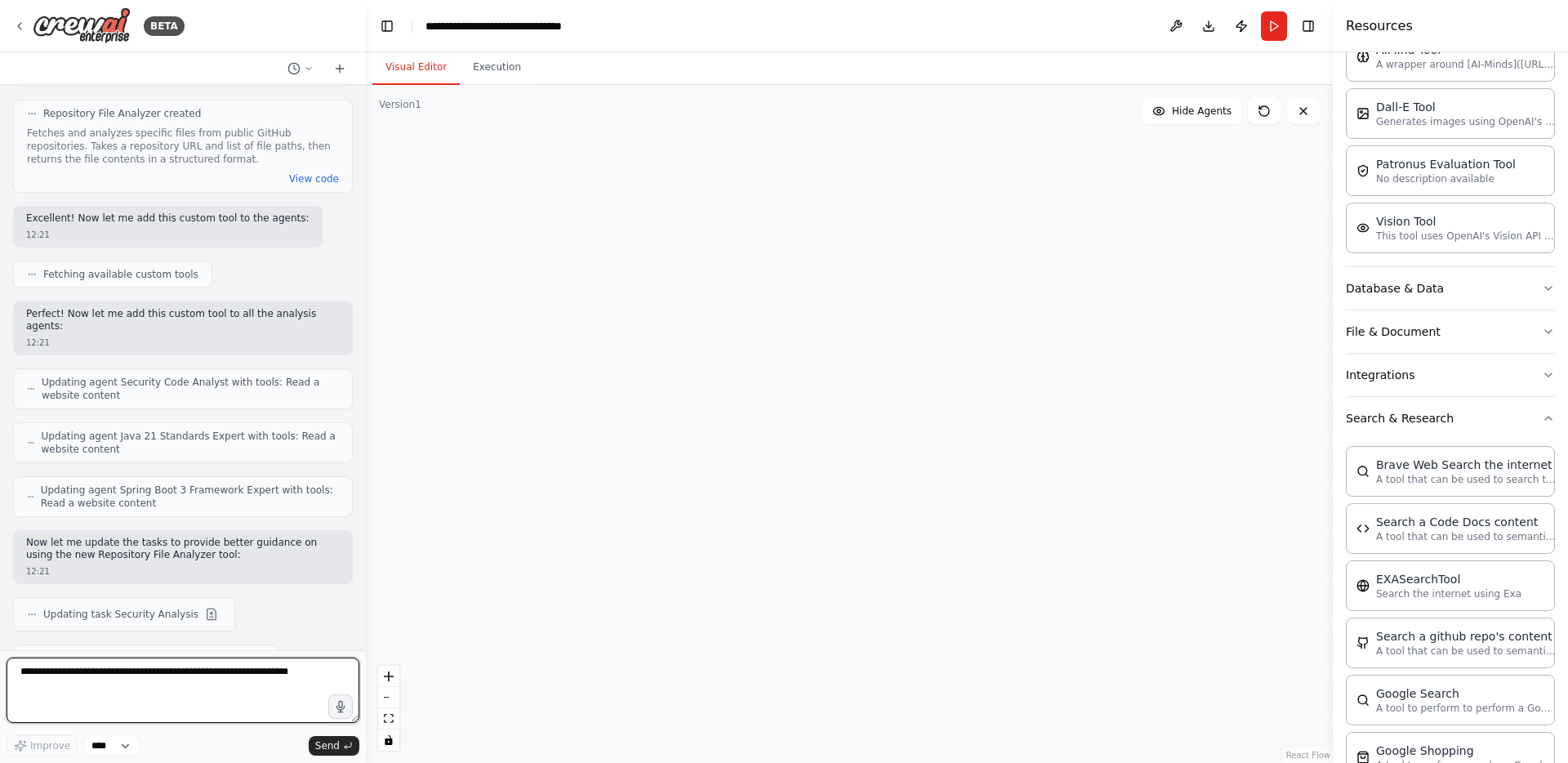
scroll to position [5091, 0]
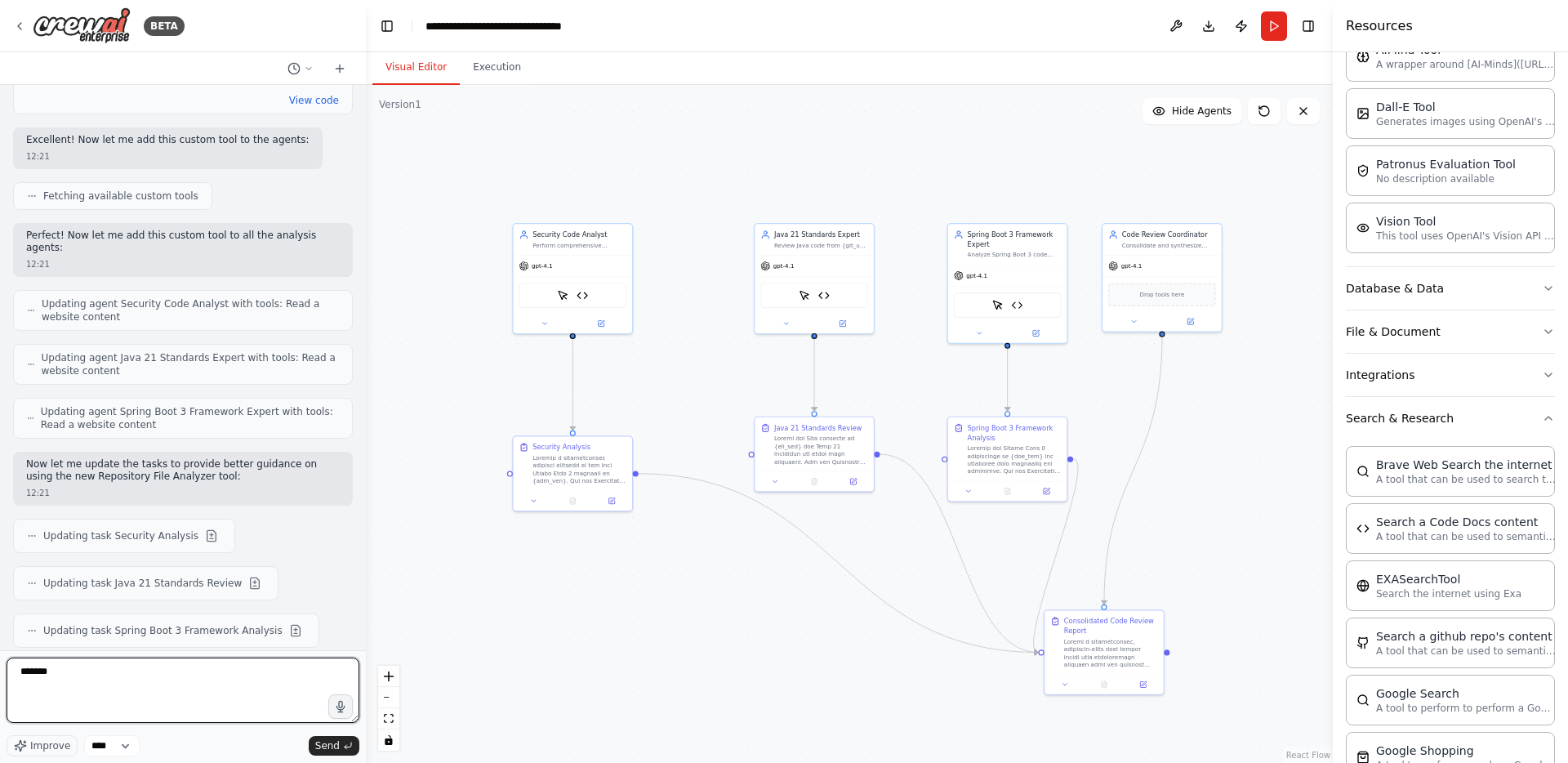
type textarea "********"
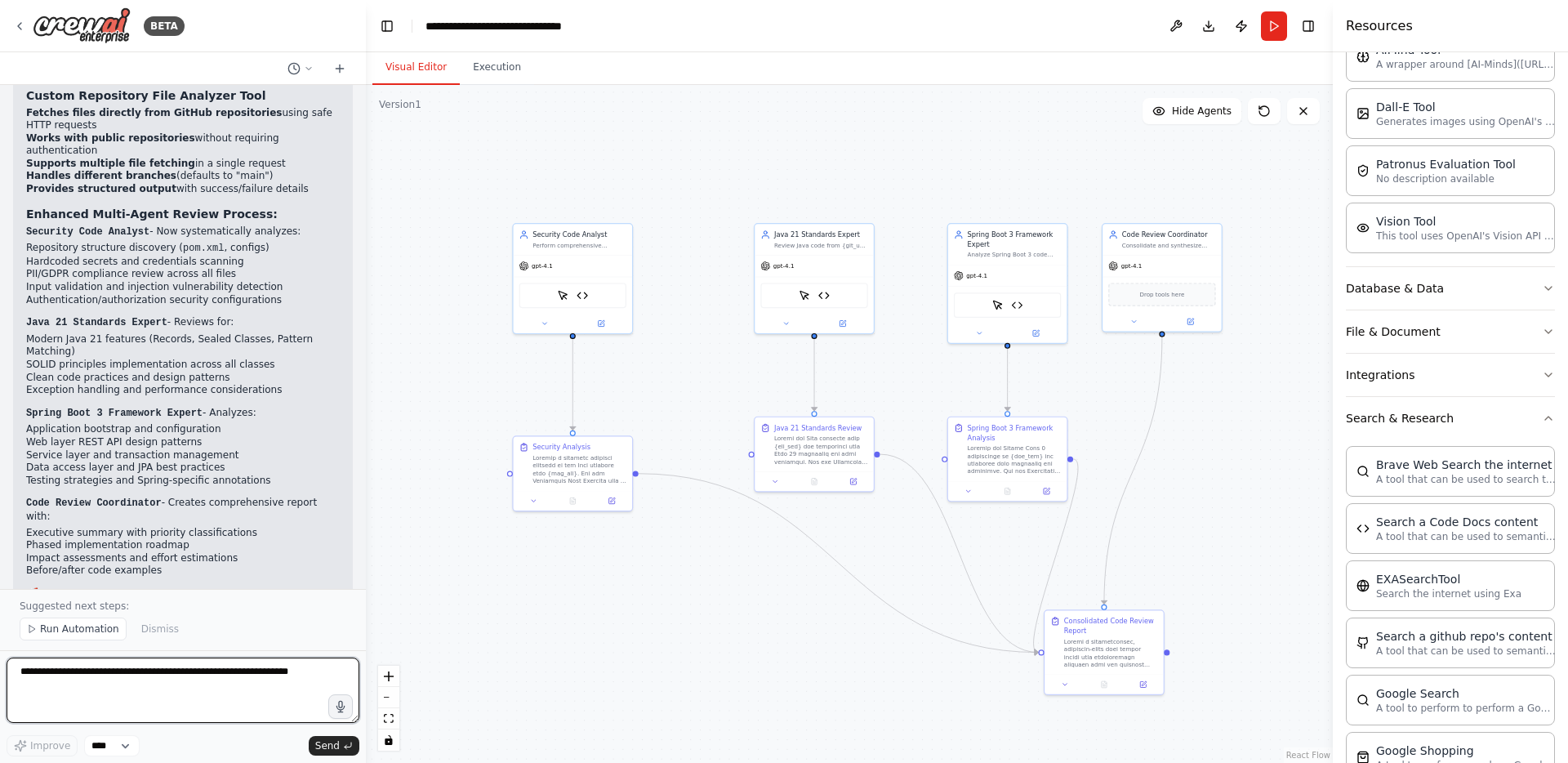
scroll to position [6404, 0]
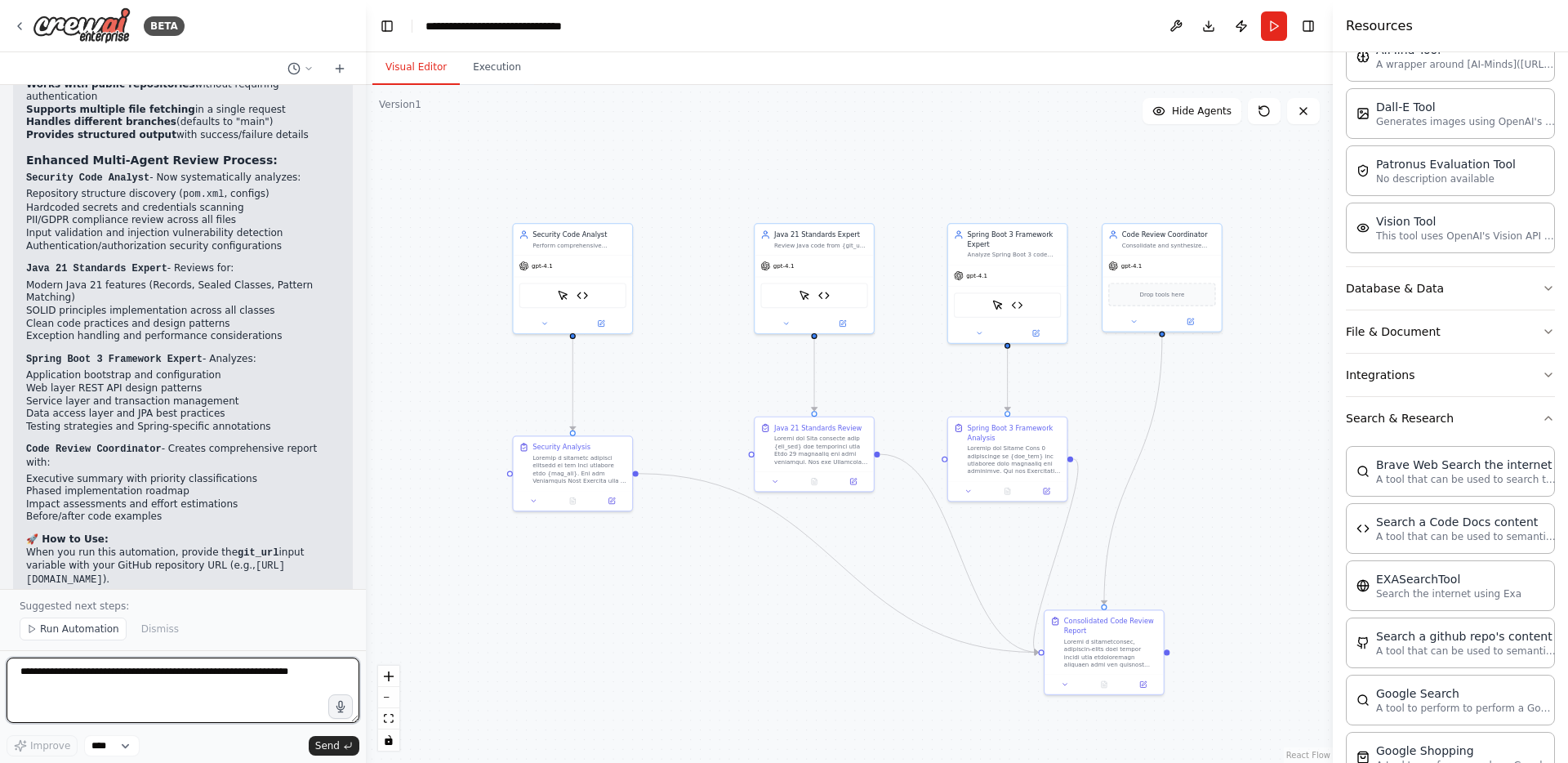
click at [89, 673] on textarea at bounding box center [183, 690] width 353 height 66
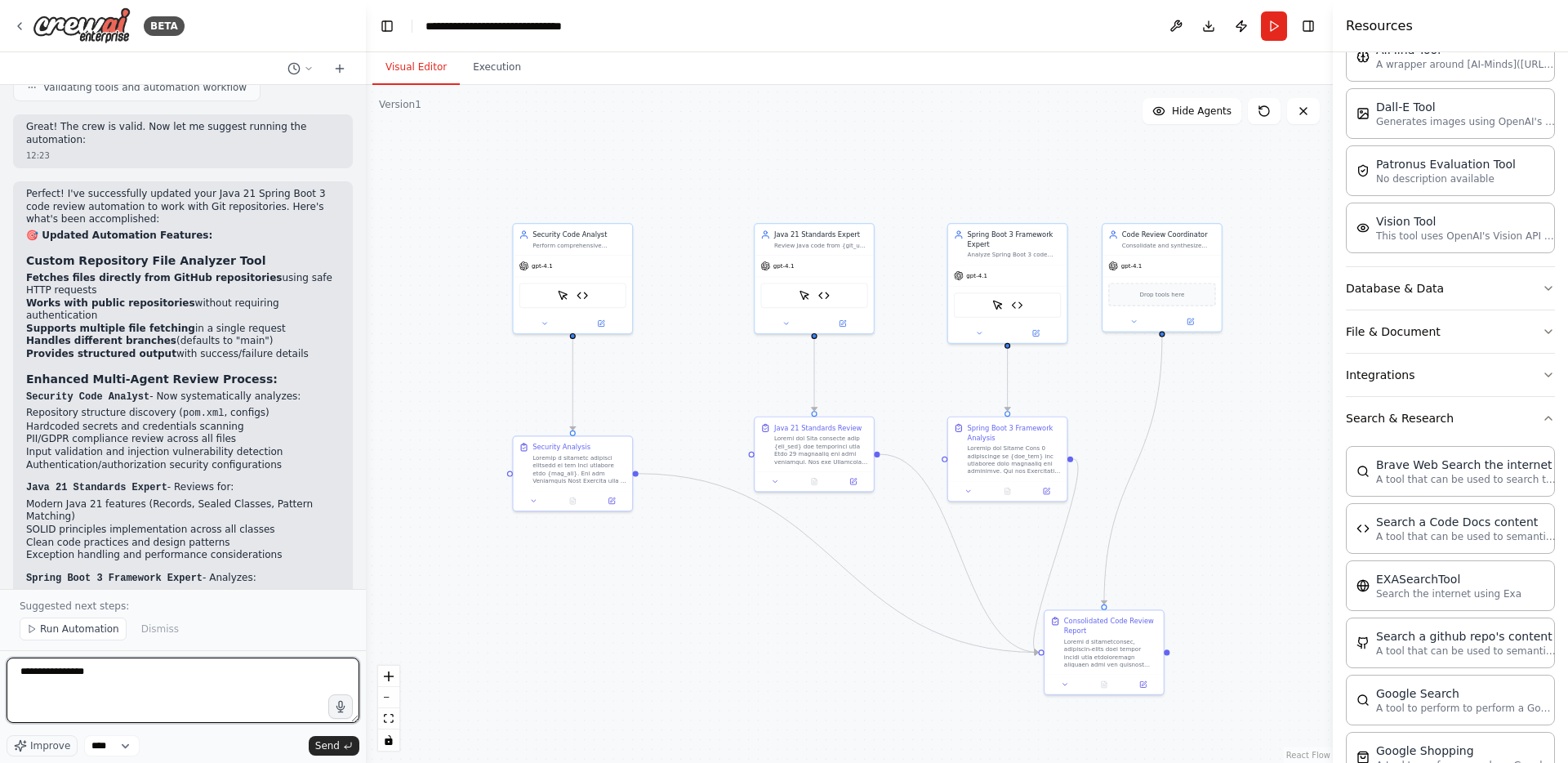
scroll to position [6184, 0]
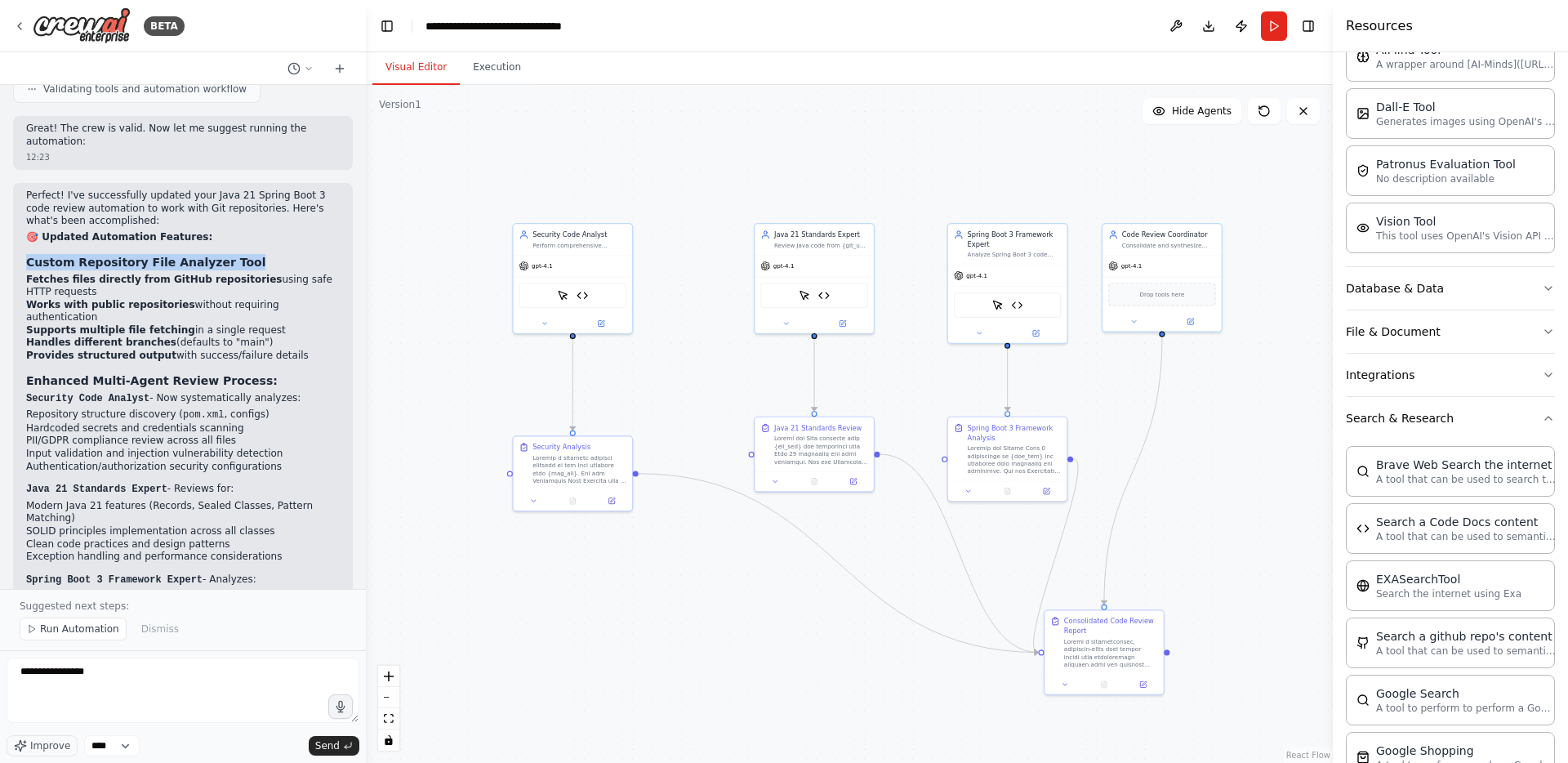
drag, startPoint x: 27, startPoint y: 171, endPoint x: 247, endPoint y: 172, distance: 220.0
click at [247, 254] on h3 "Custom Repository File Analyzer Tool" at bounding box center [182, 262] width 313 height 16
copy strong "Custom Repository File Analyzer Tool"
click at [177, 654] on form "**********" at bounding box center [183, 706] width 366 height 113
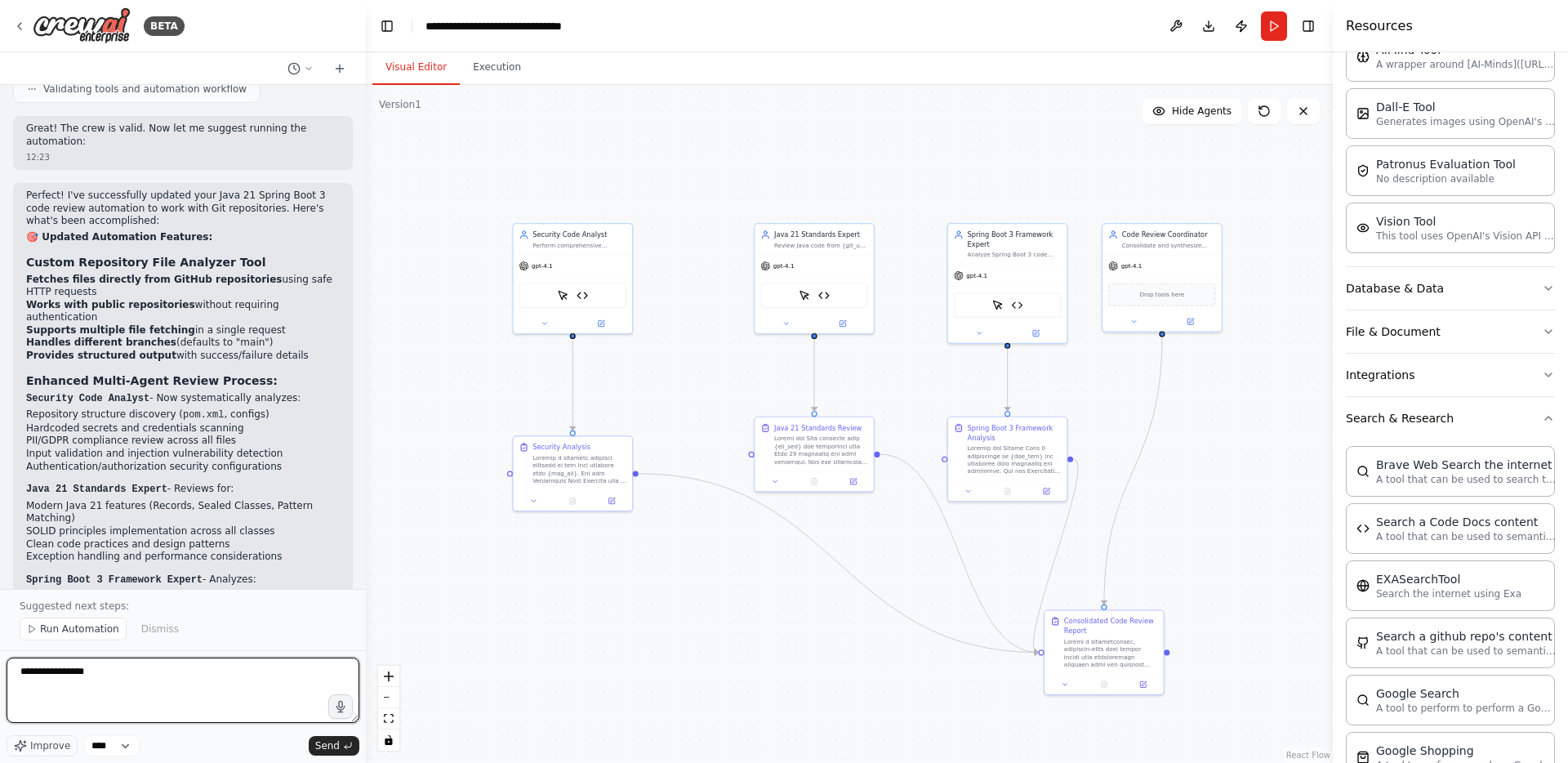
click at [169, 666] on textarea "**********" at bounding box center [183, 690] width 353 height 66
paste textarea "**********"
click at [87, 672] on textarea "**********" at bounding box center [183, 690] width 353 height 66
type textarea "**********"
click at [322, 739] on span "Send" at bounding box center [327, 745] width 25 height 13
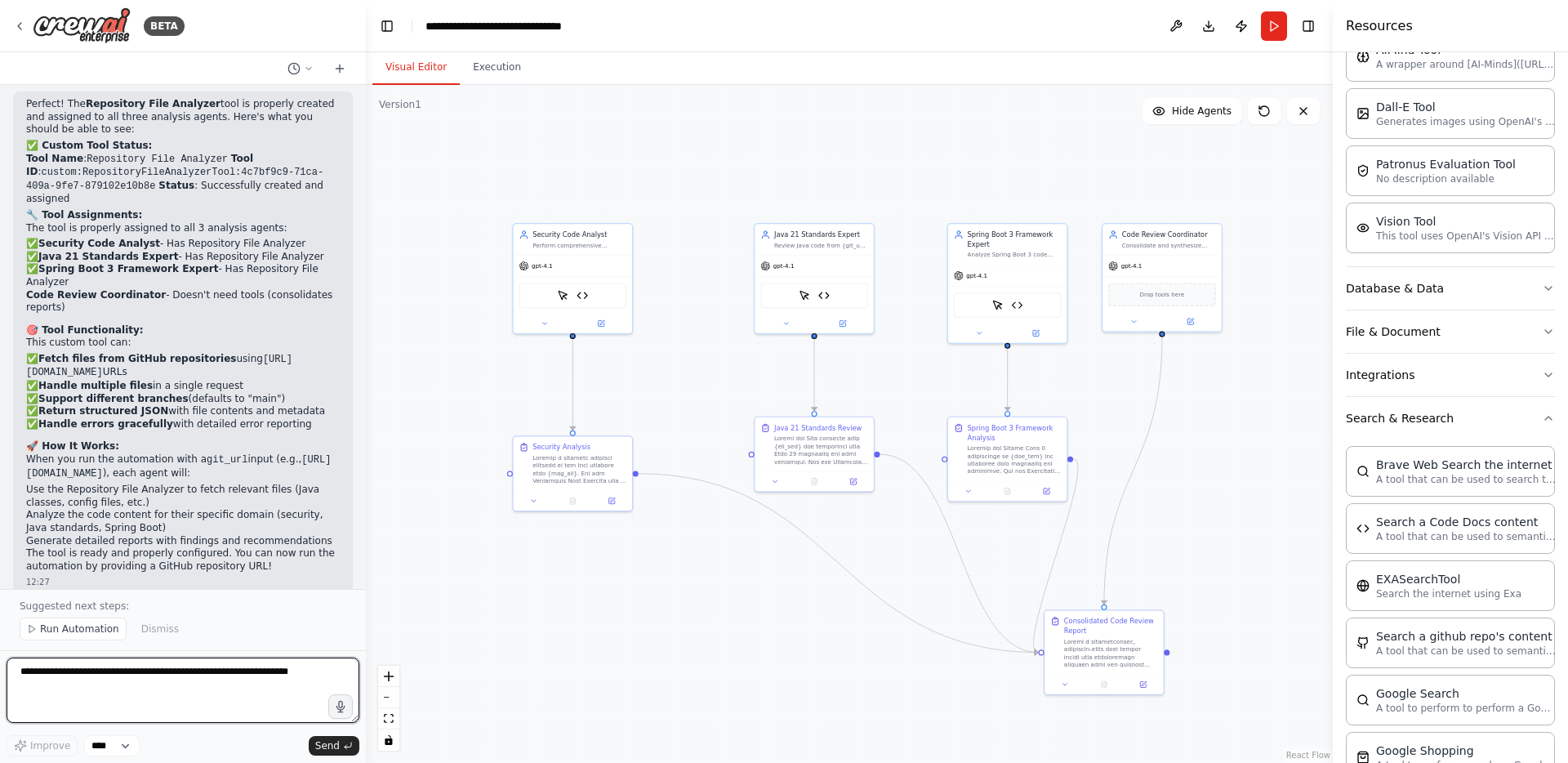
scroll to position [7464, 0]
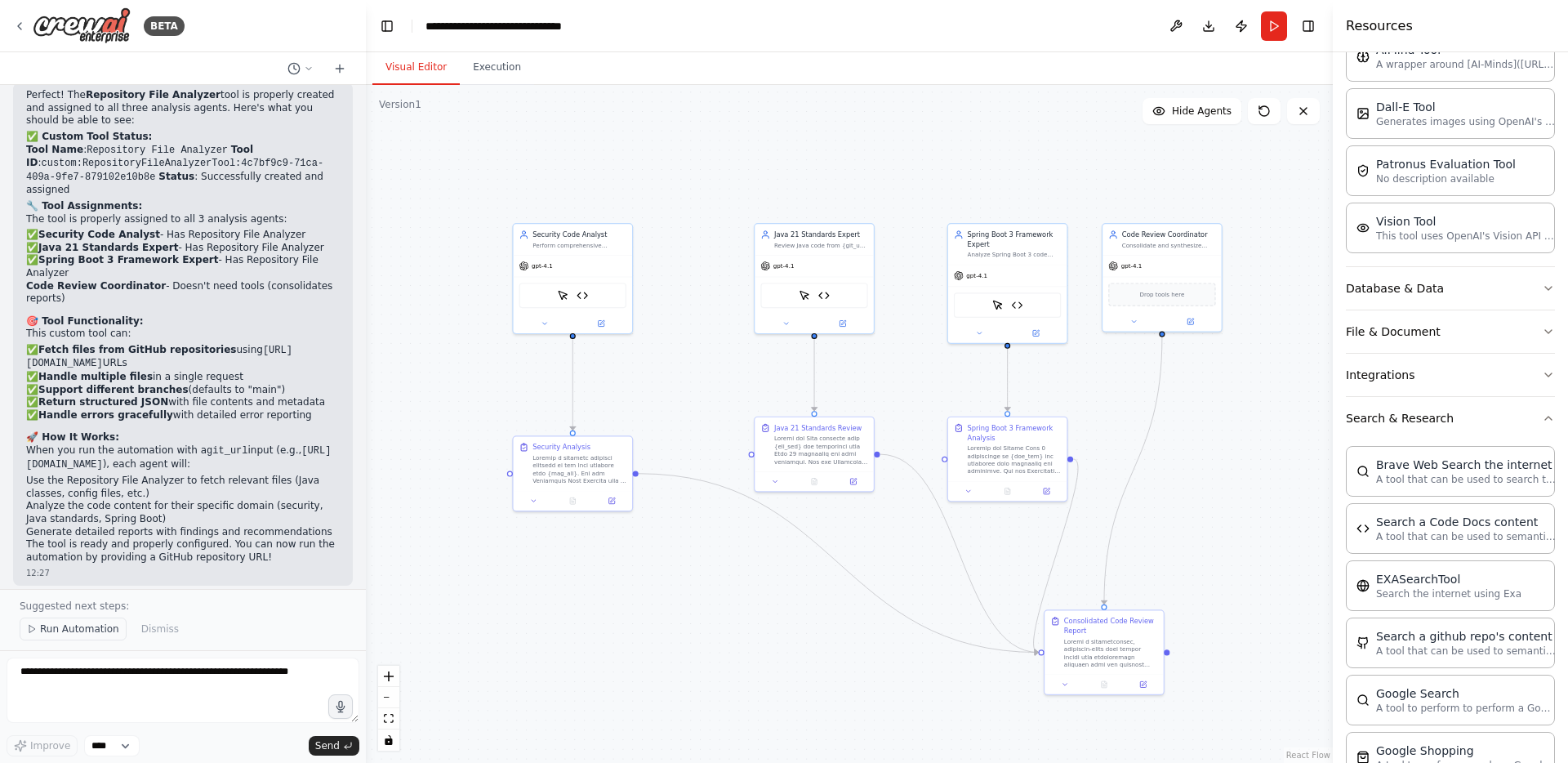
click at [56, 631] on span "Run Automation" at bounding box center [79, 628] width 79 height 13
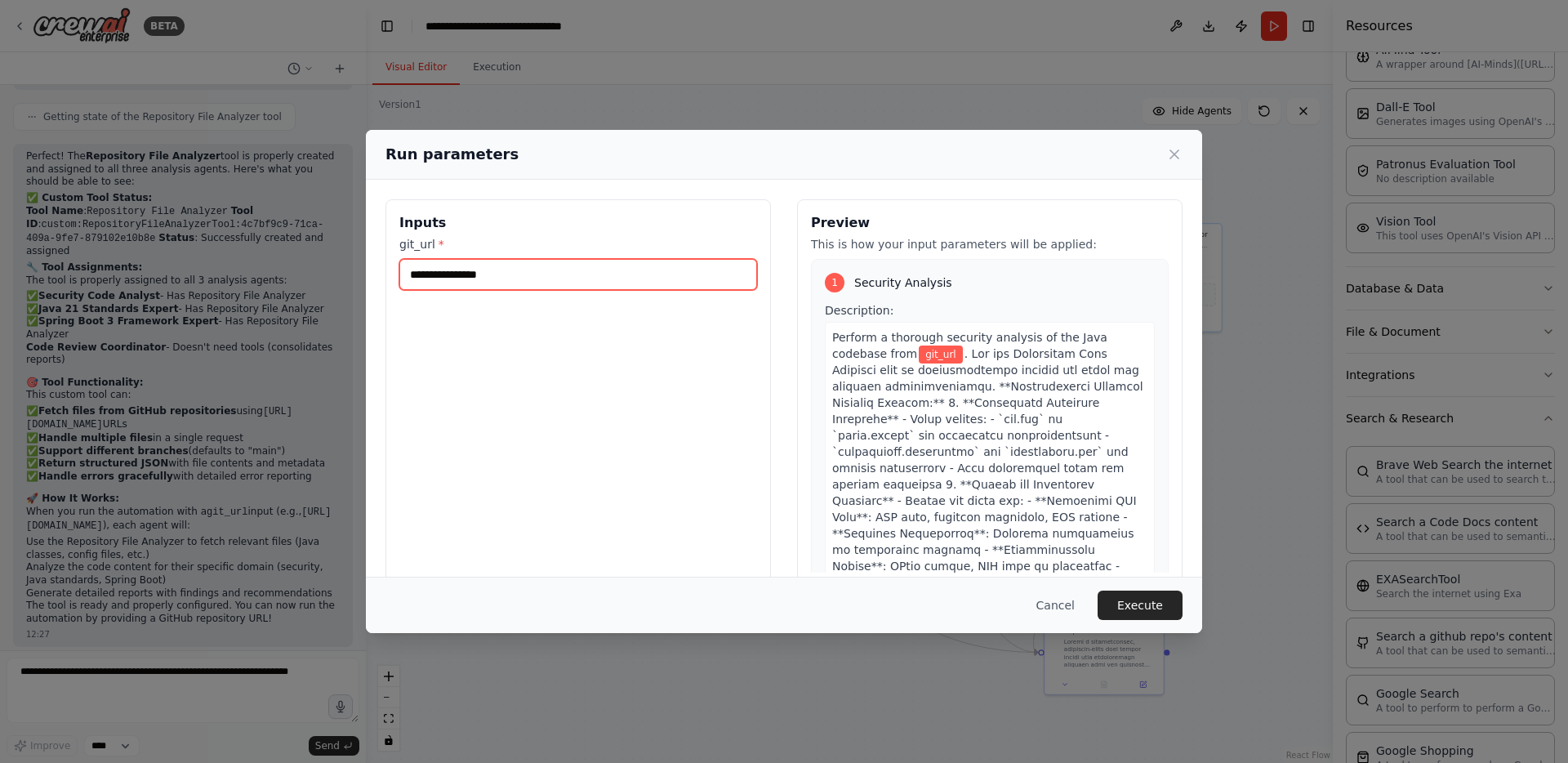
click at [444, 276] on input "git_url *" at bounding box center [578, 274] width 358 height 31
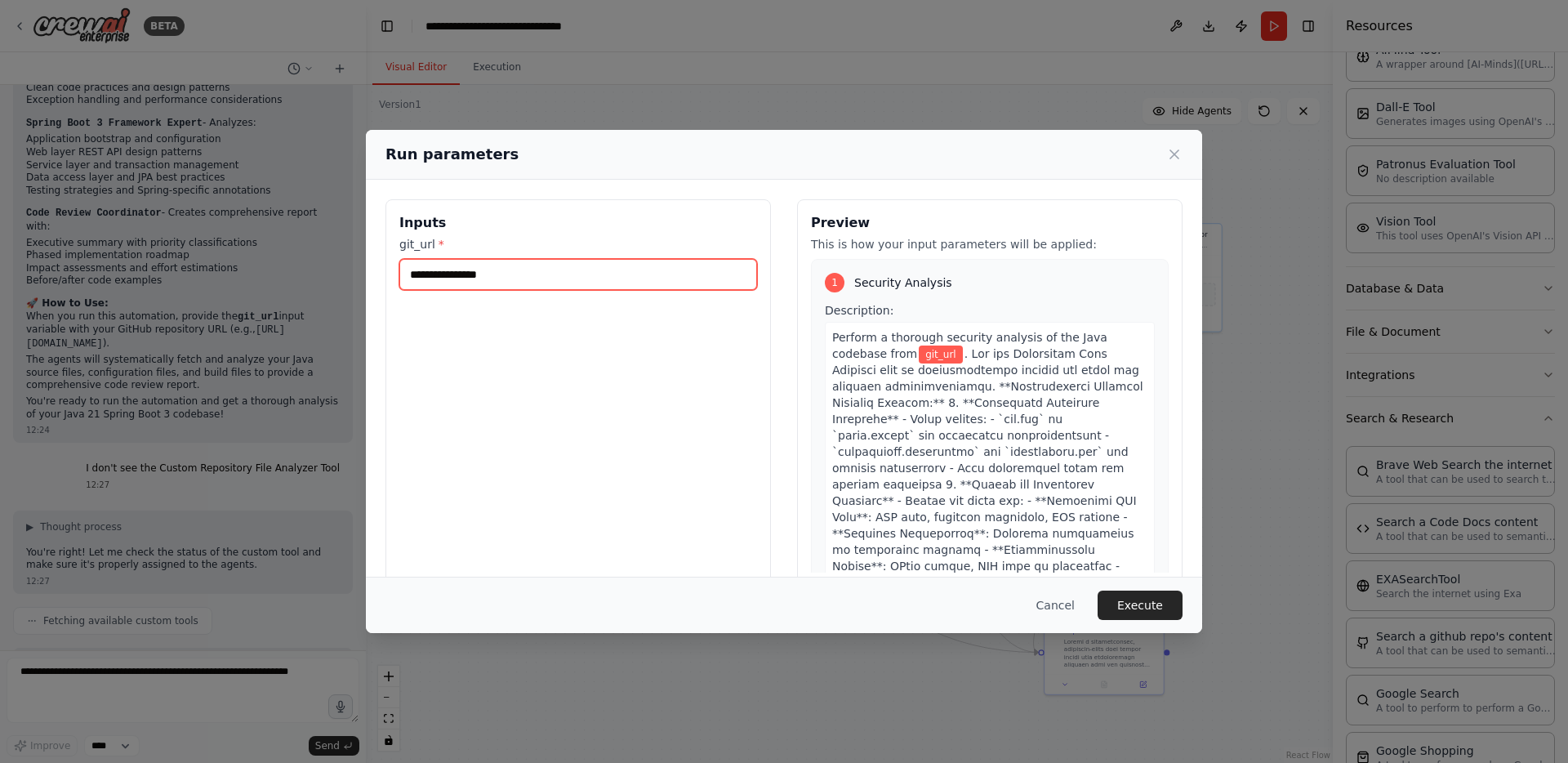
click at [628, 271] on input "git_url *" at bounding box center [578, 274] width 358 height 31
paste input "**********"
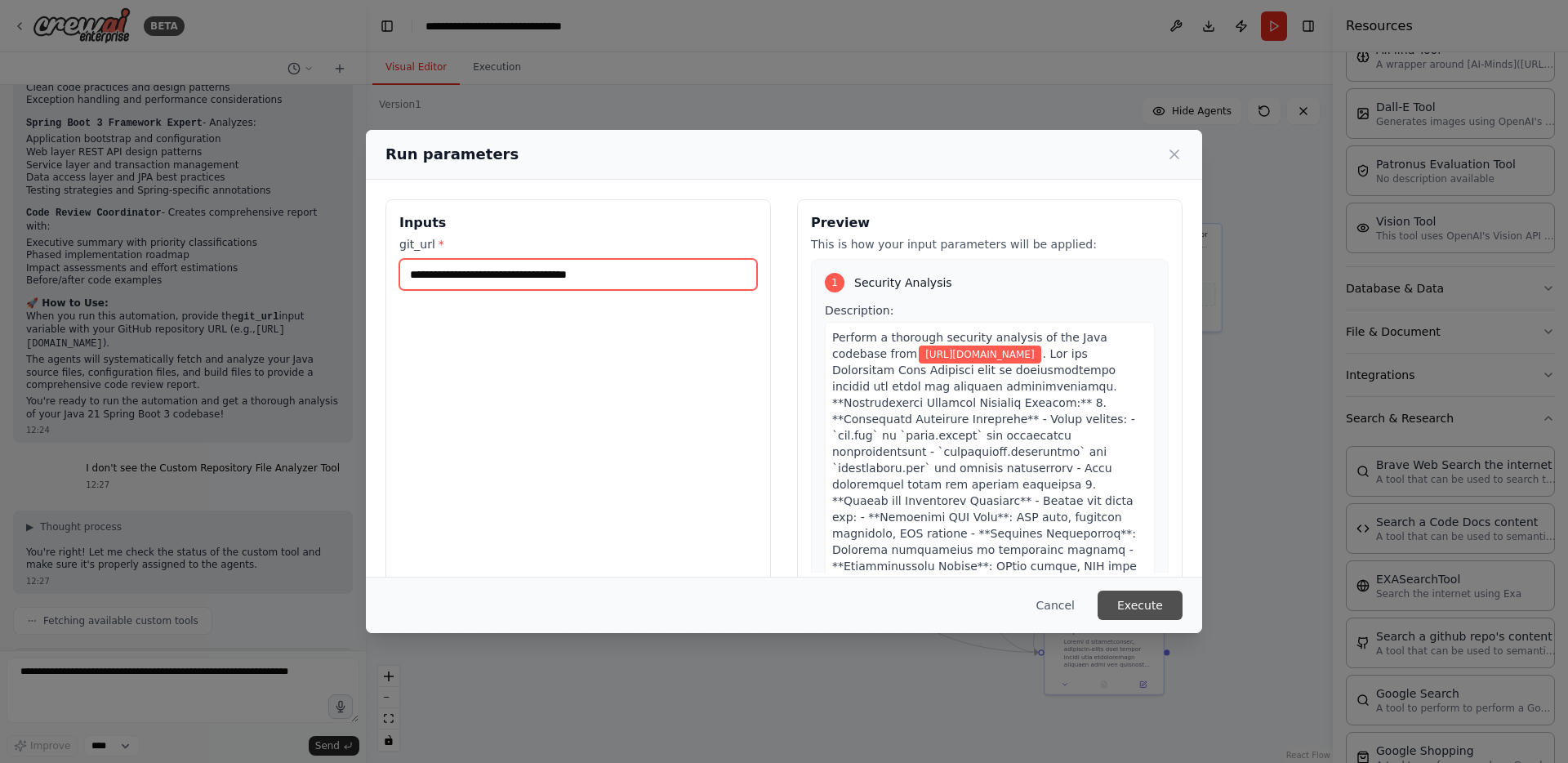
type input "**********"
click at [1146, 607] on button "Execute" at bounding box center [1140, 604] width 85 height 29
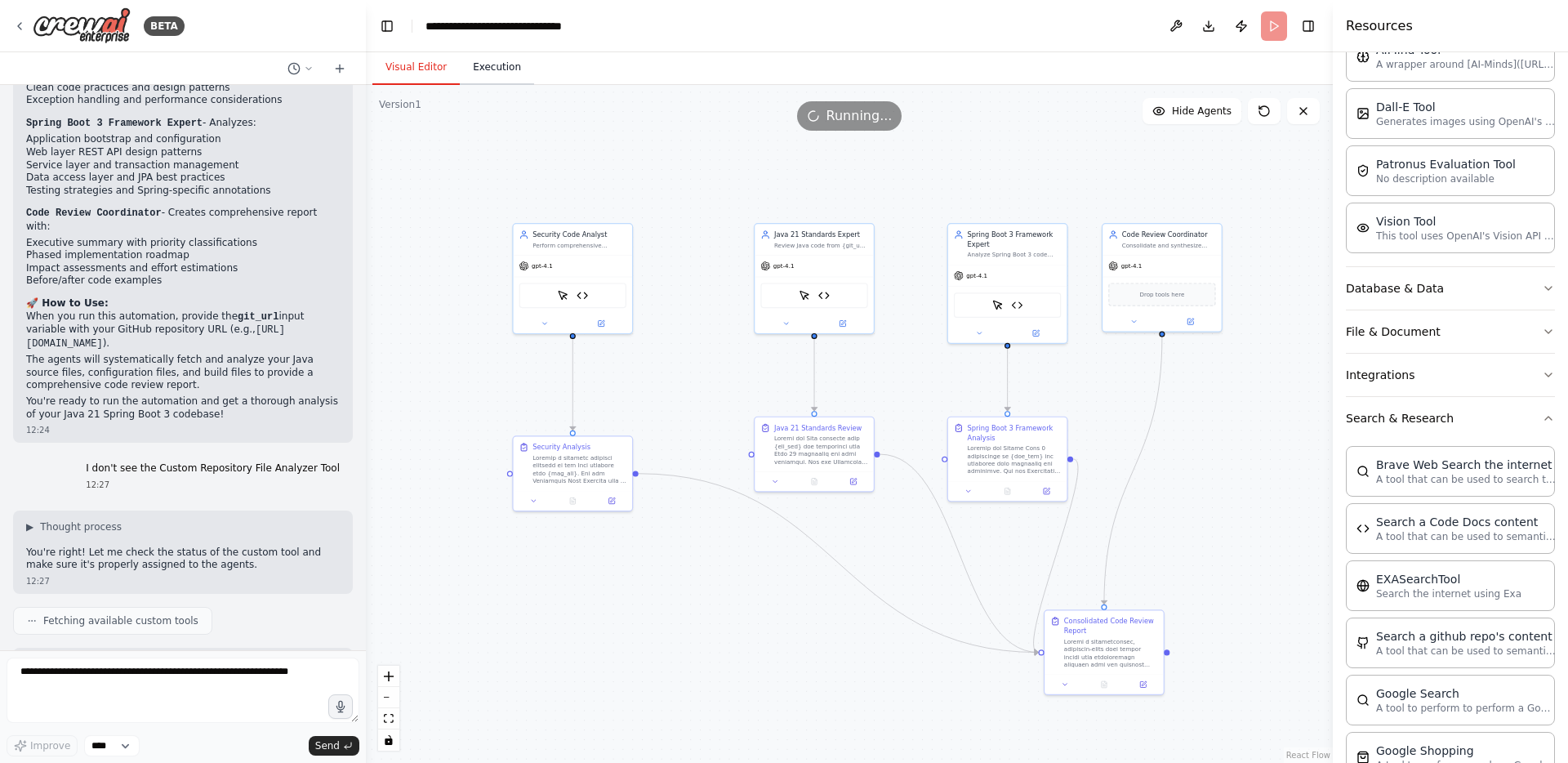
click at [488, 68] on button "Execution" at bounding box center [497, 67] width 75 height 35
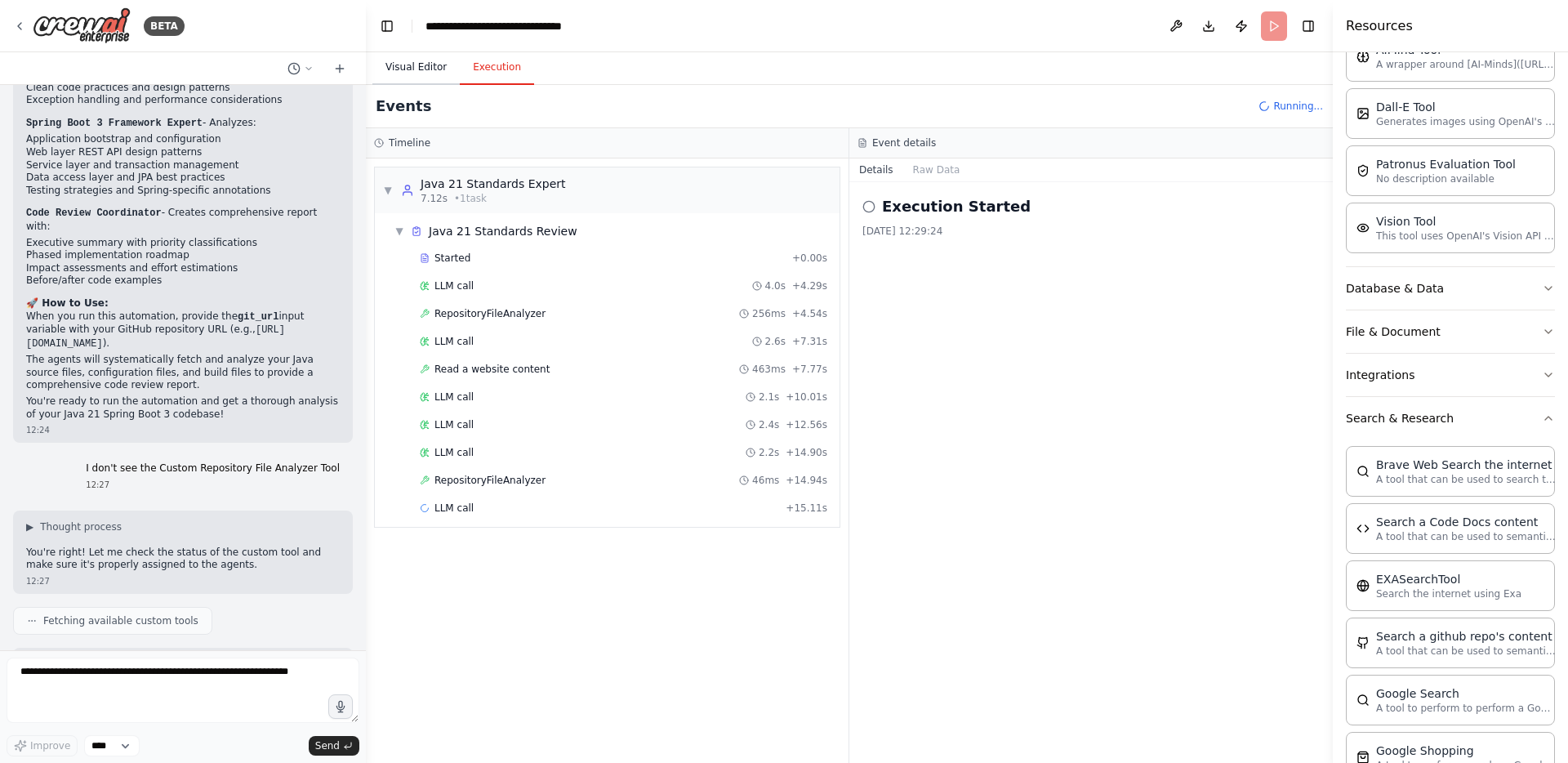
click at [421, 67] on button "Visual Editor" at bounding box center [416, 67] width 87 height 35
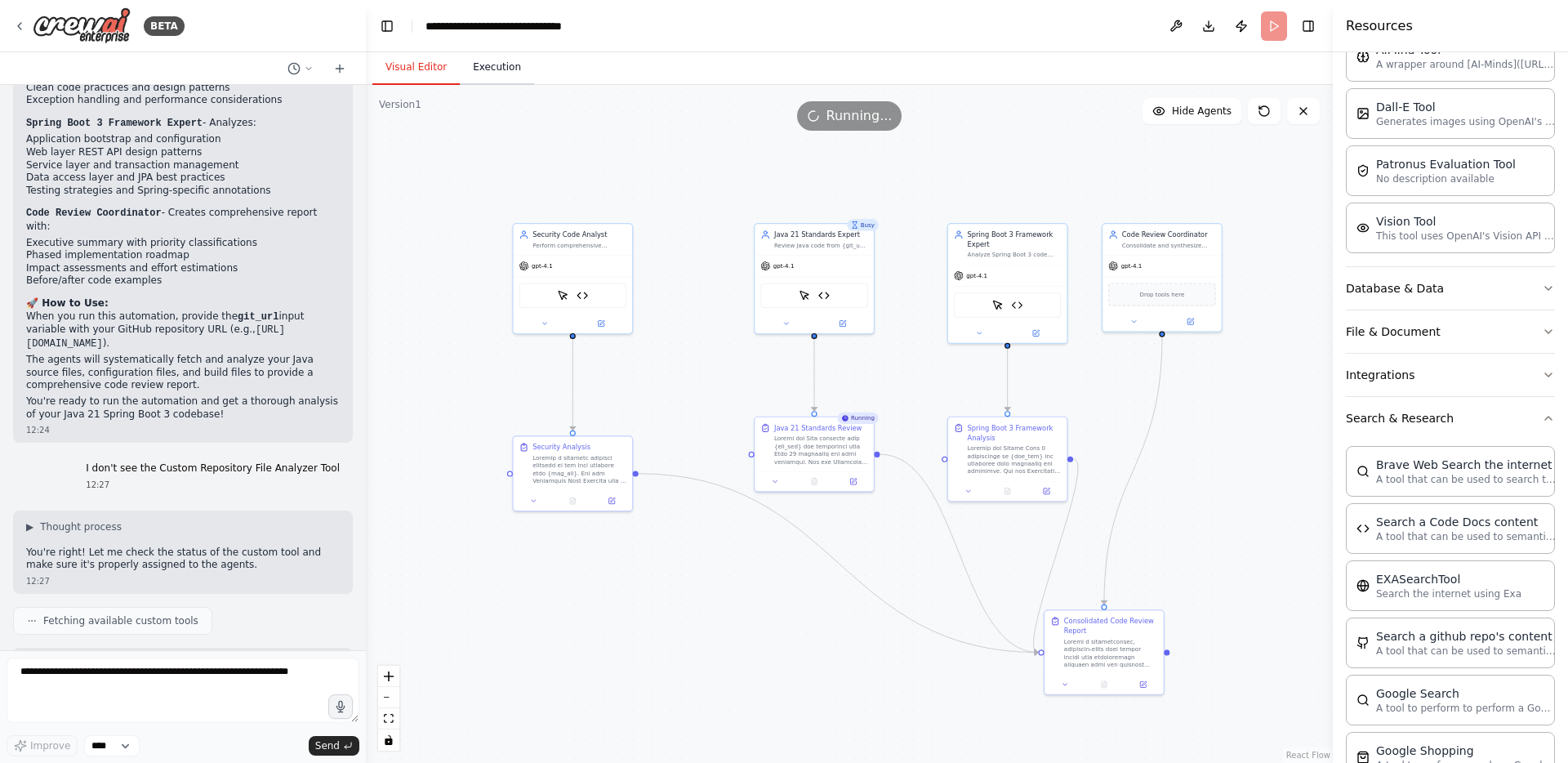
click at [485, 69] on button "Execution" at bounding box center [497, 67] width 75 height 35
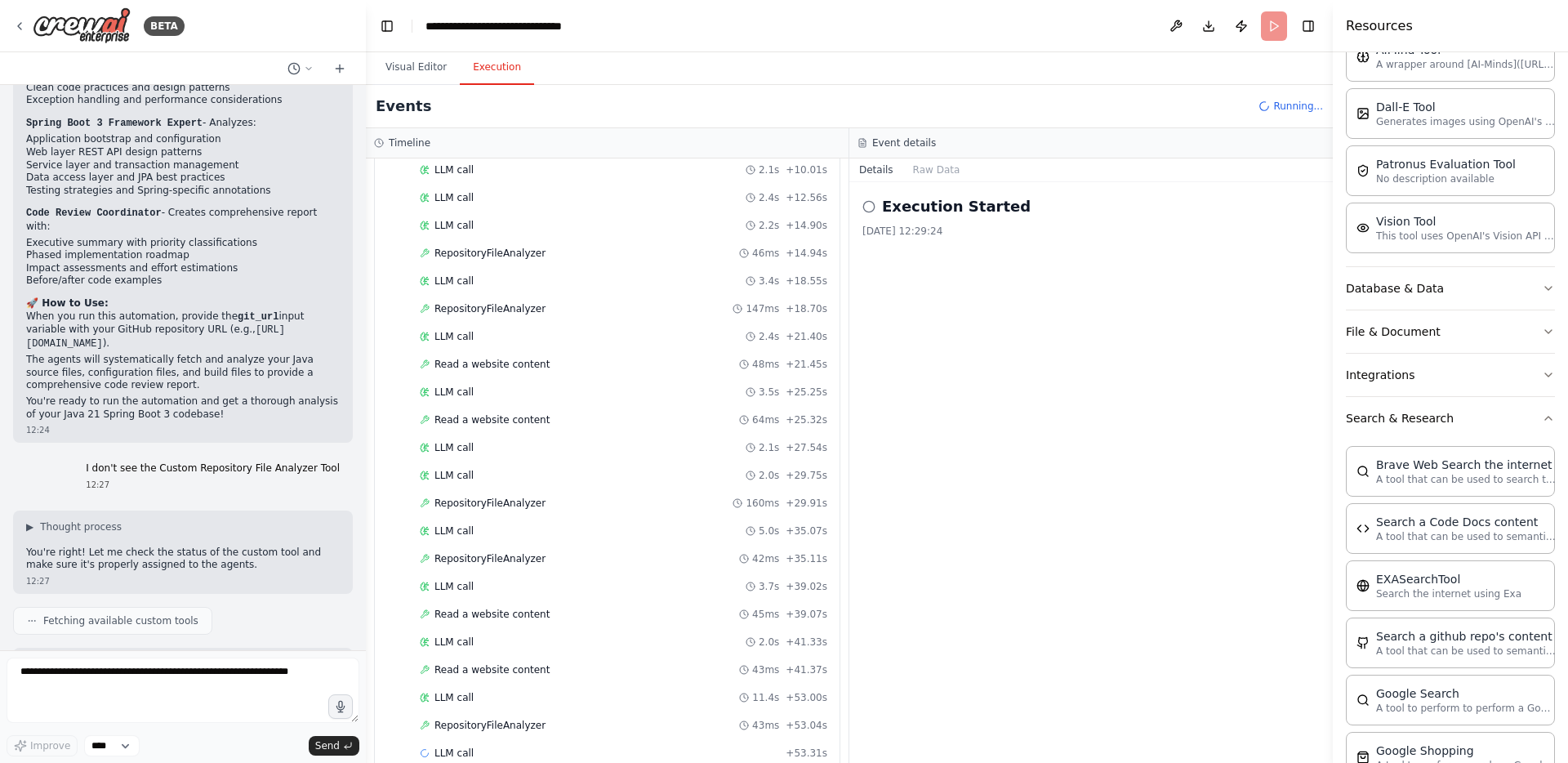
scroll to position [255, 0]
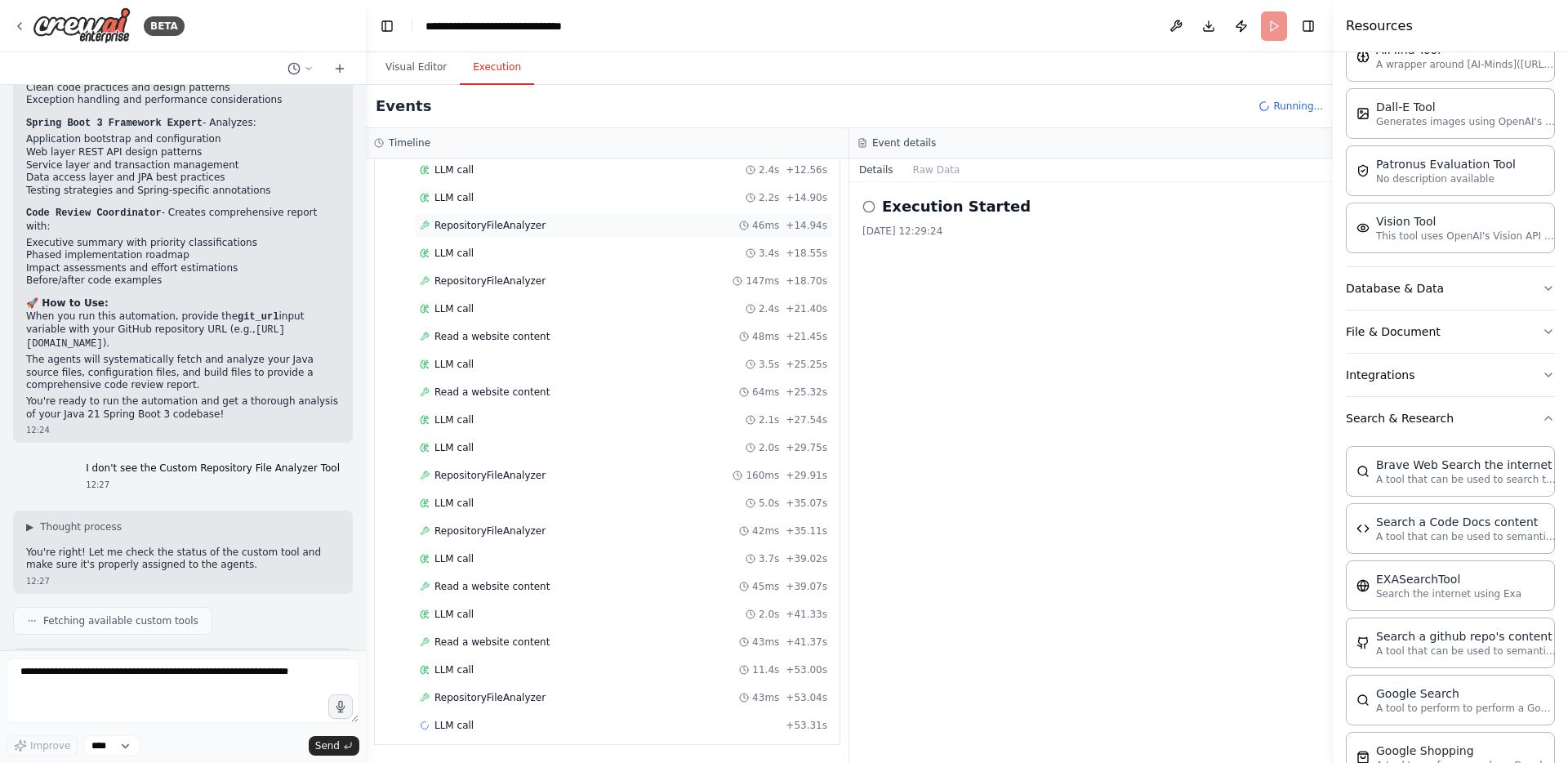
click at [501, 227] on span "RepositoryFileAnalyzer" at bounding box center [490, 225] width 111 height 13
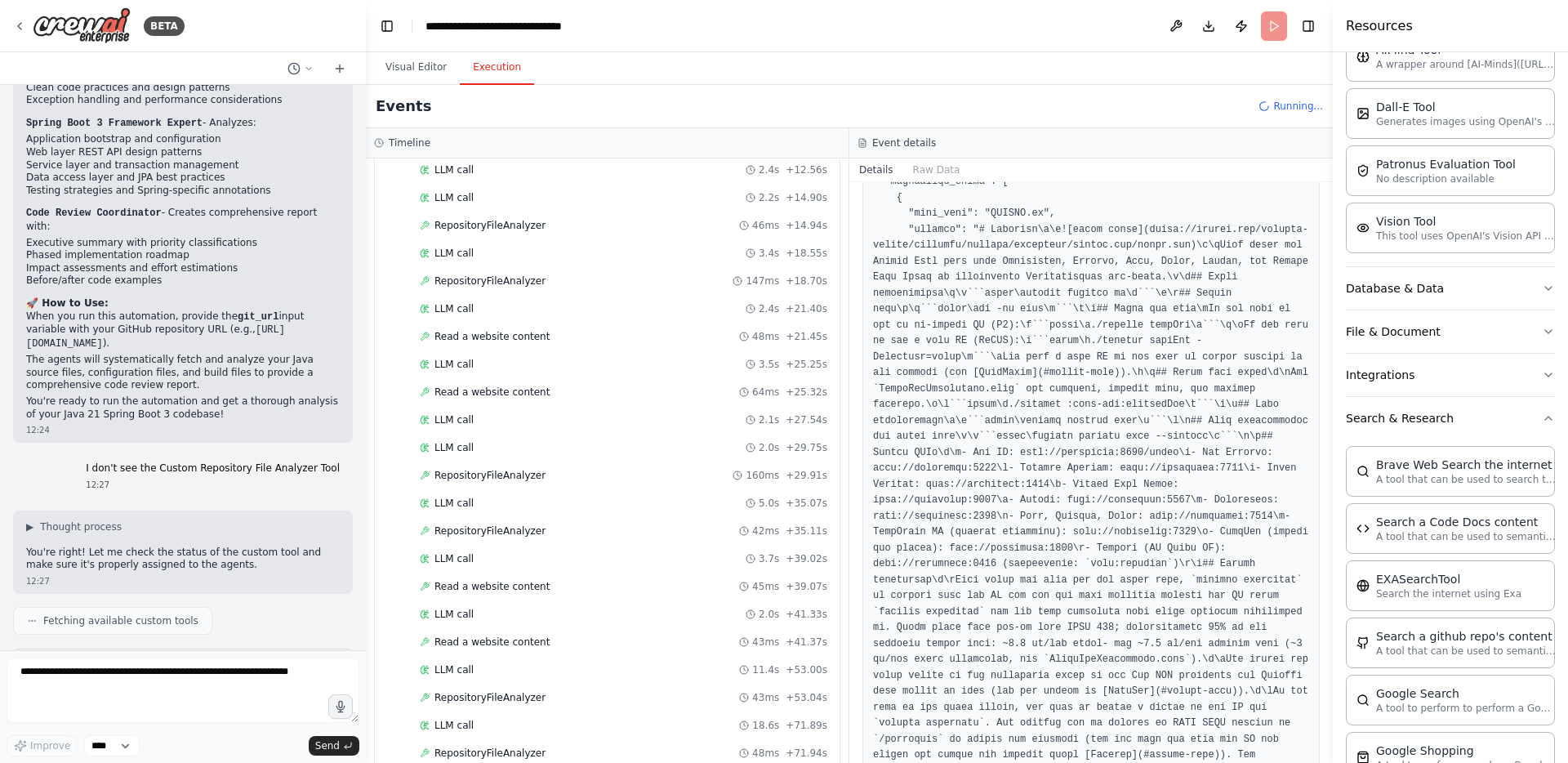
scroll to position [0, 0]
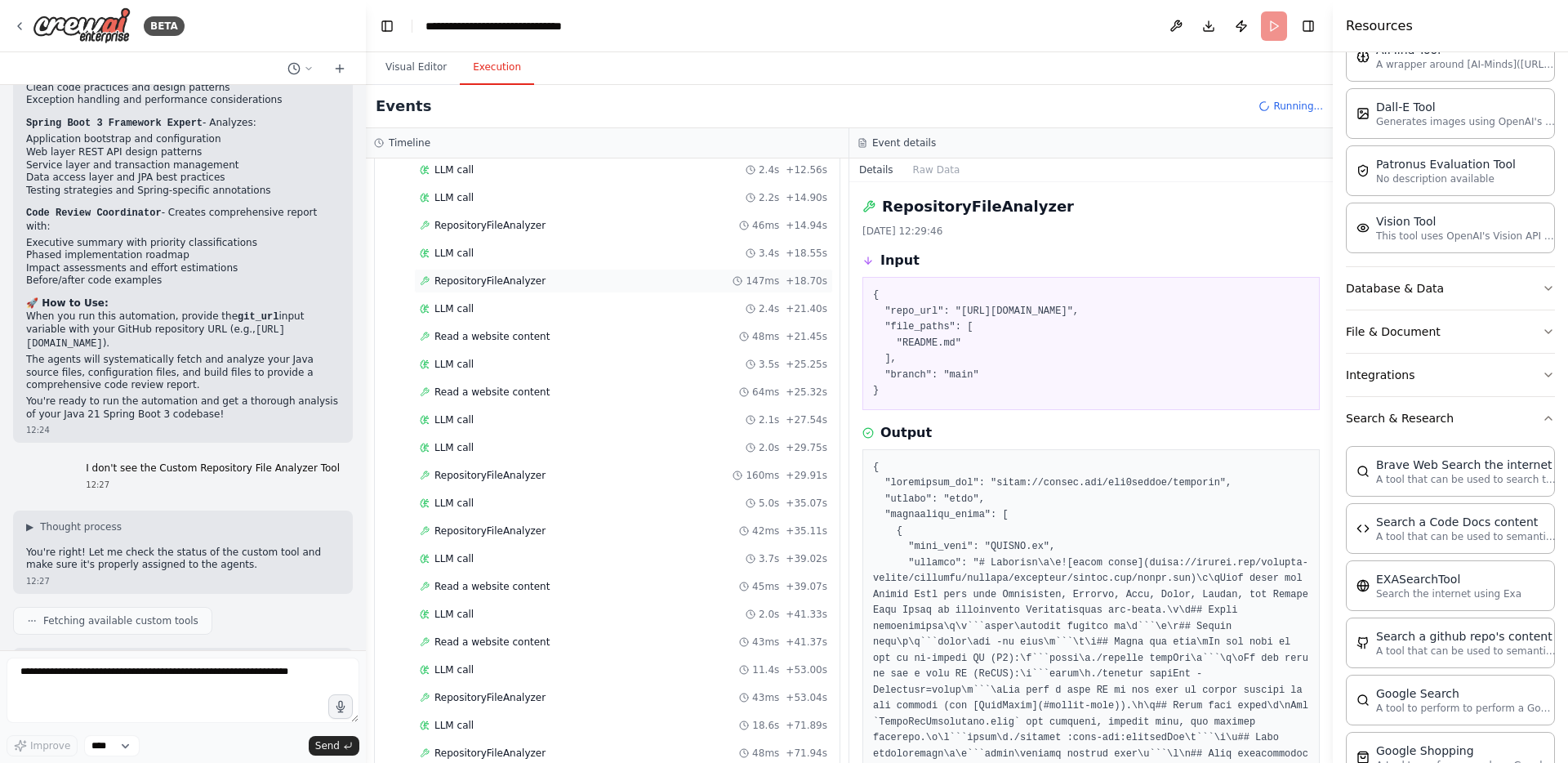
click at [494, 279] on span "RepositoryFileAnalyzer" at bounding box center [490, 280] width 111 height 13
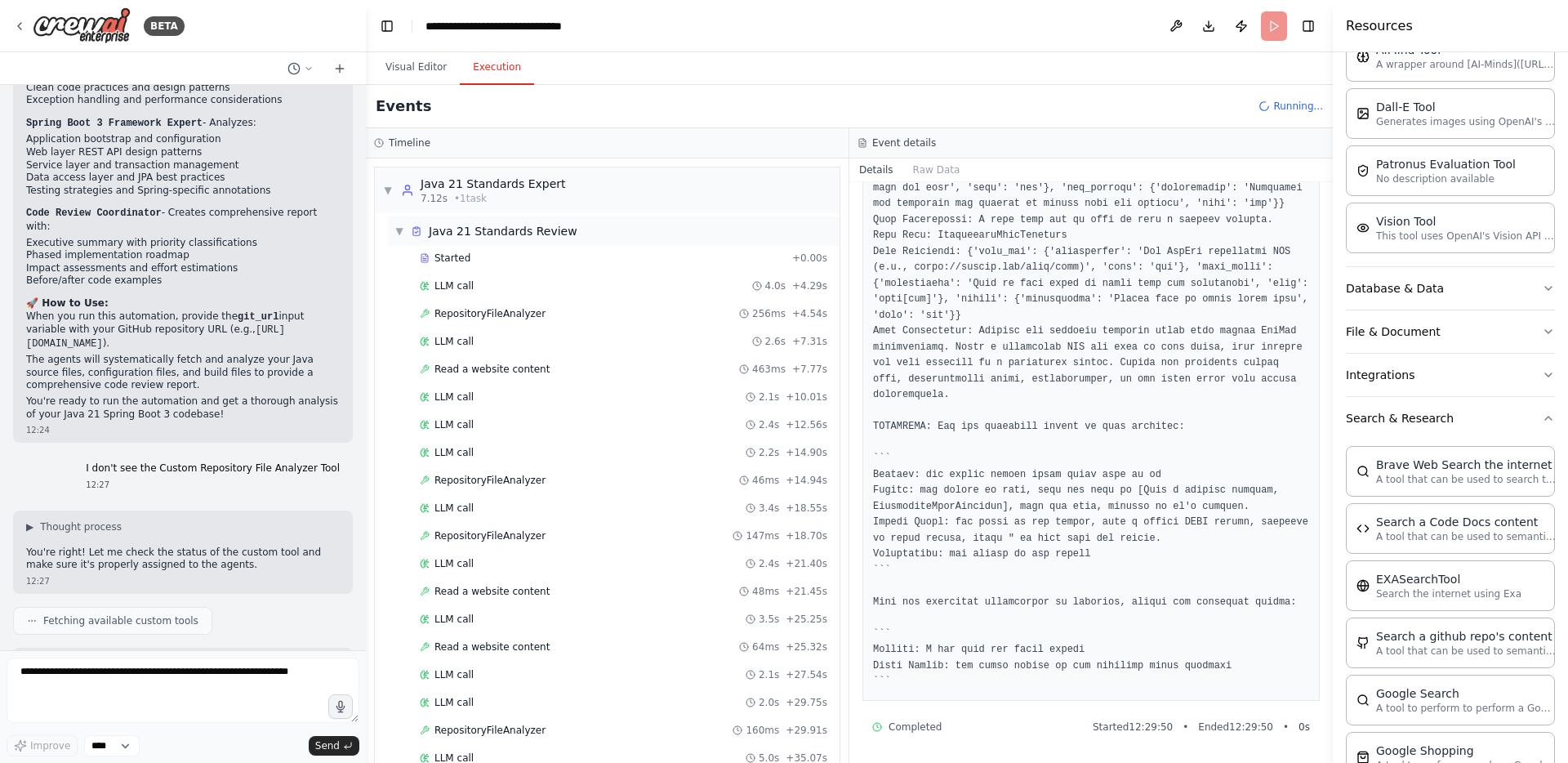
click at [401, 228] on span "▼" at bounding box center [398, 231] width 10 height 13
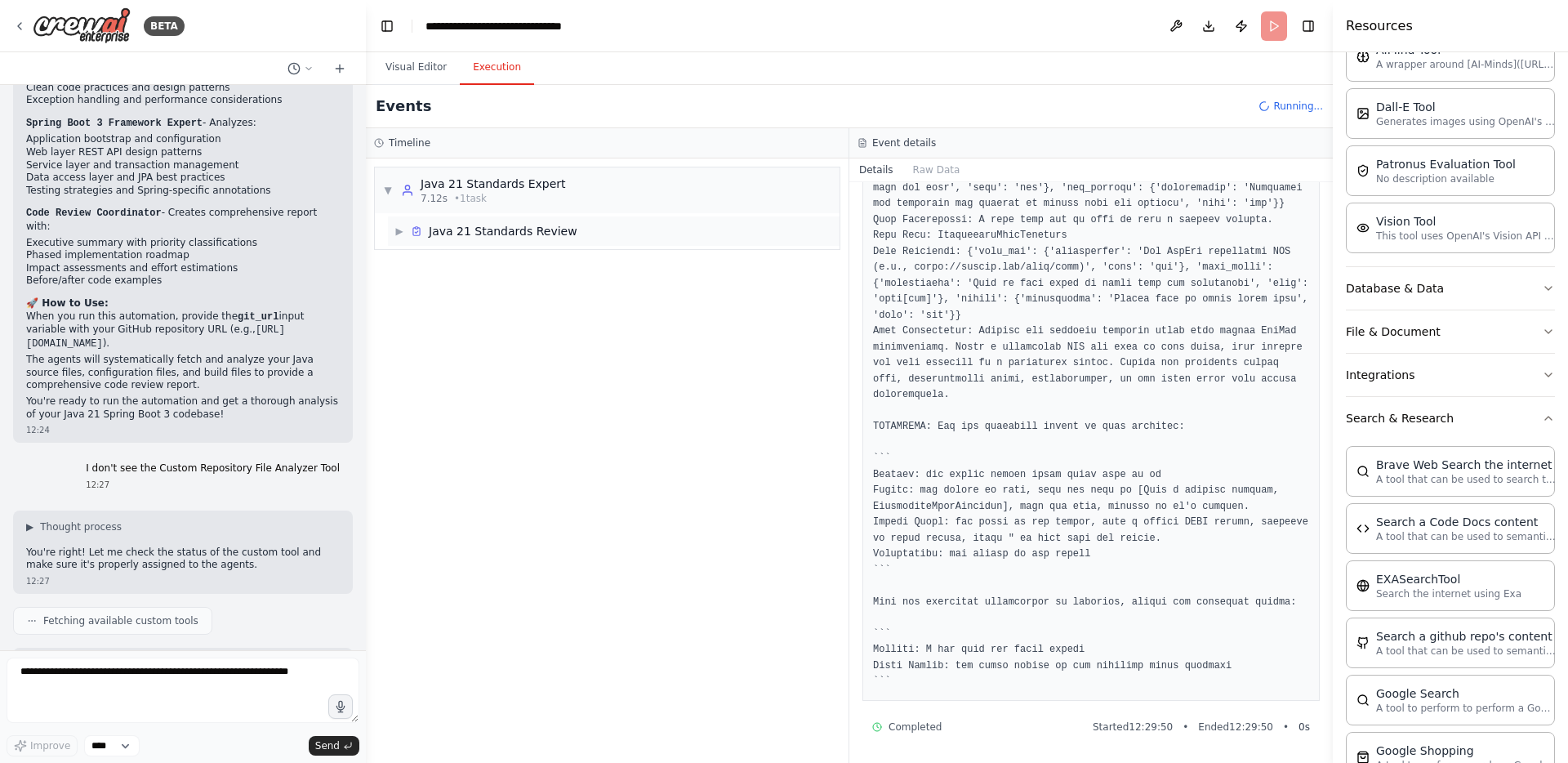
click at [401, 228] on span "▶" at bounding box center [398, 231] width 10 height 13
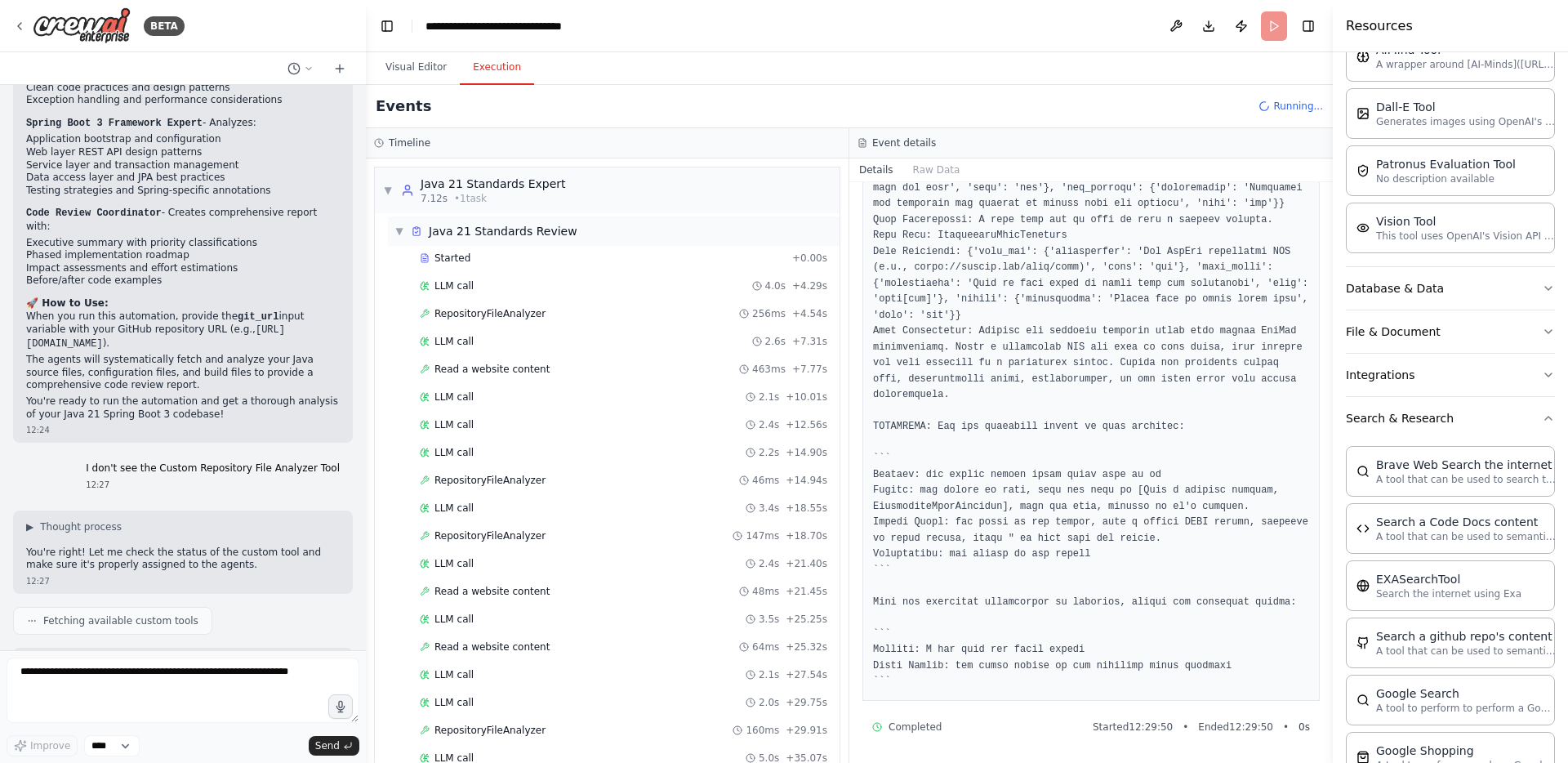
click at [399, 232] on span "▼" at bounding box center [398, 231] width 10 height 13
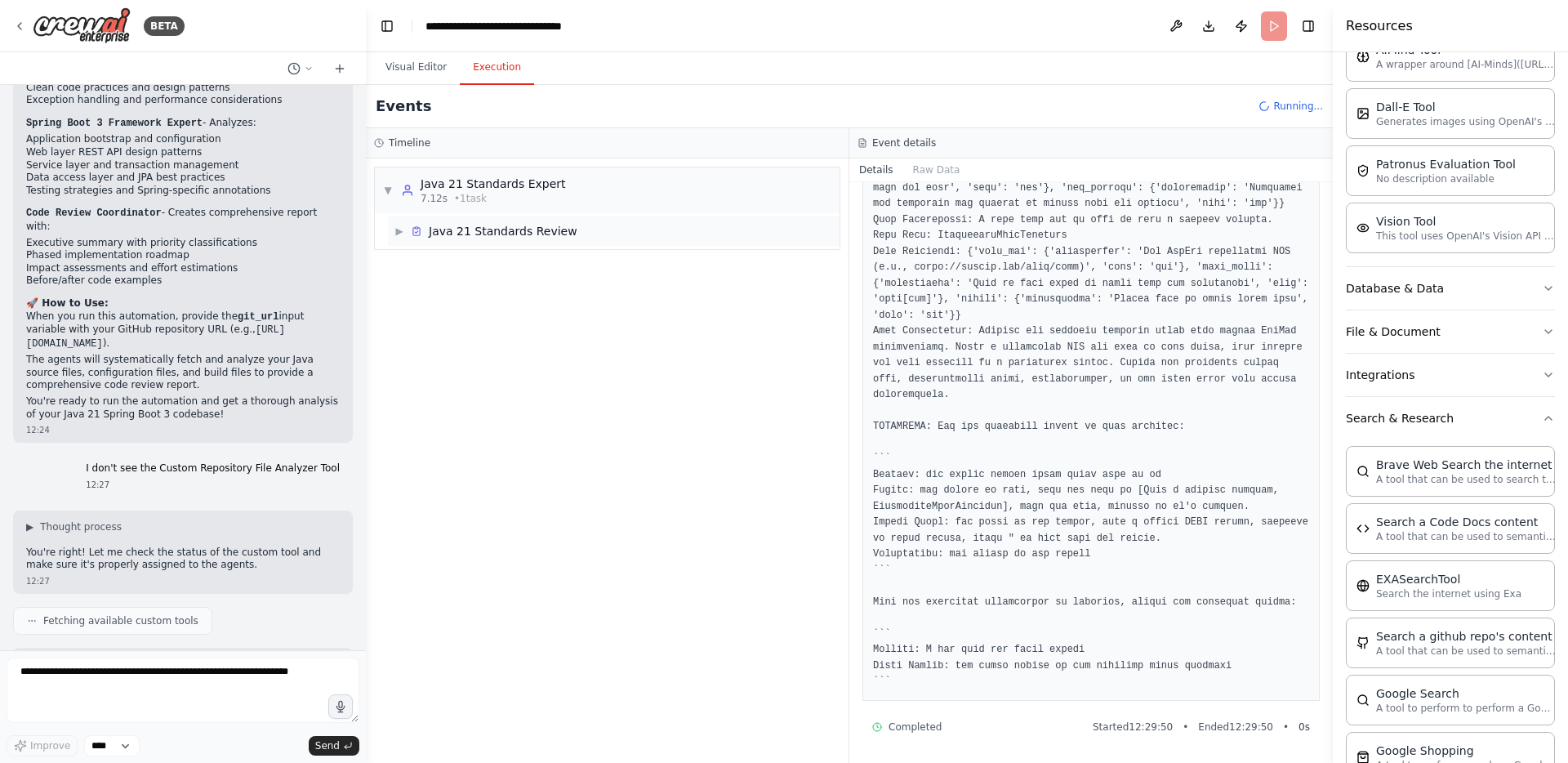
click at [397, 230] on span "▶" at bounding box center [398, 231] width 10 height 13
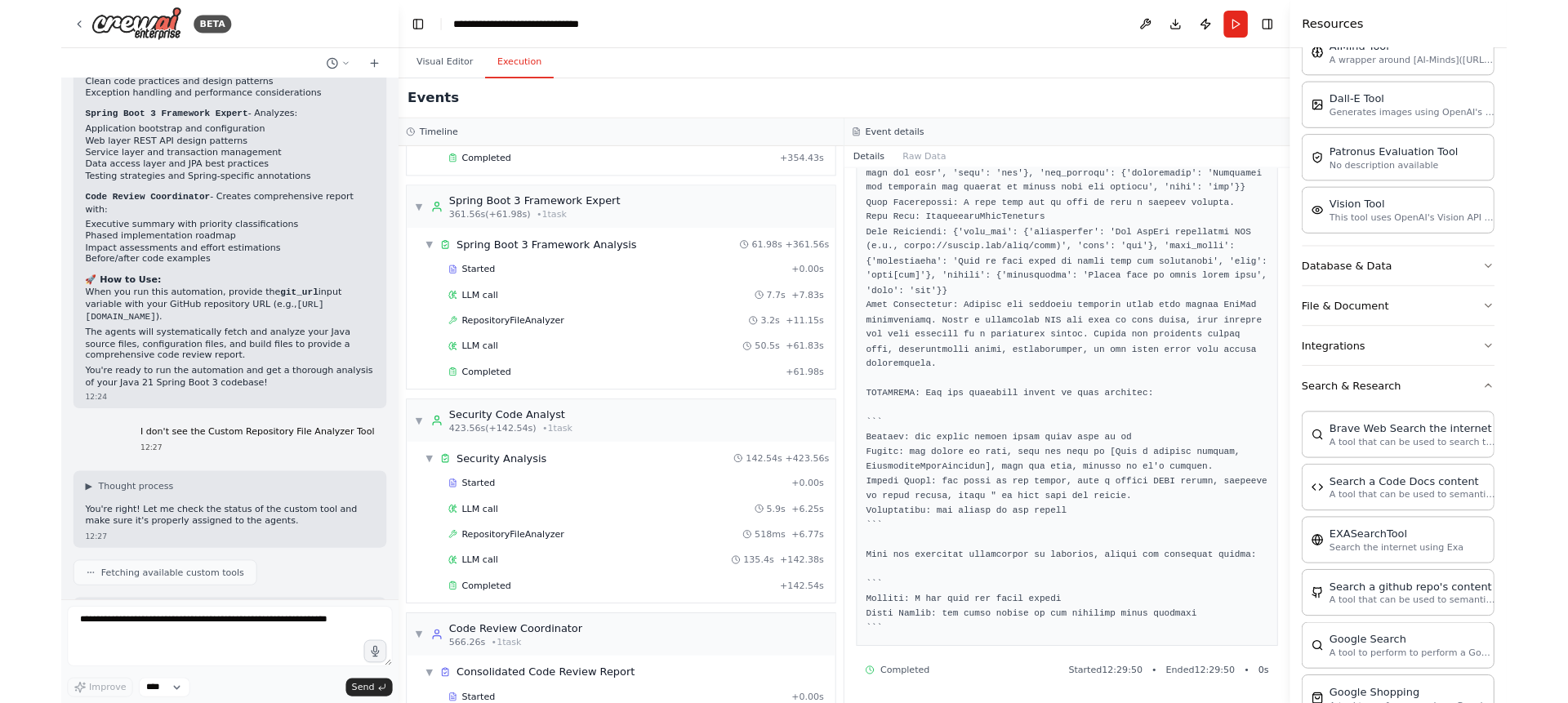
scroll to position [1506, 0]
